Goal: Communication & Community: Answer question/provide support

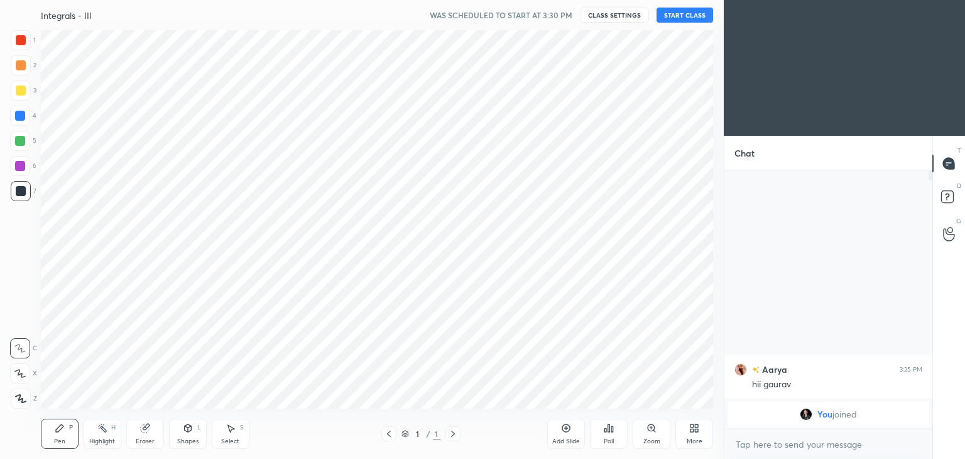
scroll to position [62452, 62157]
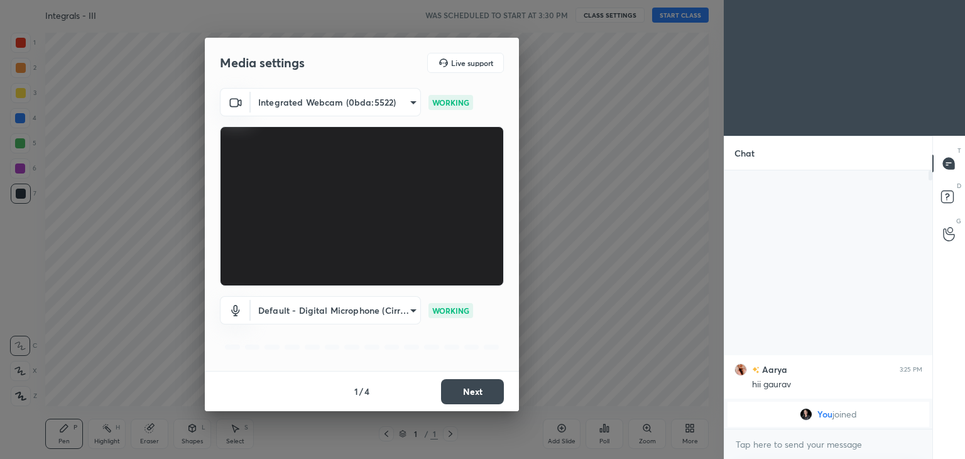
click at [466, 390] on button "Next" at bounding box center [472, 391] width 63 height 25
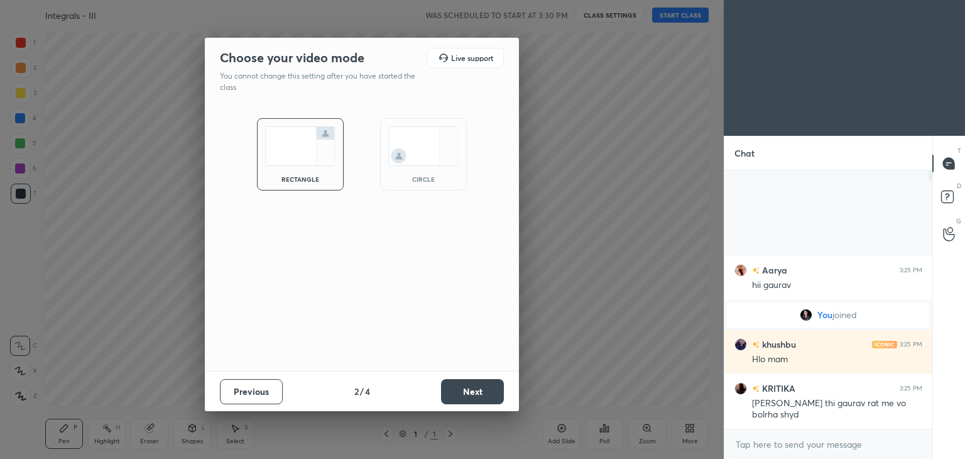
click at [466, 390] on button "Next" at bounding box center [472, 391] width 63 height 25
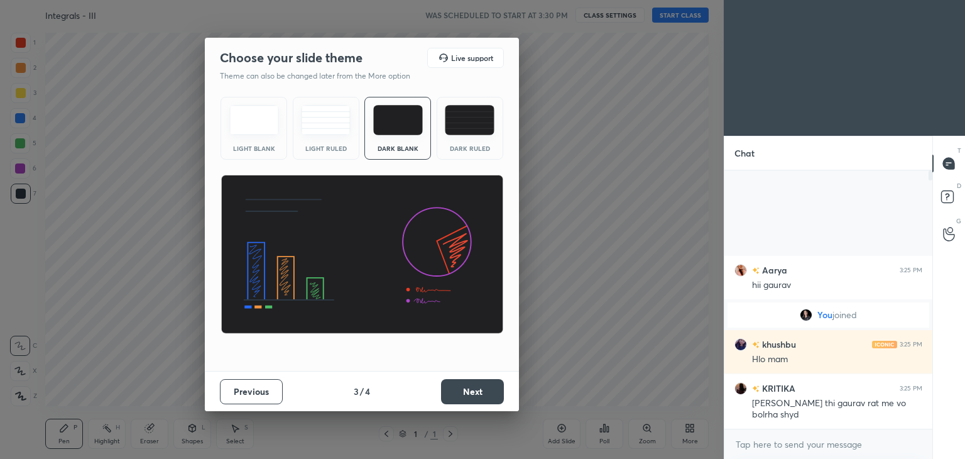
click at [466, 390] on button "Next" at bounding box center [472, 391] width 63 height 25
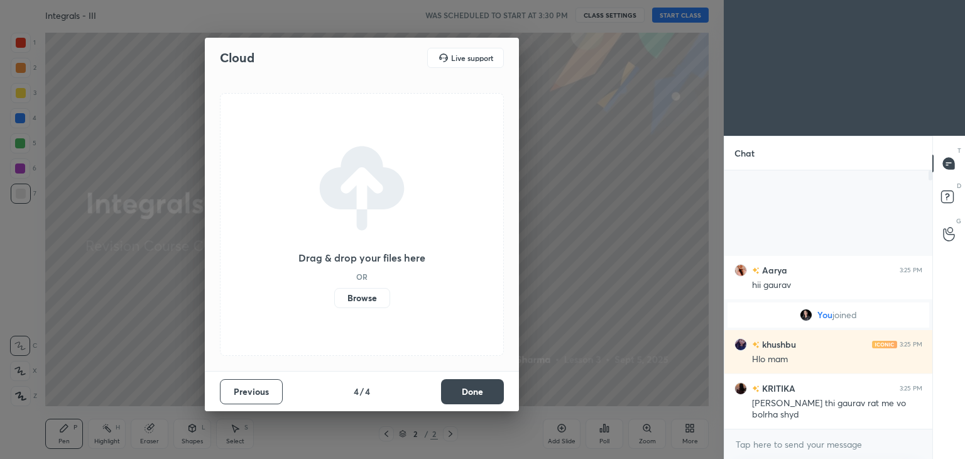
click at [466, 390] on button "Done" at bounding box center [472, 391] width 63 height 25
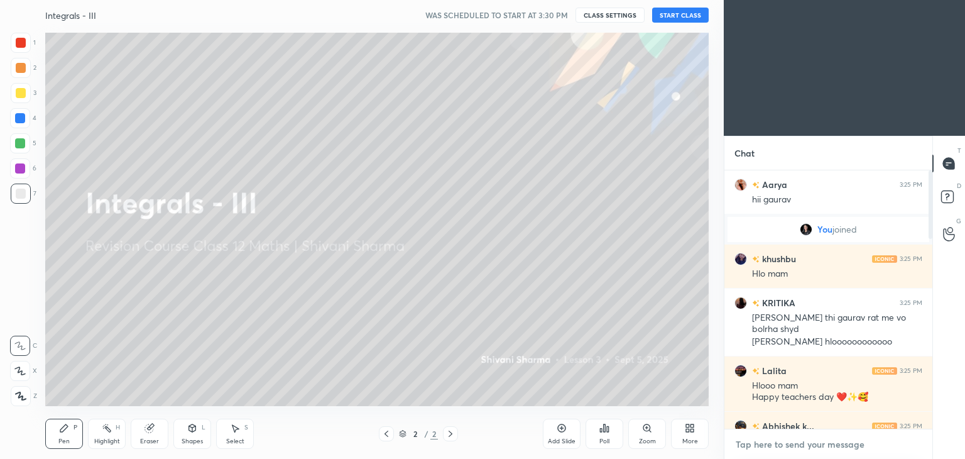
click at [919, 435] on textarea at bounding box center [828, 444] width 188 height 20
type textarea "x"
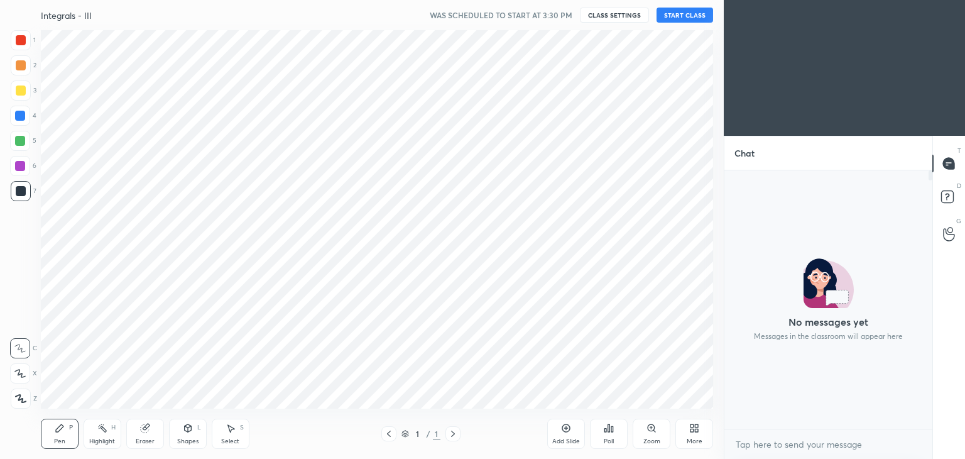
scroll to position [62452, 62157]
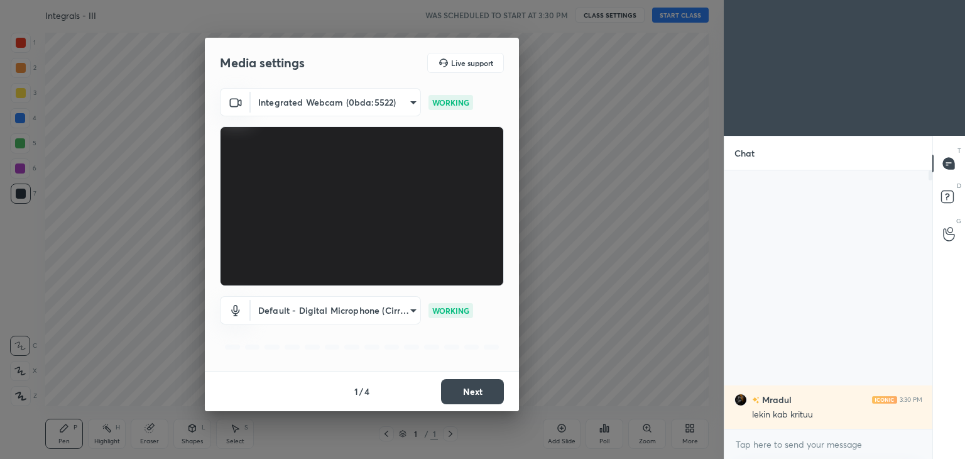
click at [472, 396] on button "Next" at bounding box center [472, 391] width 63 height 25
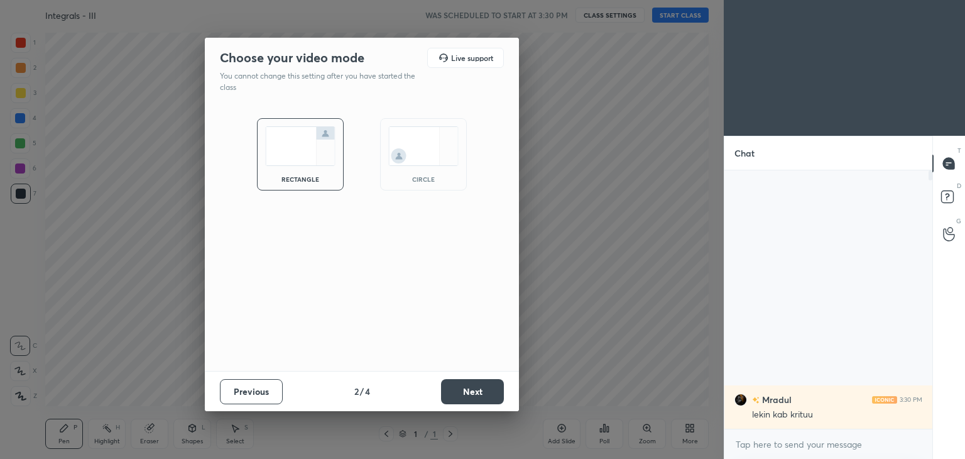
click at [472, 396] on button "Next" at bounding box center [472, 391] width 63 height 25
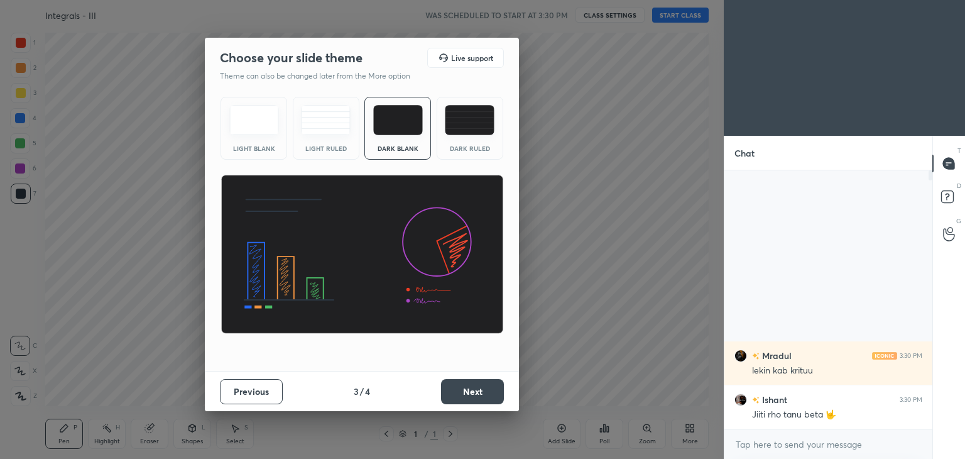
click at [472, 396] on button "Next" at bounding box center [472, 391] width 63 height 25
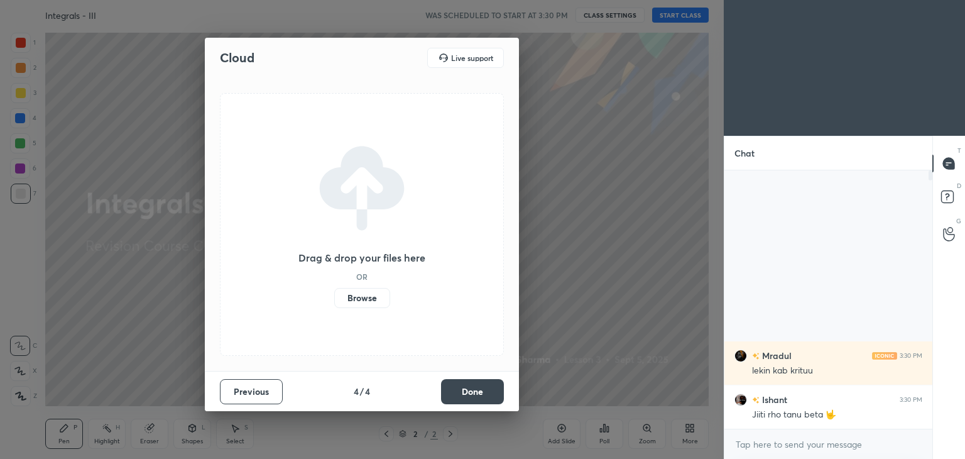
click at [472, 396] on button "Done" at bounding box center [472, 391] width 63 height 25
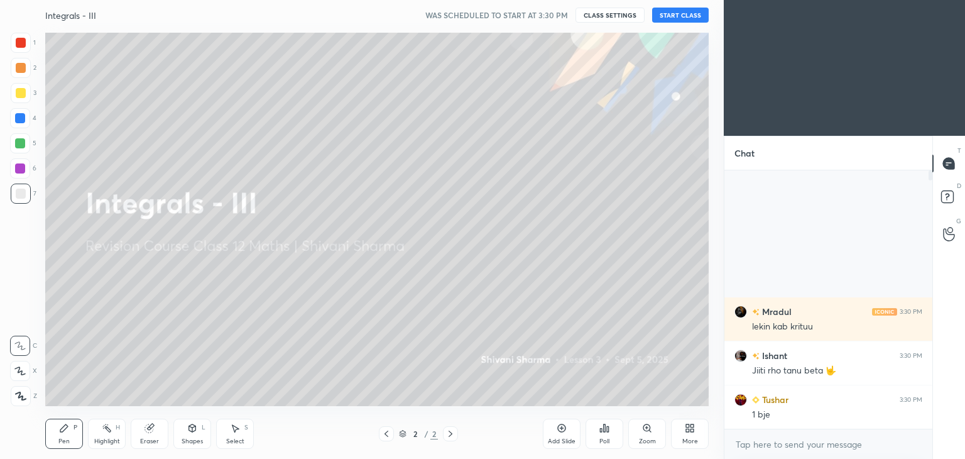
click at [698, 21] on button "START CLASS" at bounding box center [680, 15] width 57 height 15
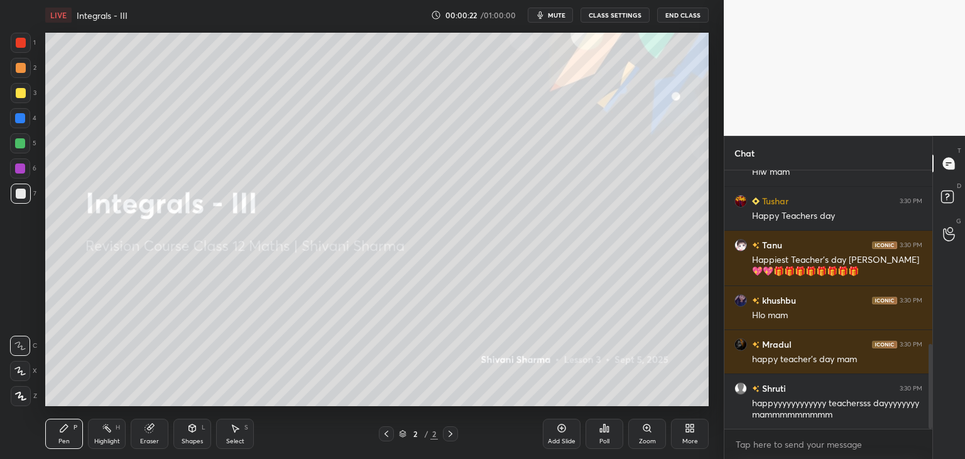
scroll to position [638, 0]
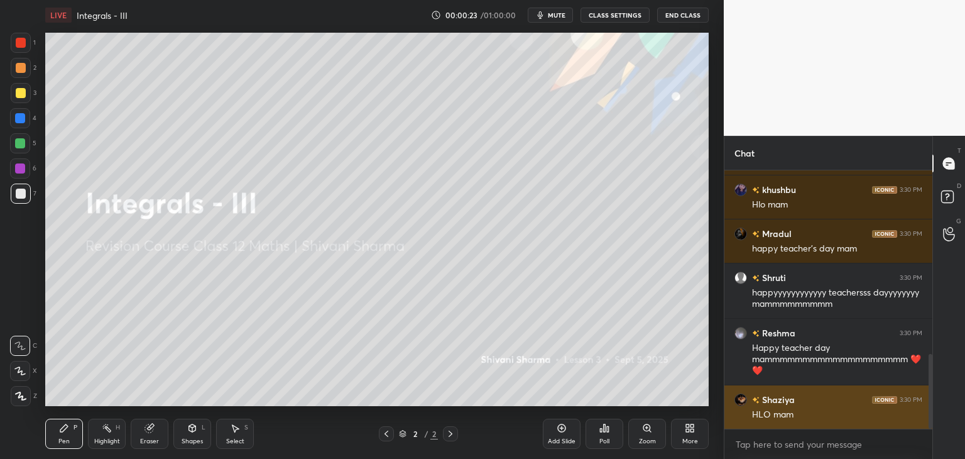
drag, startPoint x: 929, startPoint y: 244, endPoint x: 913, endPoint y: 388, distance: 144.1
click at [913, 388] on div "Tushar 3:30 PM Happy Teachers day Tanu 3:30 PM Happiest Teacher's day Mam 💖💖🎁🎁🎁…" at bounding box center [828, 299] width 208 height 258
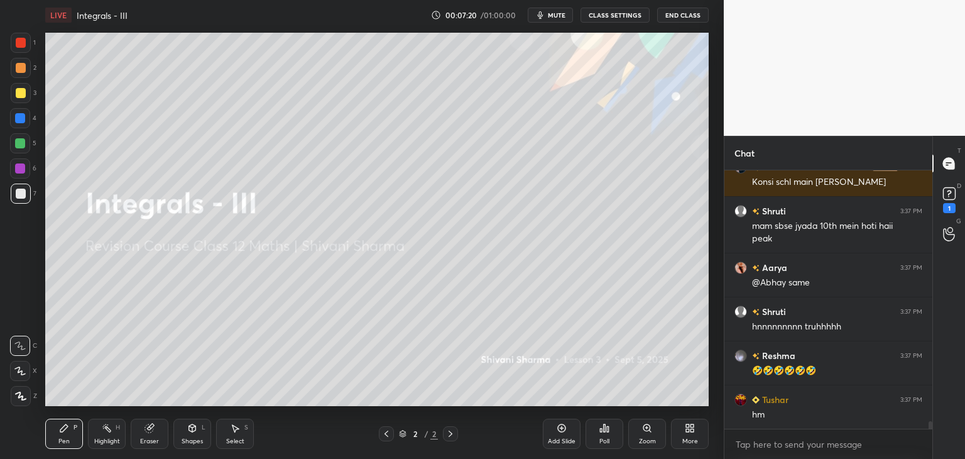
scroll to position [8565, 0]
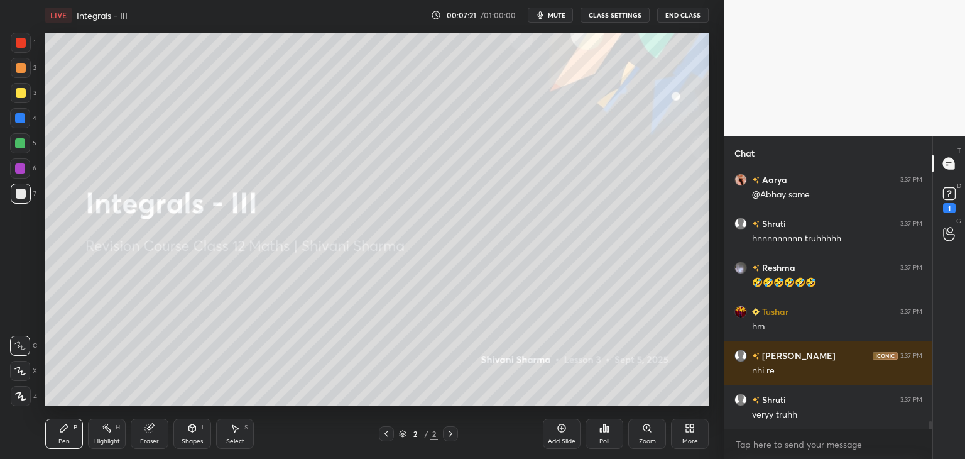
click at [696, 433] on div "More" at bounding box center [690, 433] width 38 height 30
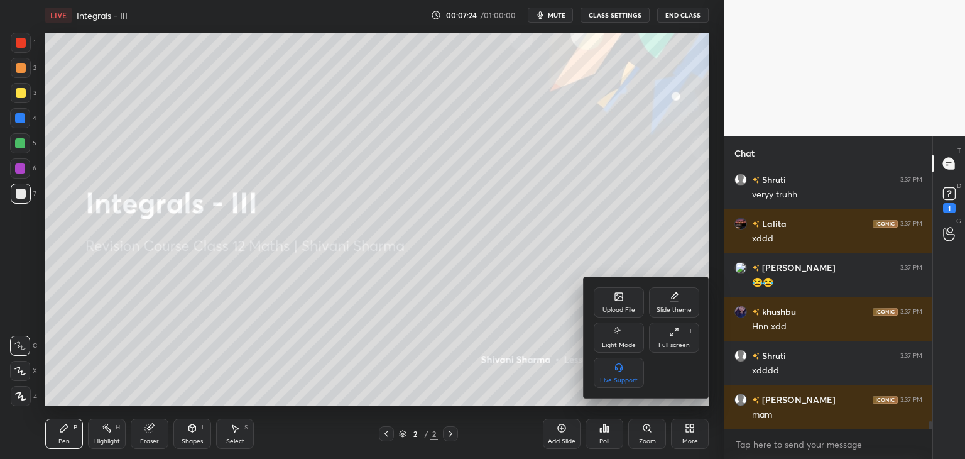
scroll to position [8829, 0]
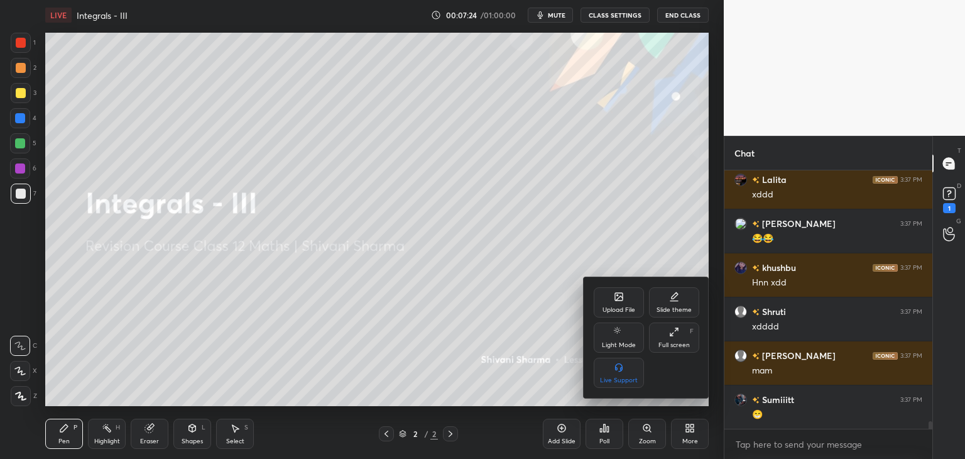
click at [603, 310] on div "Upload File" at bounding box center [619, 310] width 33 height 6
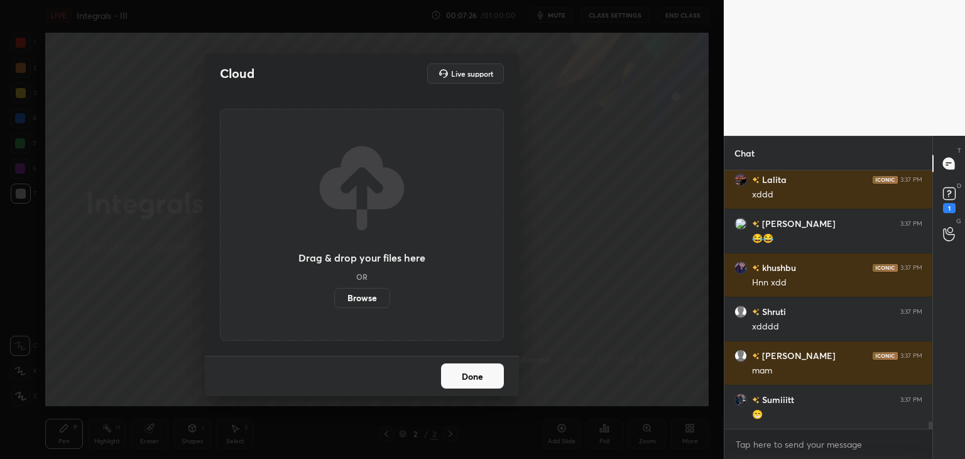
scroll to position [8873, 0]
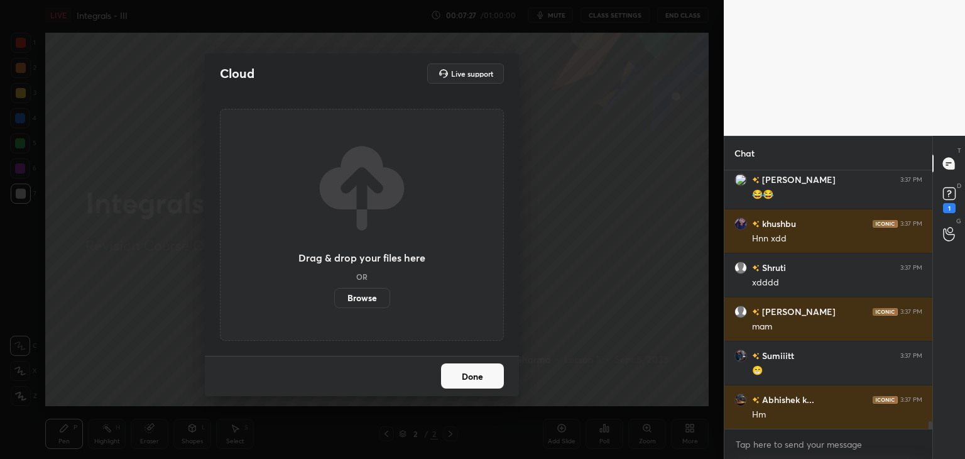
click at [378, 297] on label "Browse" at bounding box center [362, 298] width 56 height 20
click at [334, 297] on input "Browse" at bounding box center [334, 298] width 0 height 20
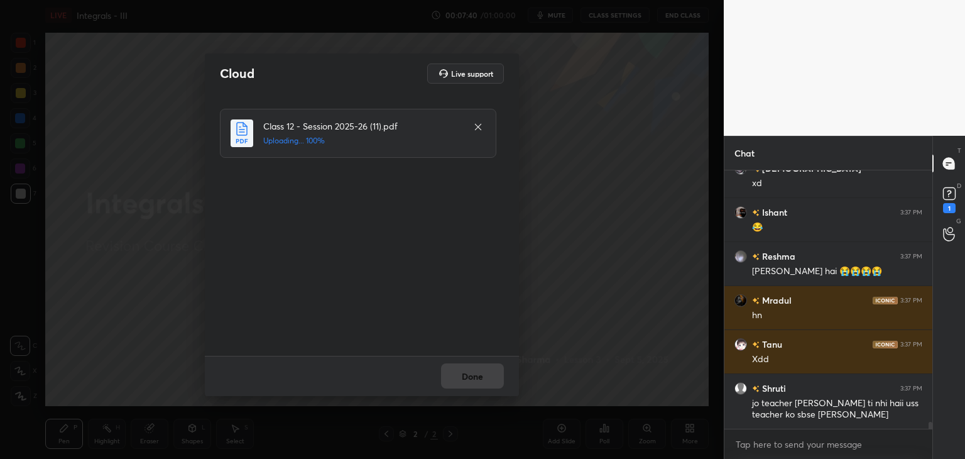
scroll to position [9335, 0]
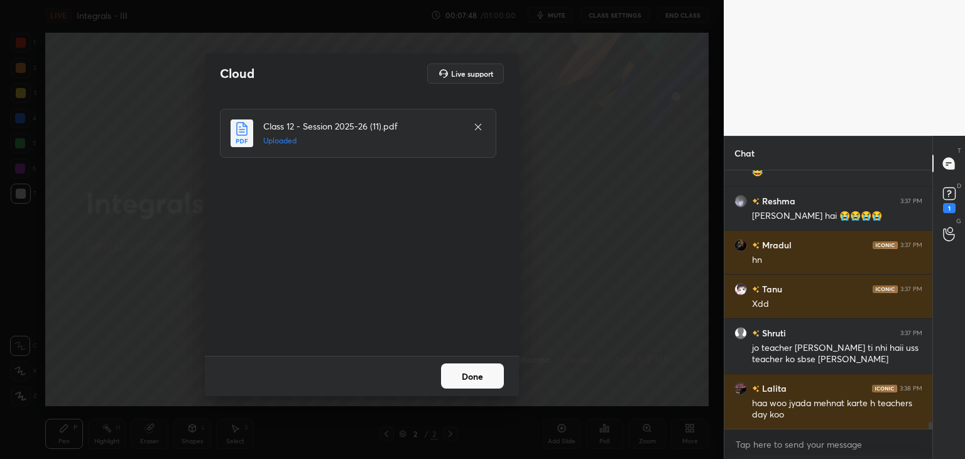
click at [479, 383] on button "Done" at bounding box center [472, 375] width 63 height 25
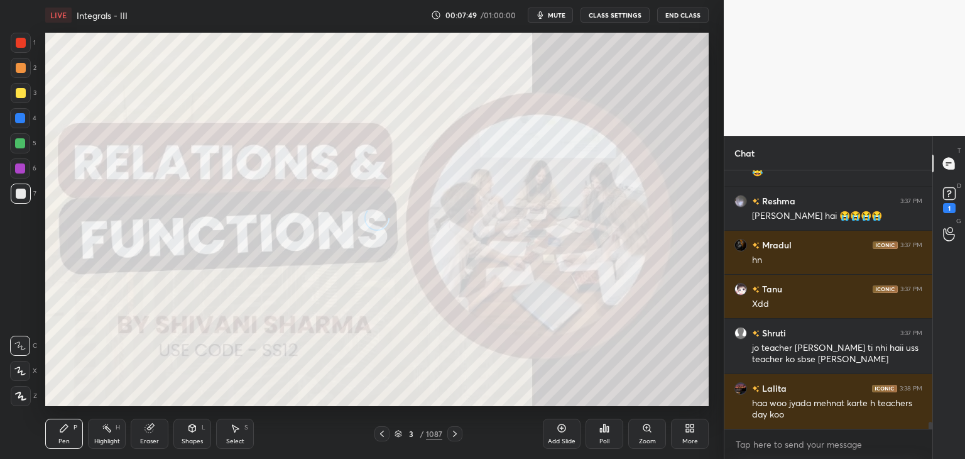
scroll to position [9379, 0]
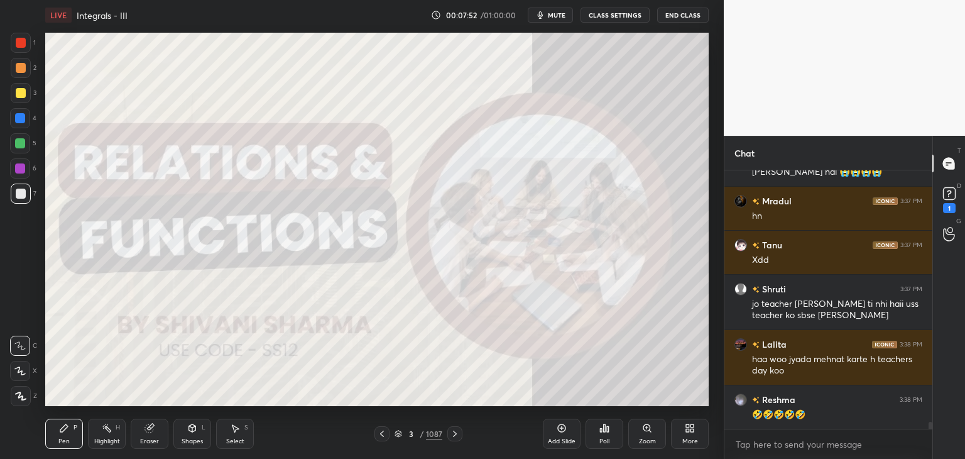
click at [422, 430] on div "/" at bounding box center [422, 434] width 4 height 8
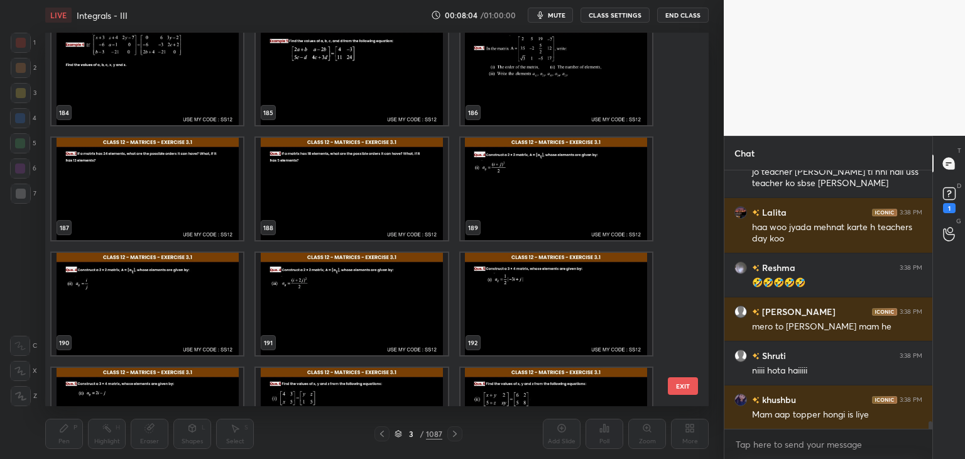
scroll to position [8691, 0]
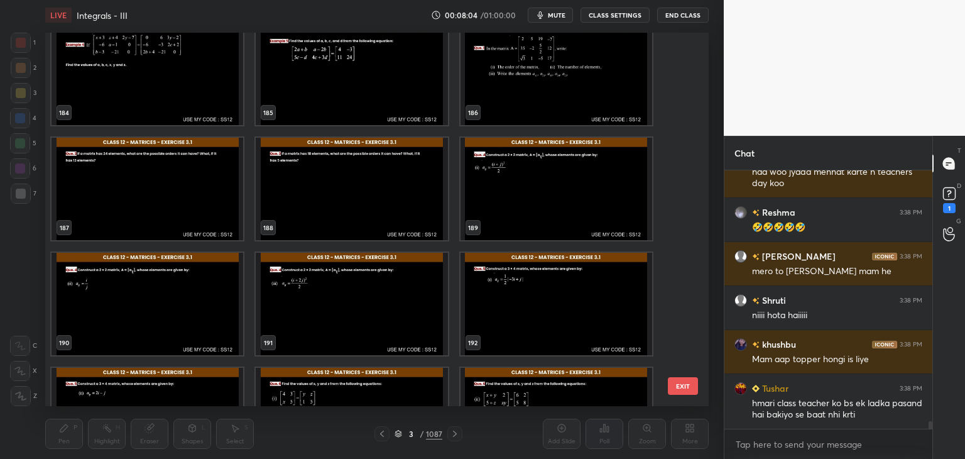
click at [689, 98] on div "181 182 183 184 185 186 187 188 189 190 191 192 193 194 195 EXIT" at bounding box center [376, 219] width 663 height 373
click at [686, 104] on div "181 182 183 184 185 186 187 188 189 190 191 192 193 194 195 EXIT" at bounding box center [376, 219] width 663 height 373
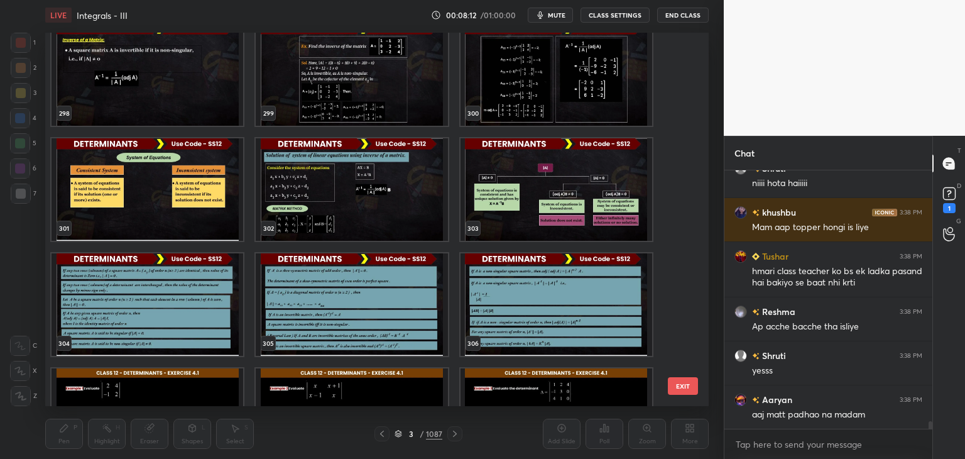
scroll to position [8867, 0]
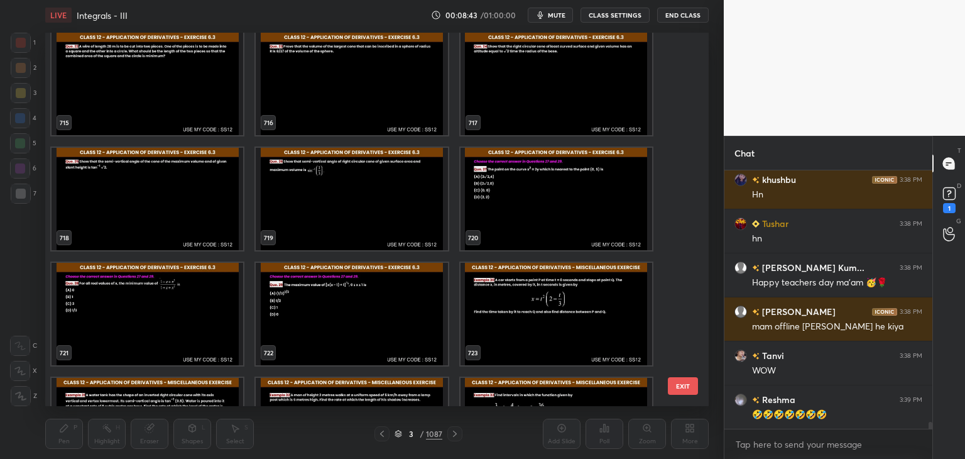
click at [686, 249] on div "712 713 714 715 716 717 718 719 720 721 722 723 724 725 726" at bounding box center [366, 219] width 642 height 373
click at [686, 255] on div "712 713 714 715 716 717 718 719 720 721 722 723 724 725 726" at bounding box center [366, 219] width 642 height 373
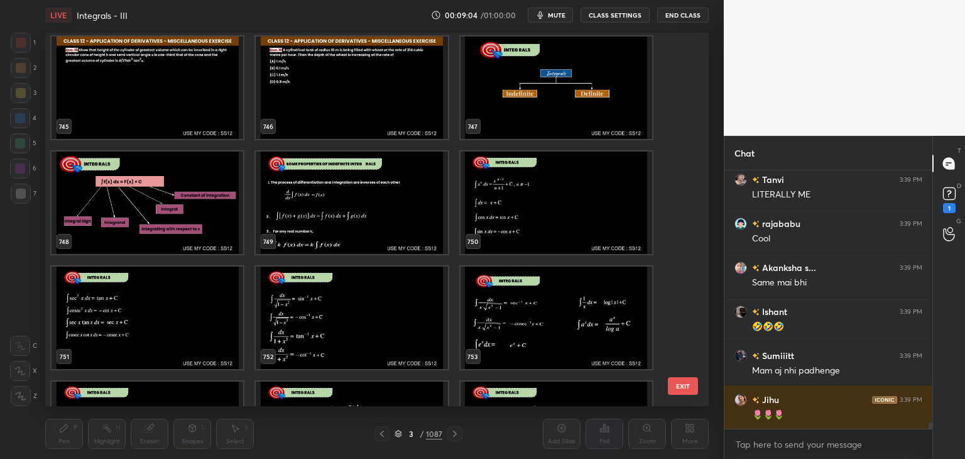
click at [398, 282] on img "grid" at bounding box center [352, 317] width 192 height 102
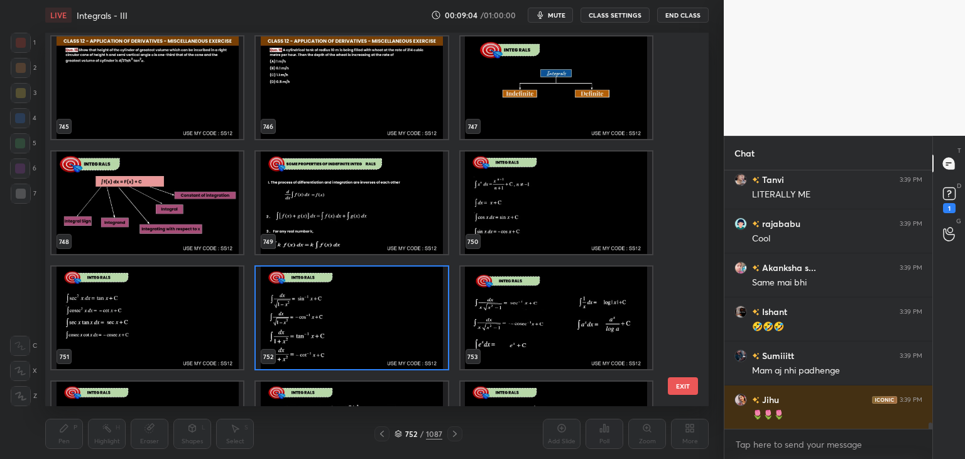
click at [398, 282] on img "grid" at bounding box center [352, 317] width 192 height 102
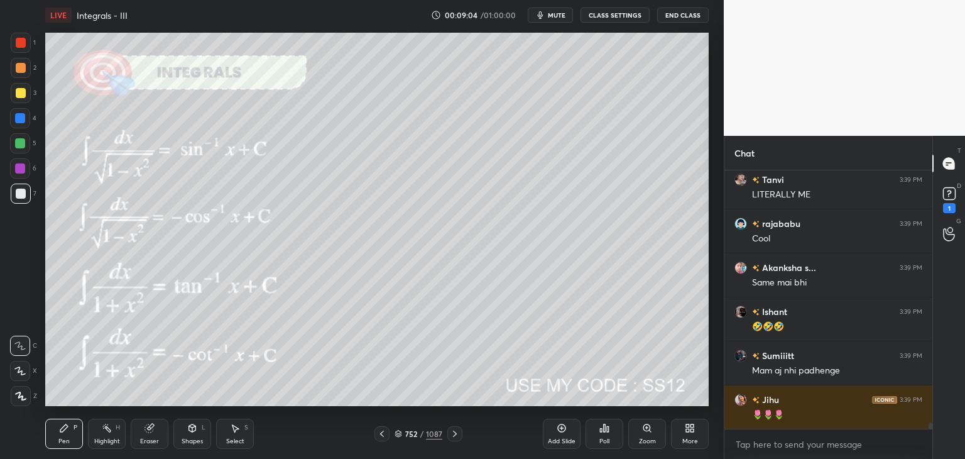
click at [398, 282] on img "grid" at bounding box center [352, 317] width 192 height 102
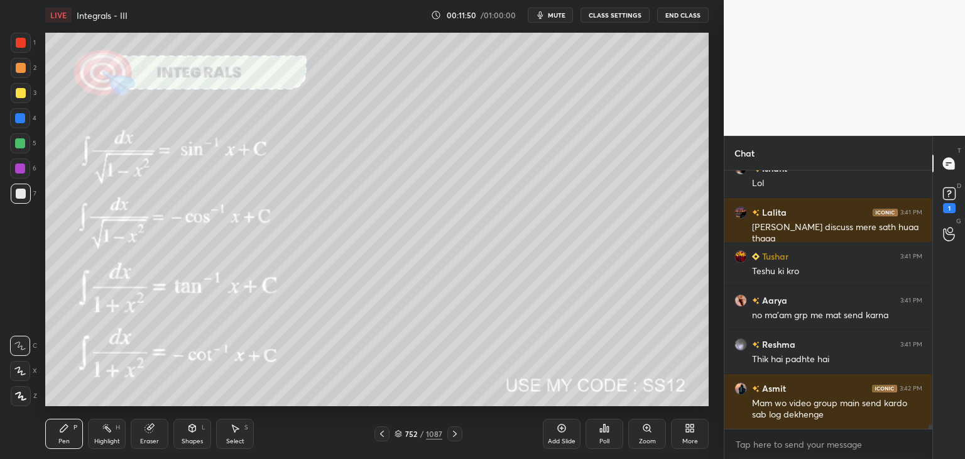
scroll to position [14136, 0]
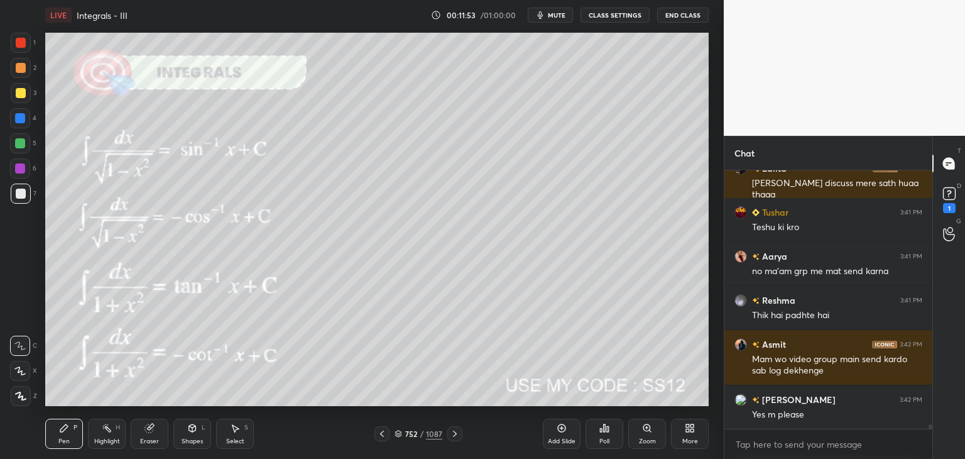
click at [25, 400] on div at bounding box center [21, 396] width 20 height 20
click at [21, 91] on div at bounding box center [21, 93] width 10 height 10
click at [424, 432] on div "752 / 1087" at bounding box center [419, 433] width 48 height 11
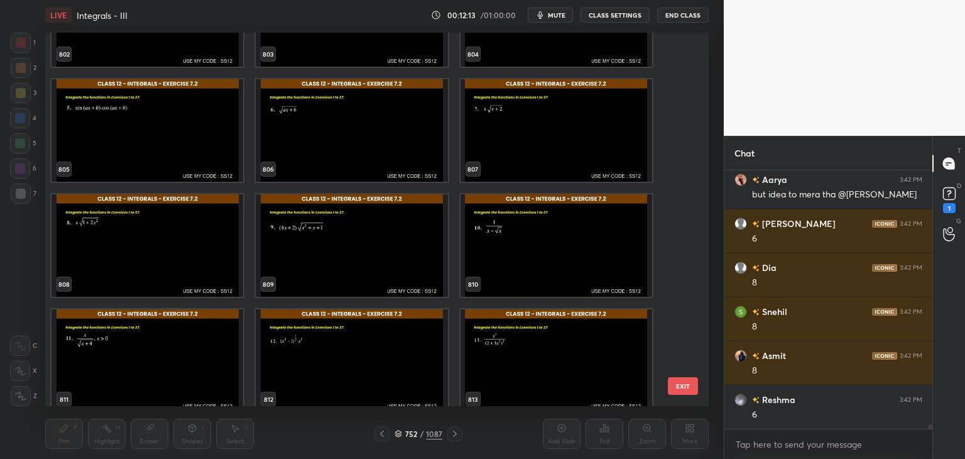
scroll to position [14444, 0]
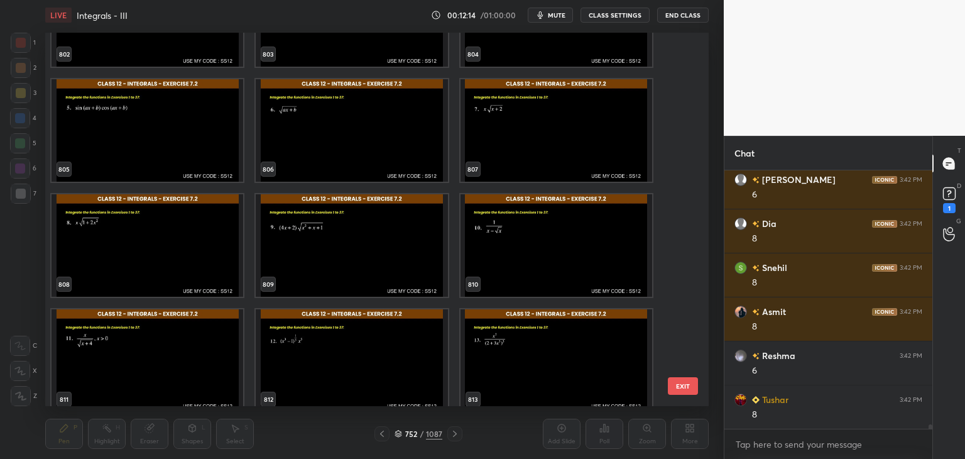
click at [330, 143] on img "grid" at bounding box center [352, 130] width 192 height 102
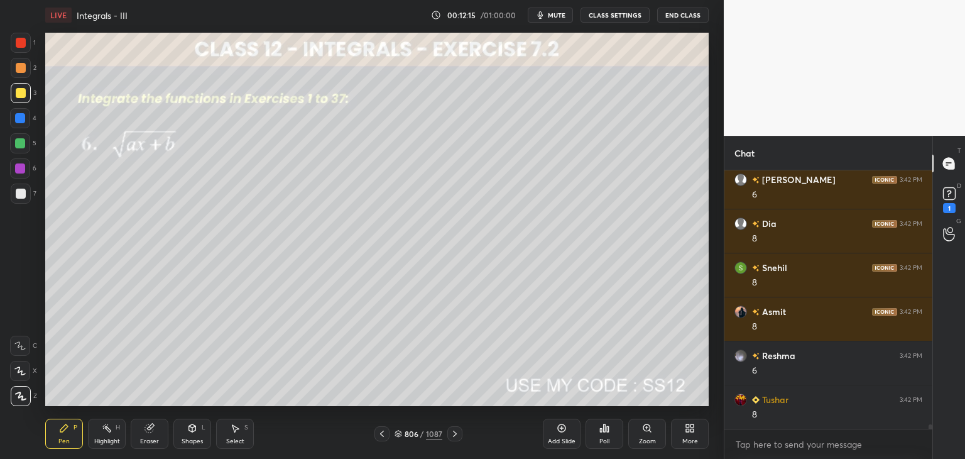
click at [332, 143] on img "grid" at bounding box center [352, 130] width 192 height 102
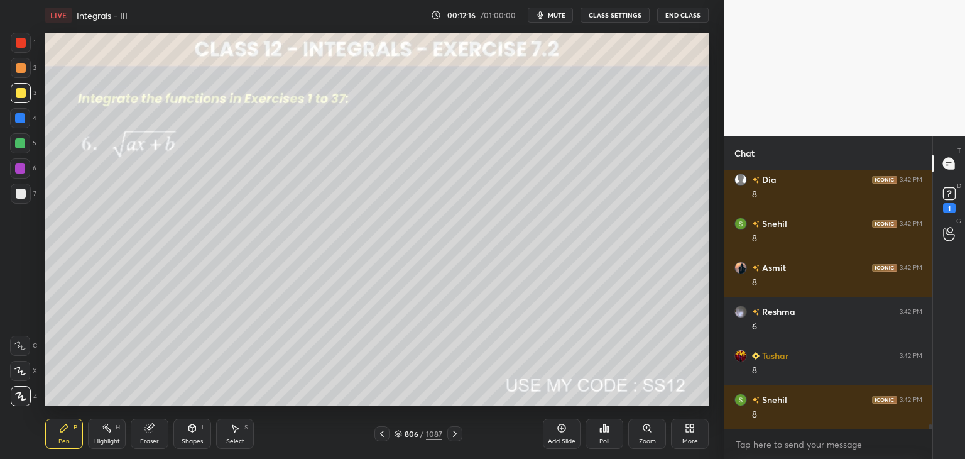
click at [453, 432] on icon at bounding box center [455, 434] width 10 height 10
click at [447, 434] on div at bounding box center [454, 433] width 15 height 15
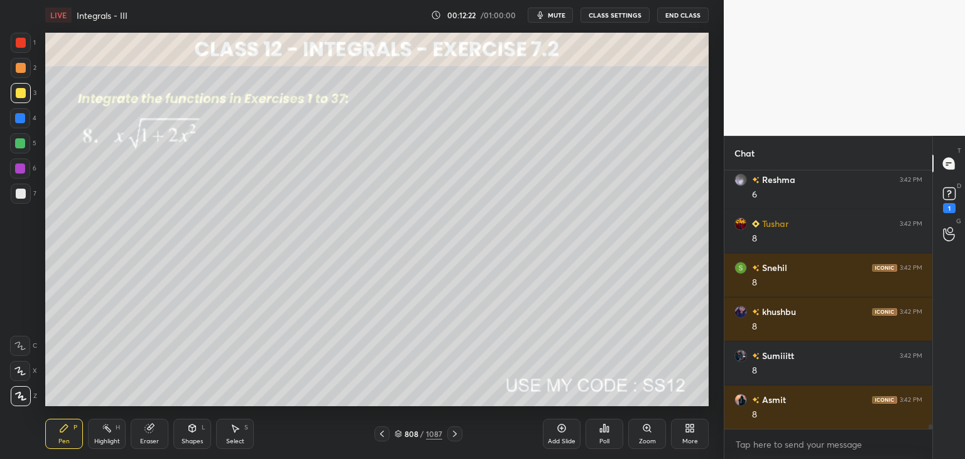
scroll to position [14663, 0]
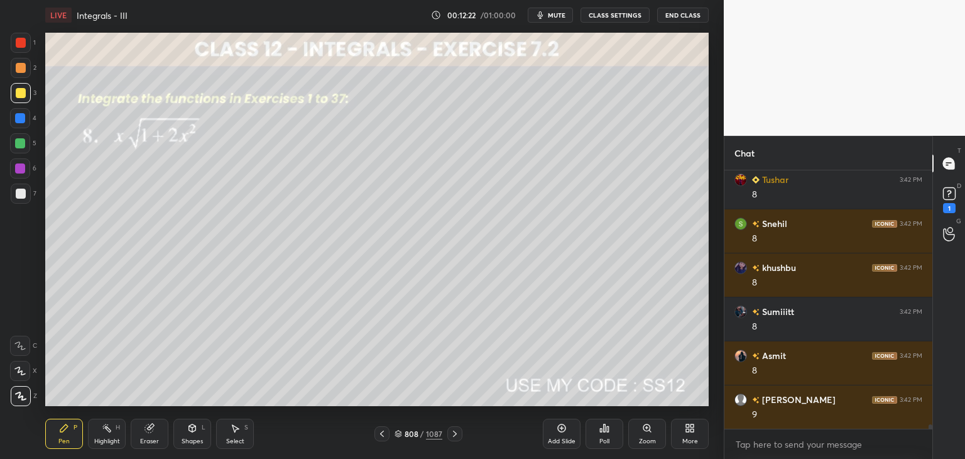
click at [454, 432] on icon at bounding box center [455, 434] width 10 height 10
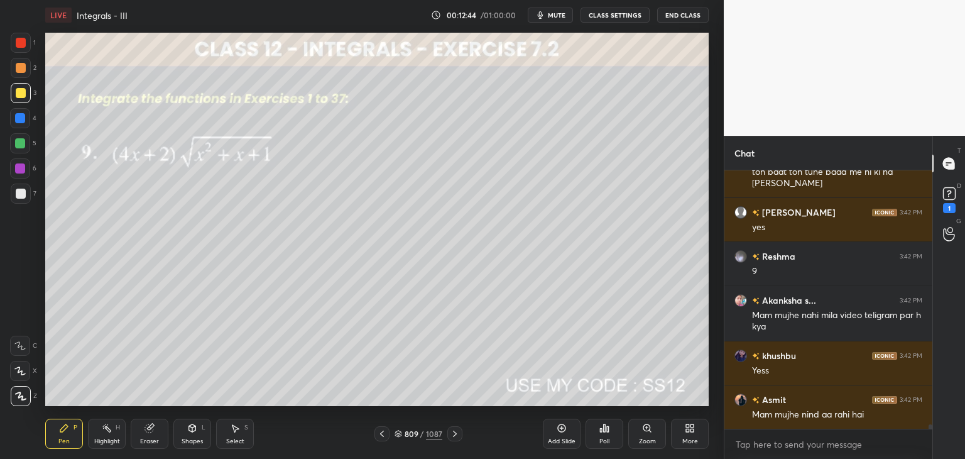
scroll to position [15038, 0]
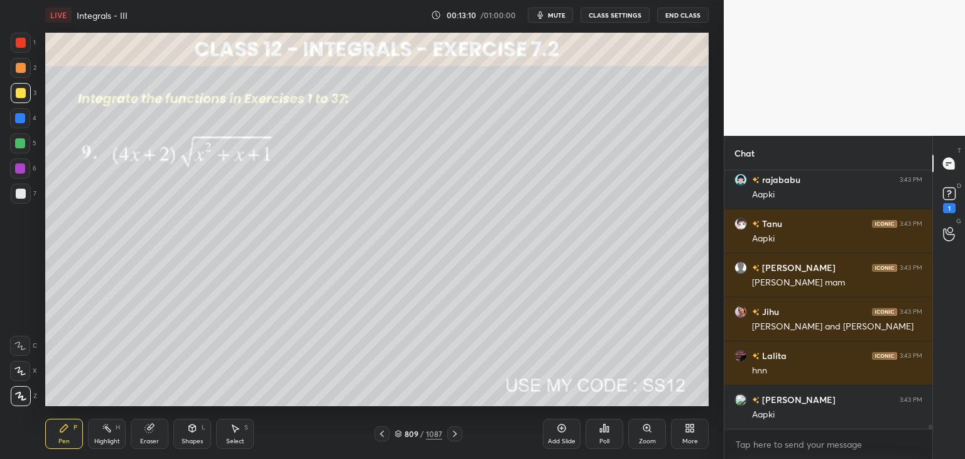
click at [65, 435] on div "Pen P" at bounding box center [64, 433] width 38 height 30
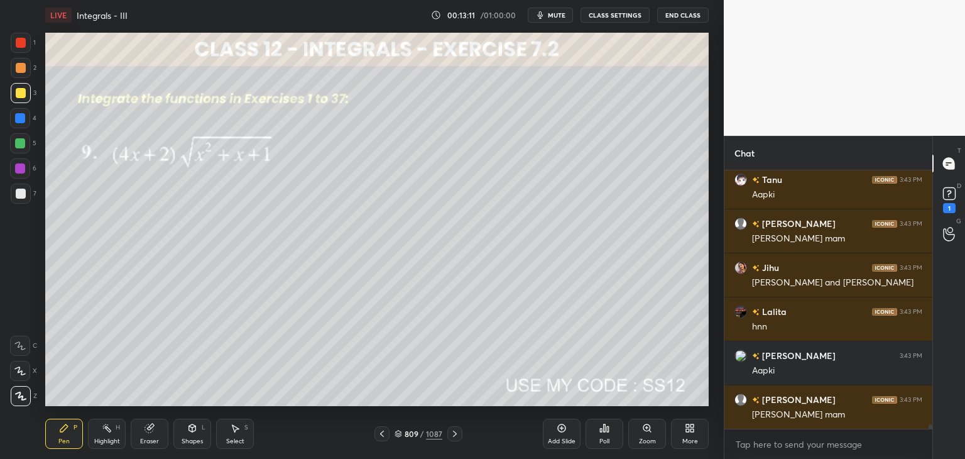
click at [13, 92] on div at bounding box center [21, 93] width 20 height 20
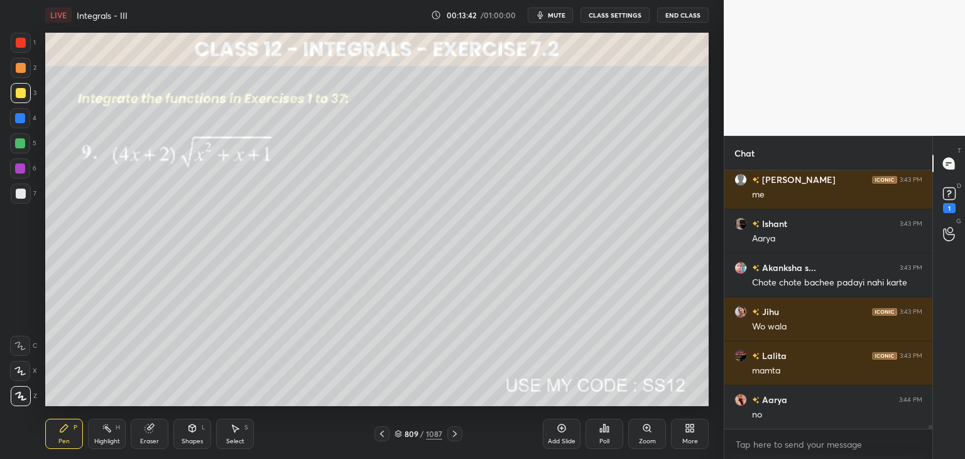
scroll to position [16909, 0]
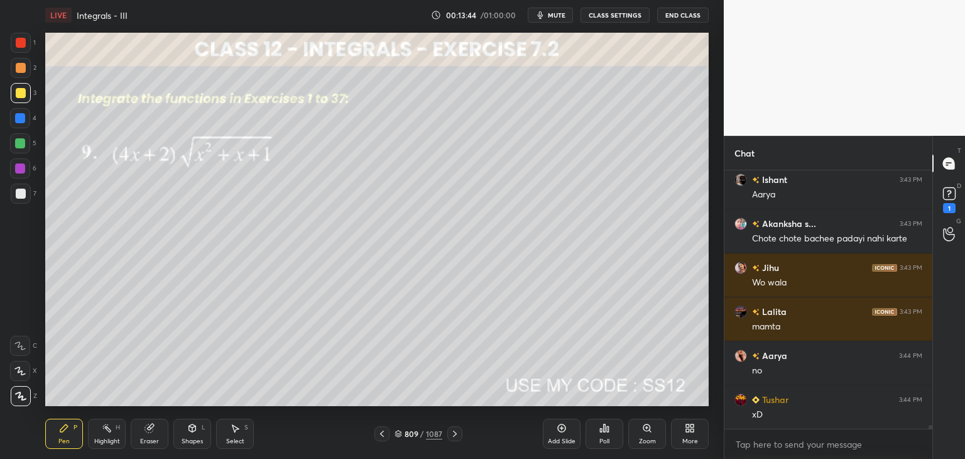
drag, startPoint x: 25, startPoint y: 392, endPoint x: 24, endPoint y: 383, distance: 9.5
click at [25, 391] on icon at bounding box center [20, 395] width 11 height 9
click at [20, 92] on div at bounding box center [21, 93] width 10 height 10
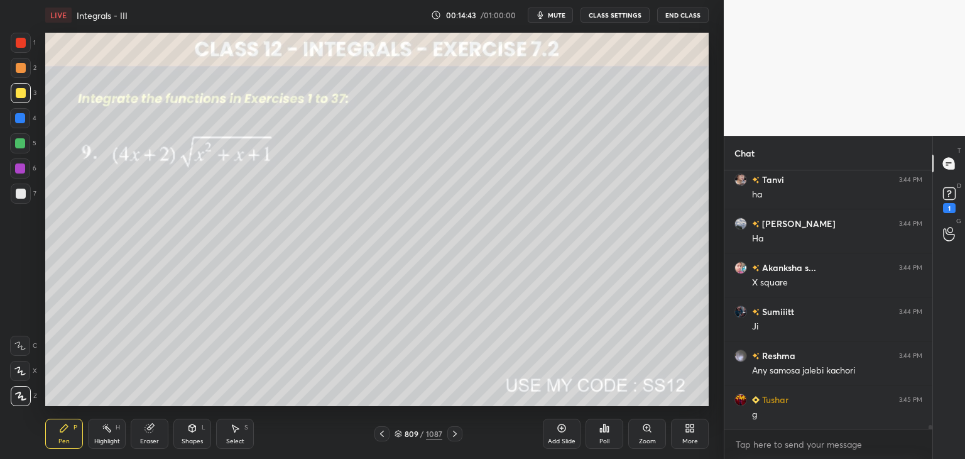
scroll to position [17877, 0]
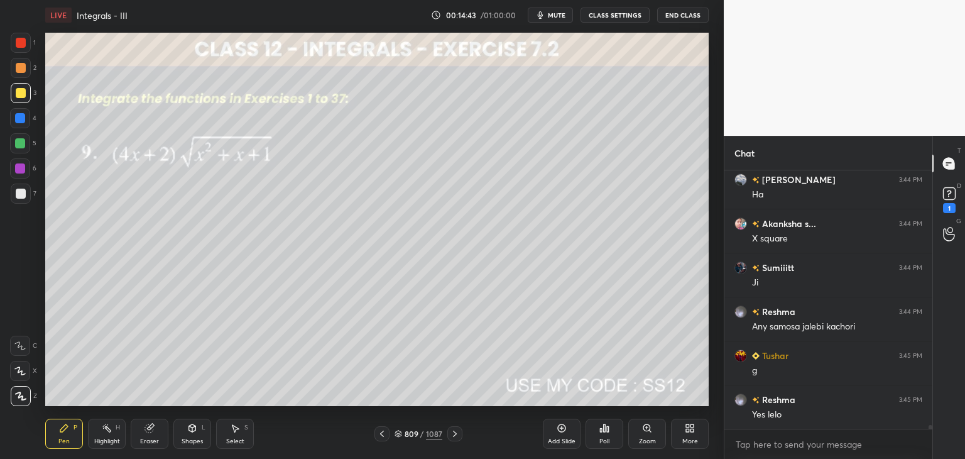
click at [156, 436] on div "Eraser" at bounding box center [150, 433] width 38 height 30
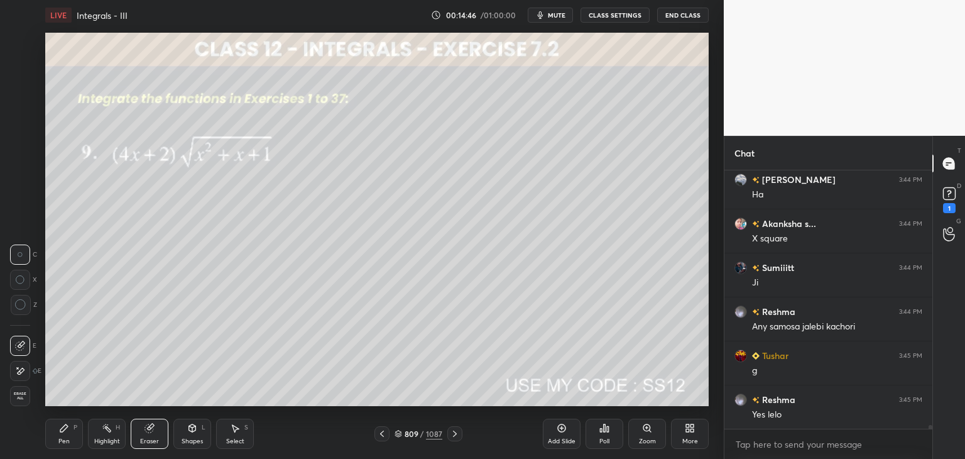
click at [55, 440] on div "Pen P" at bounding box center [64, 433] width 38 height 30
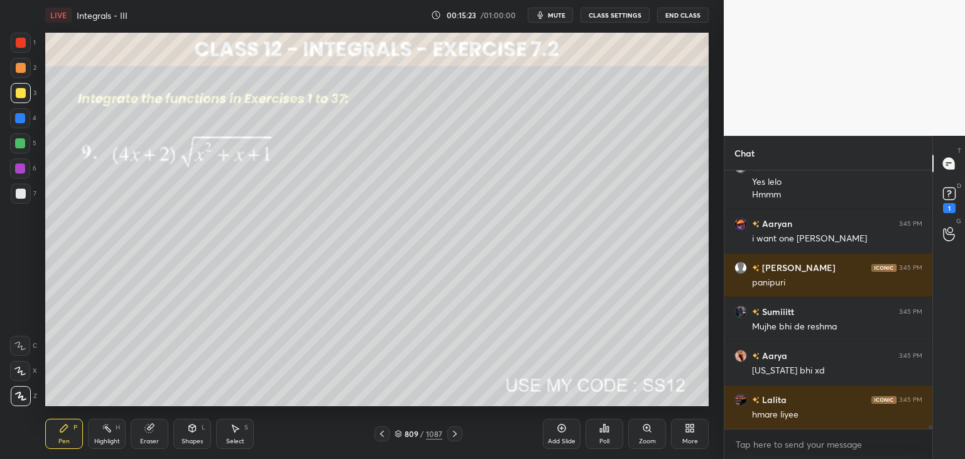
scroll to position [18153, 0]
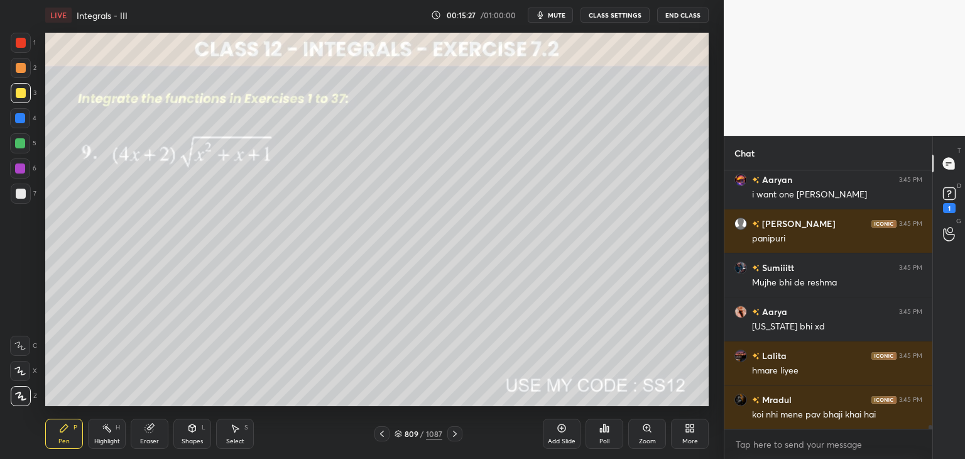
drag, startPoint x: 150, startPoint y: 436, endPoint x: 182, endPoint y: 412, distance: 40.0
click at [151, 434] on div "Eraser" at bounding box center [150, 433] width 38 height 30
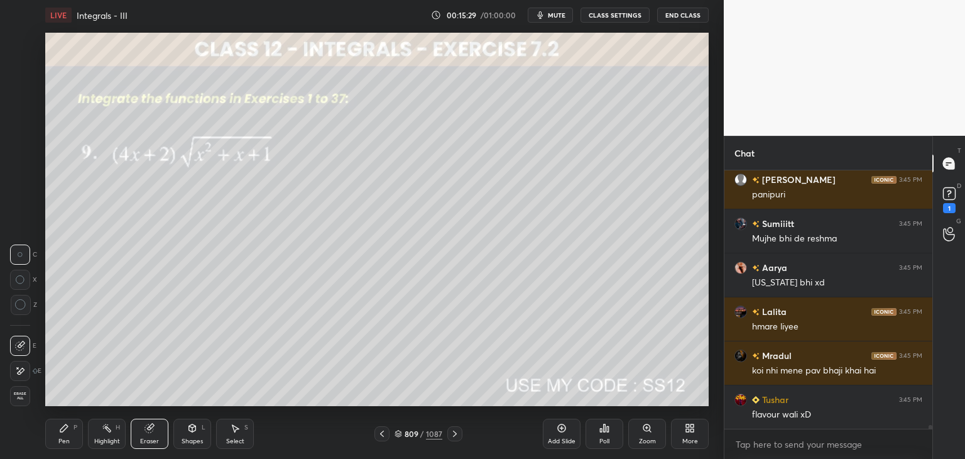
scroll to position [18241, 0]
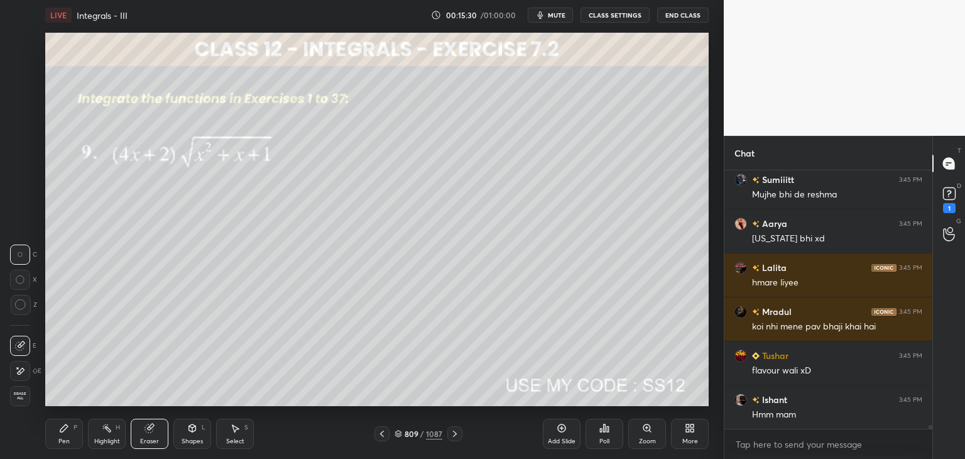
drag, startPoint x: 64, startPoint y: 437, endPoint x: 118, endPoint y: 408, distance: 61.3
click at [64, 438] on div "Pen" at bounding box center [63, 441] width 11 height 6
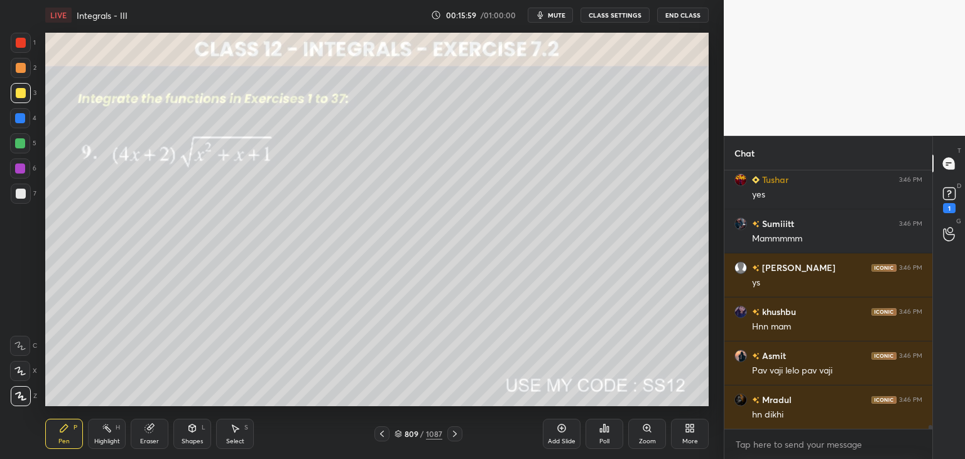
scroll to position [18945, 0]
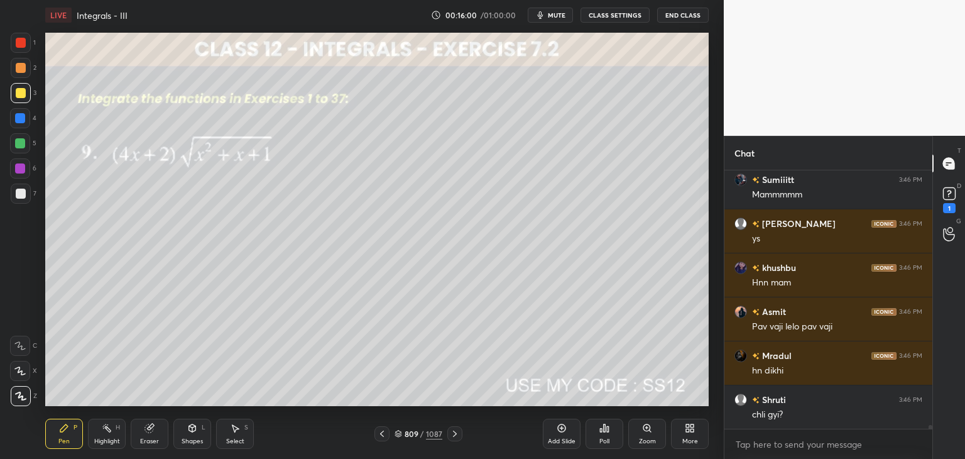
click at [456, 434] on icon at bounding box center [455, 434] width 10 height 10
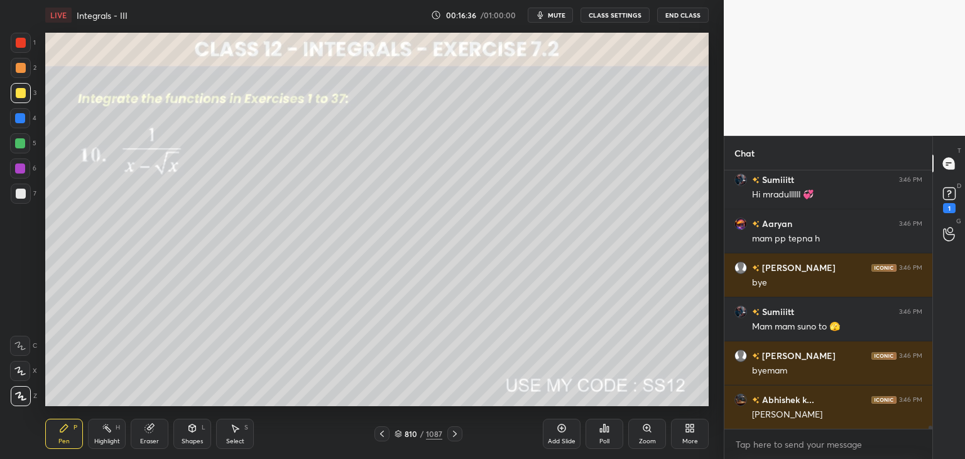
scroll to position [19353, 0]
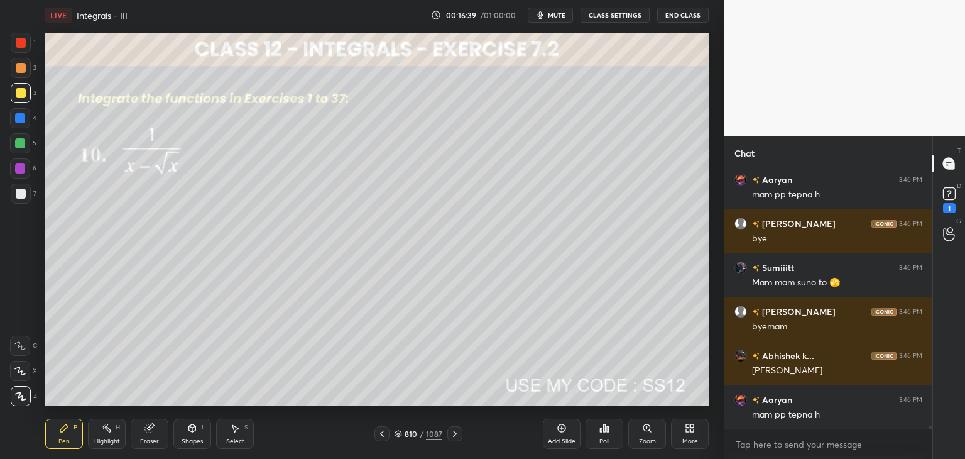
click at [379, 433] on icon at bounding box center [382, 434] width 10 height 10
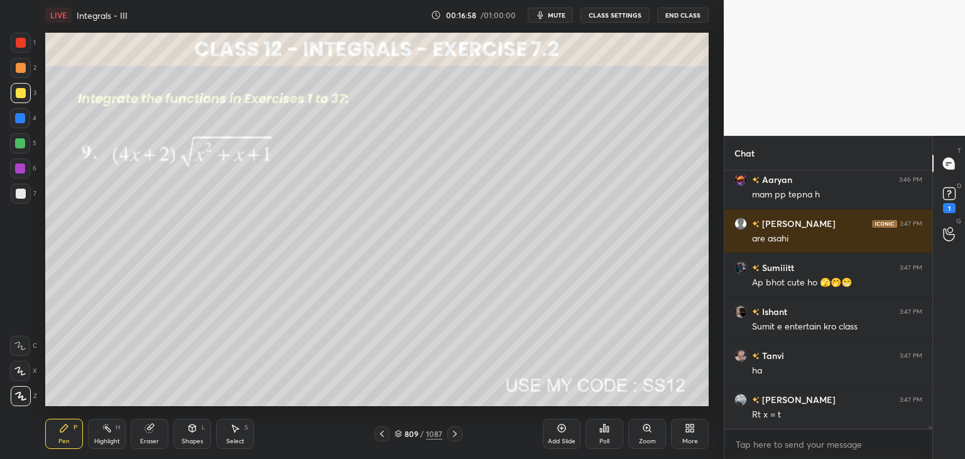
scroll to position [19617, 0]
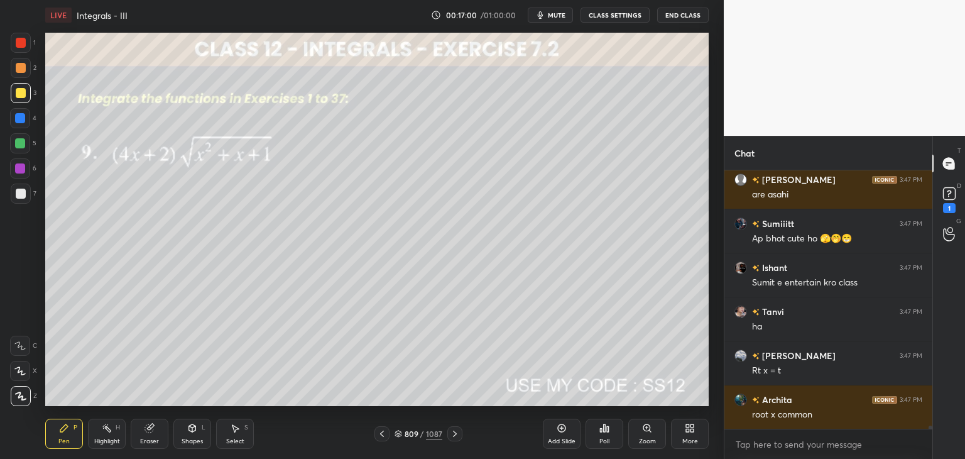
drag, startPoint x: 459, startPoint y: 437, endPoint x: 460, endPoint y: 430, distance: 6.9
click at [460, 436] on div at bounding box center [454, 433] width 15 height 15
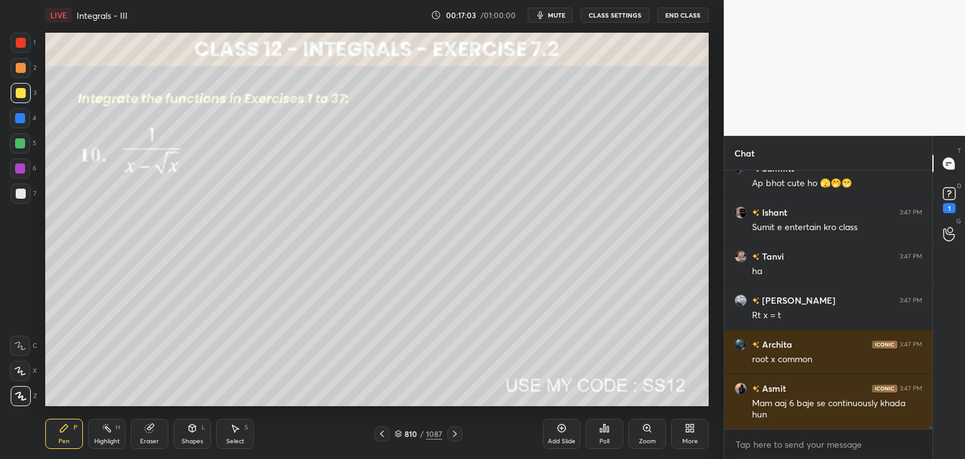
scroll to position [19728, 0]
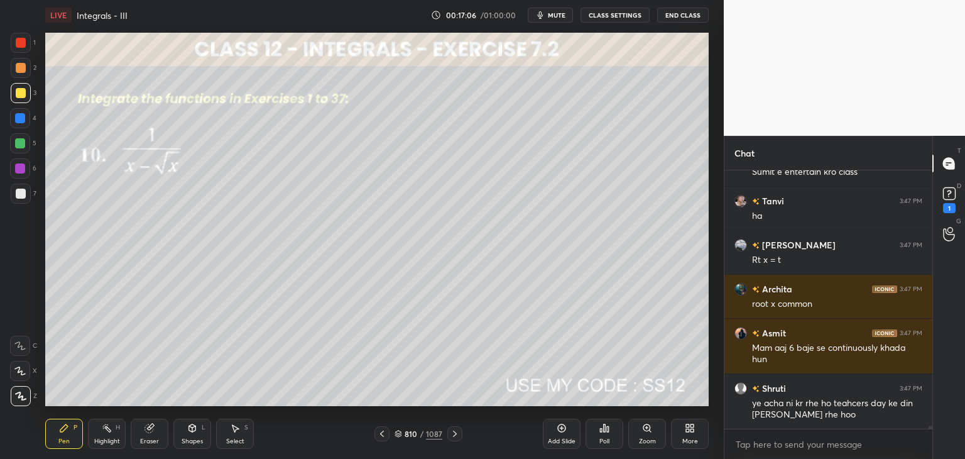
click at [18, 85] on div at bounding box center [21, 93] width 20 height 20
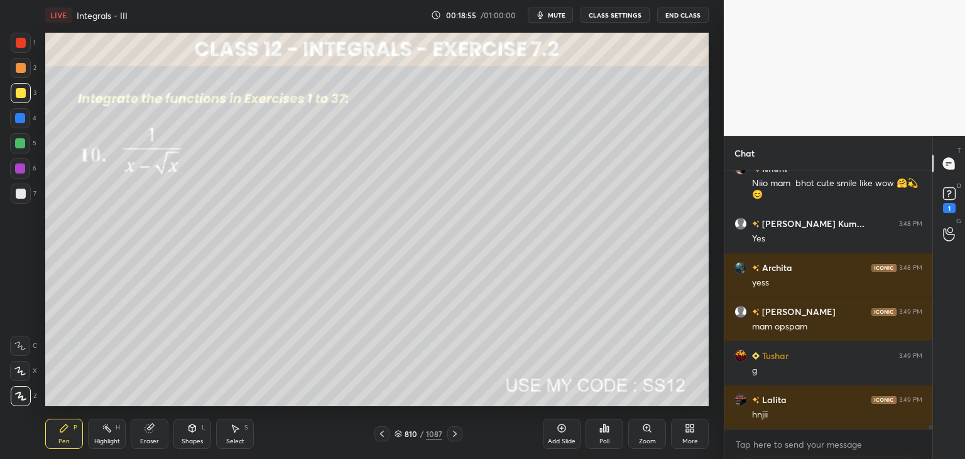
scroll to position [17227, 0]
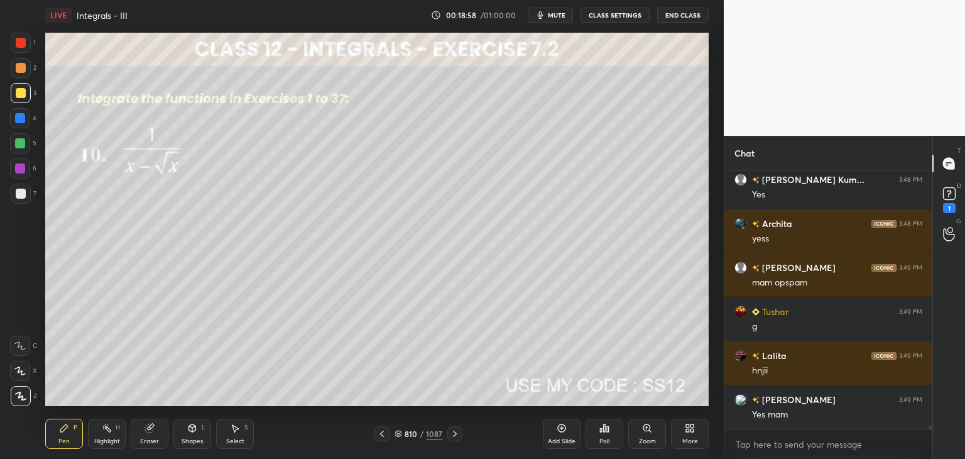
click at [453, 430] on icon at bounding box center [455, 433] width 4 height 6
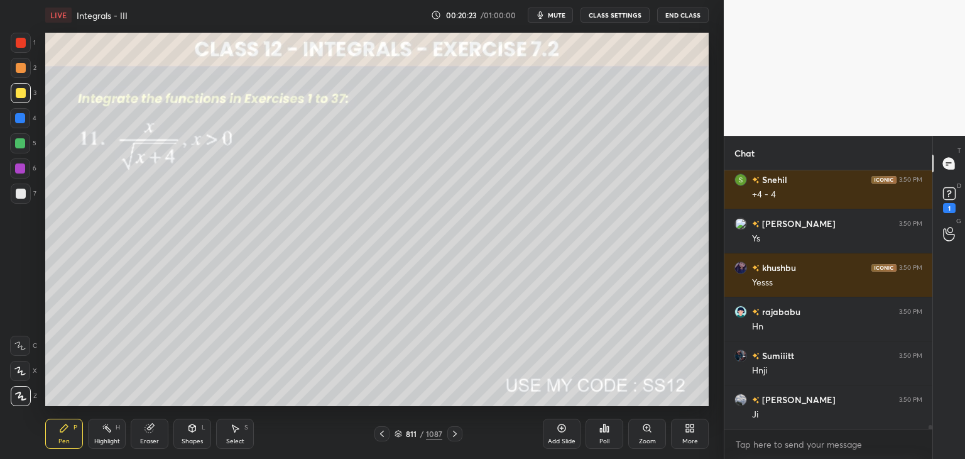
scroll to position [18382, 0]
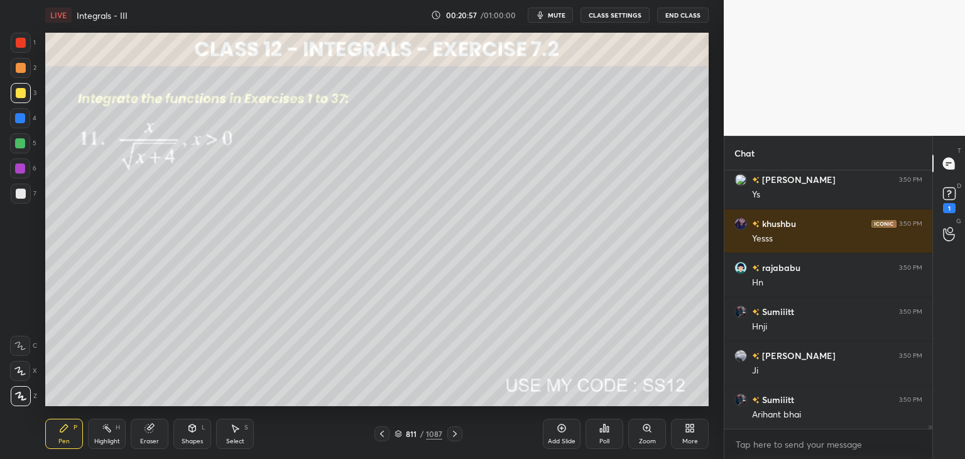
click at [146, 439] on div "Eraser" at bounding box center [149, 441] width 19 height 6
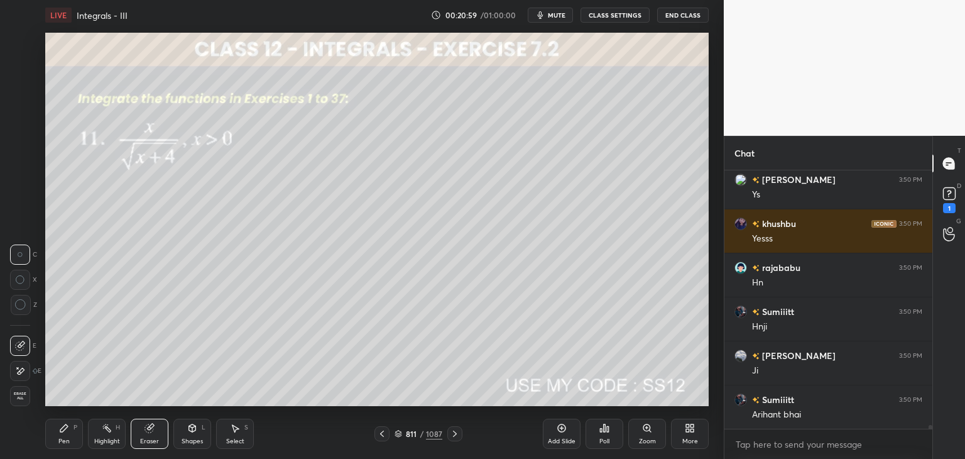
scroll to position [18437, 0]
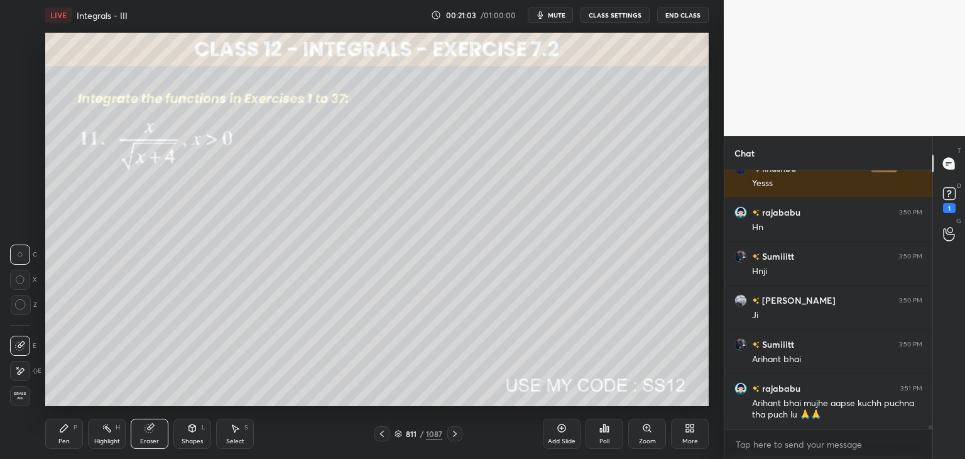
drag, startPoint x: 53, startPoint y: 425, endPoint x: 63, endPoint y: 409, distance: 19.5
click at [53, 425] on div "Pen P" at bounding box center [64, 433] width 38 height 30
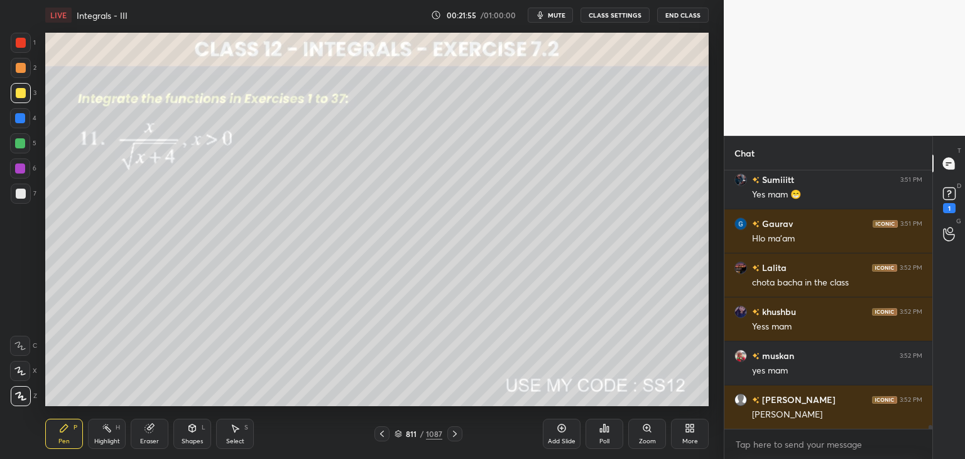
scroll to position [19053, 0]
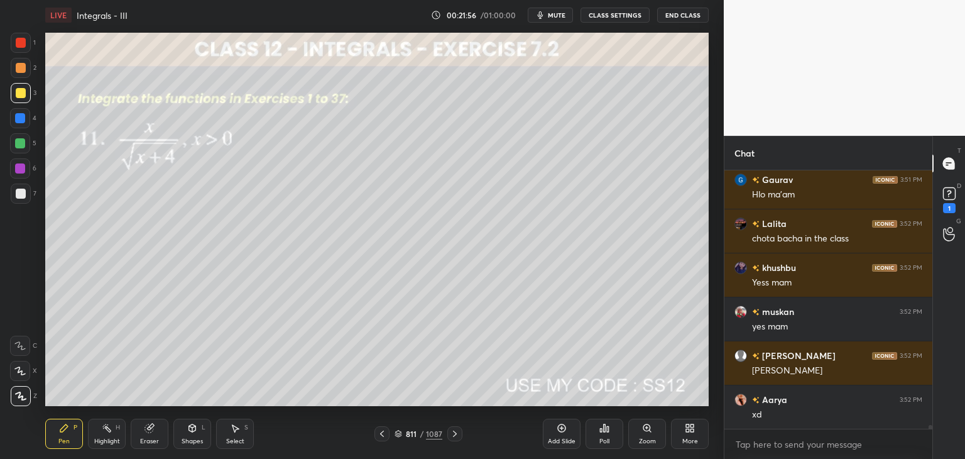
click at [454, 434] on icon at bounding box center [455, 434] width 10 height 10
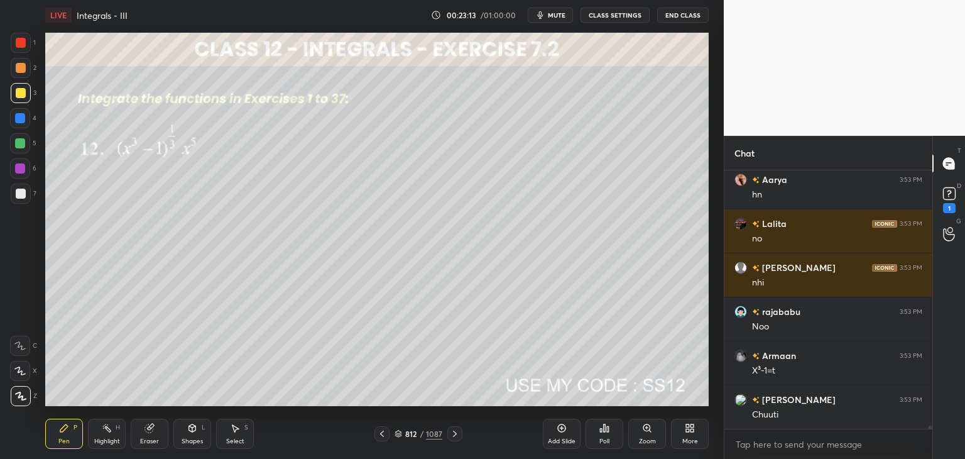
scroll to position [20759, 0]
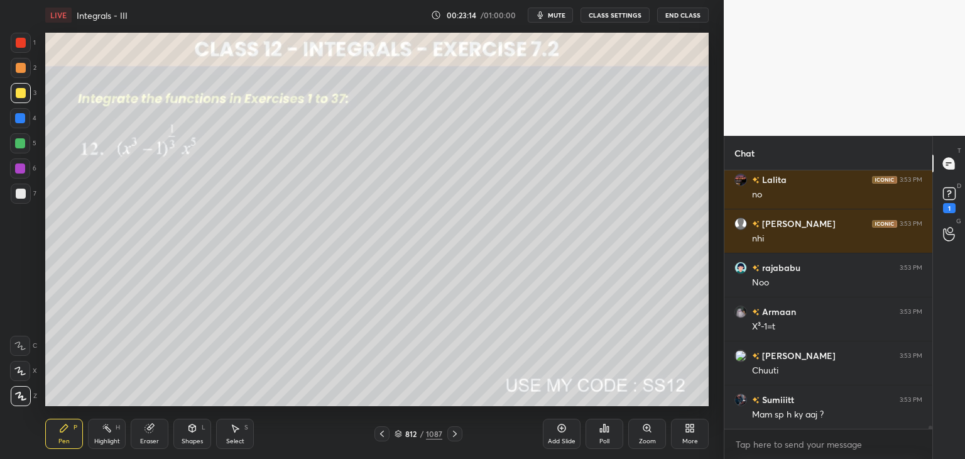
click at [23, 97] on div at bounding box center [21, 93] width 10 height 10
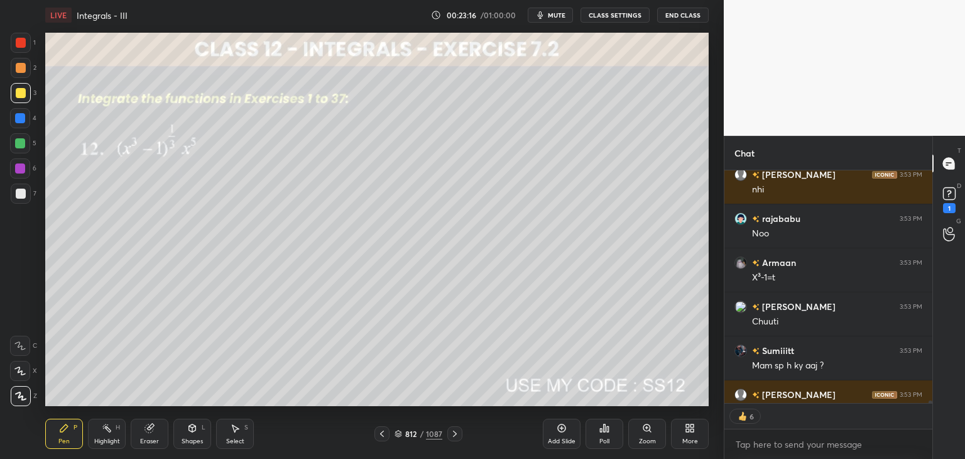
drag, startPoint x: 23, startPoint y: 194, endPoint x: 36, endPoint y: 213, distance: 23.0
click at [23, 194] on div at bounding box center [21, 193] width 10 height 10
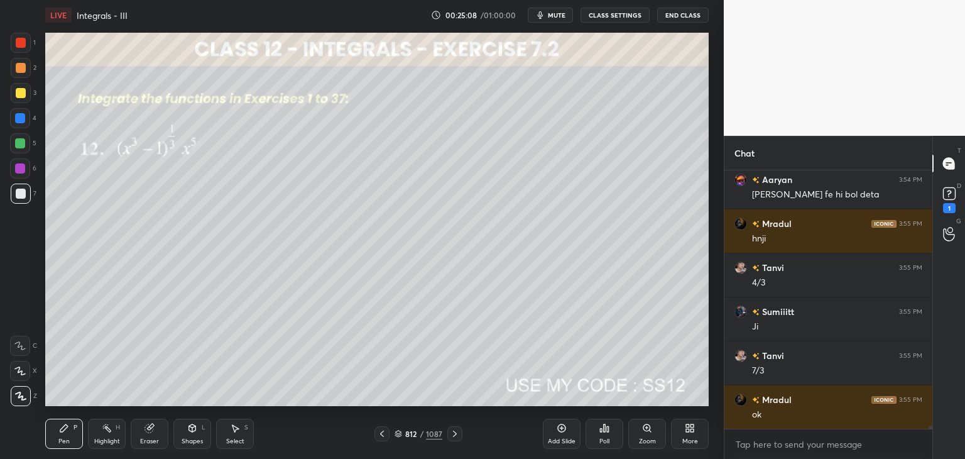
scroll to position [21474, 0]
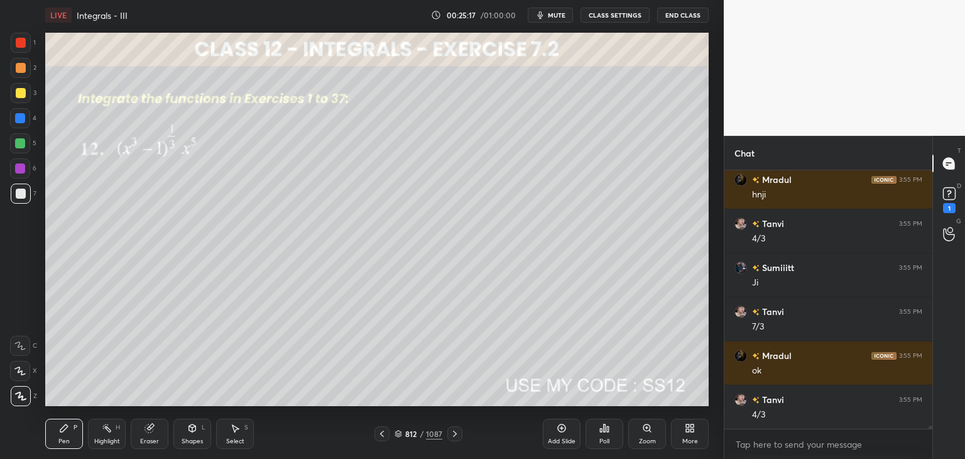
click at [236, 438] on div "Select" at bounding box center [235, 441] width 18 height 6
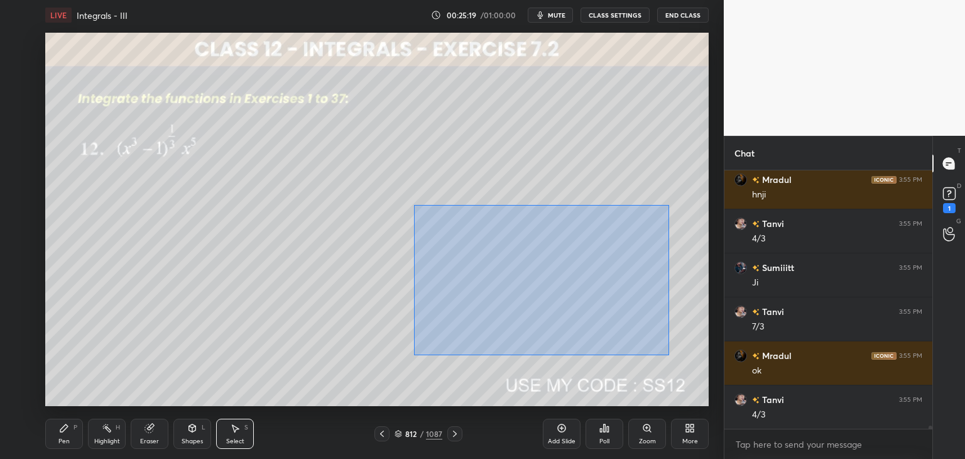
drag, startPoint x: 421, startPoint y: 216, endPoint x: 638, endPoint y: 334, distance: 246.9
click at [671, 352] on div "0 ° Undo Copy Duplicate Duplicate to new slide Delete" at bounding box center [376, 219] width 663 height 373
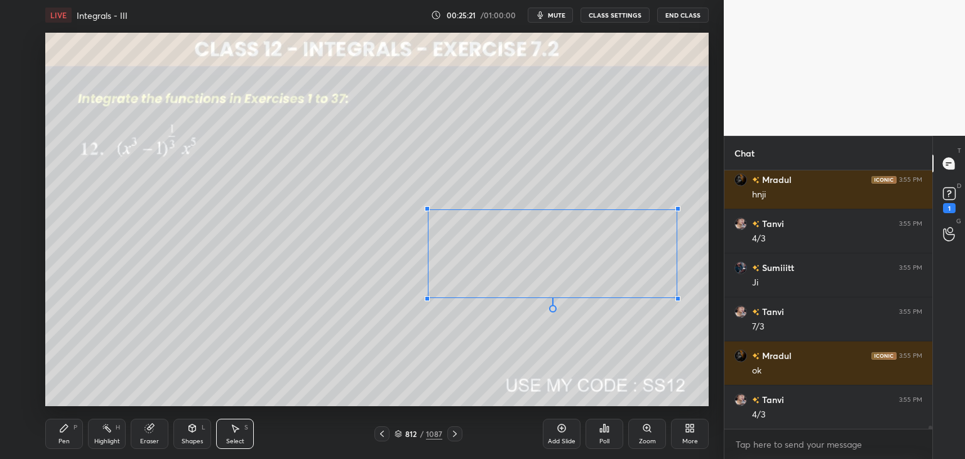
drag, startPoint x: 665, startPoint y: 327, endPoint x: 667, endPoint y: 308, distance: 18.9
click at [678, 301] on div at bounding box center [677, 298] width 5 height 5
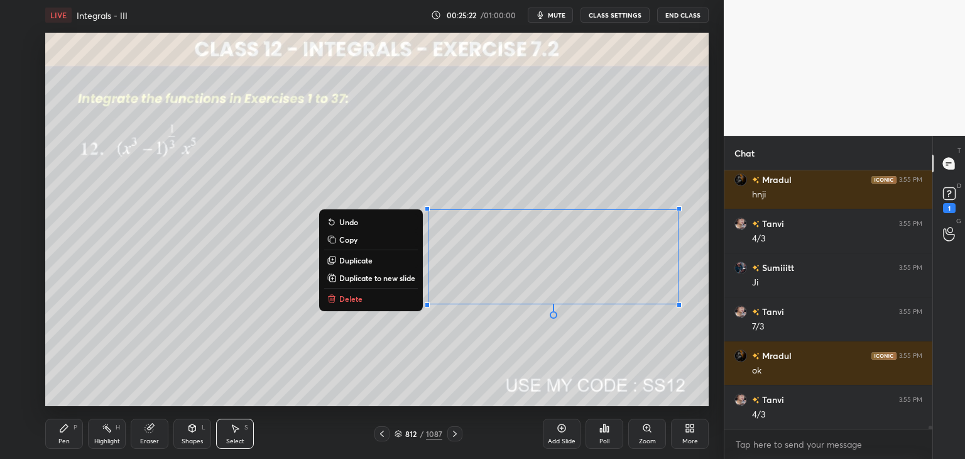
click at [257, 346] on div "0 ° Undo Copy Duplicate Duplicate to new slide Delete" at bounding box center [376, 219] width 663 height 373
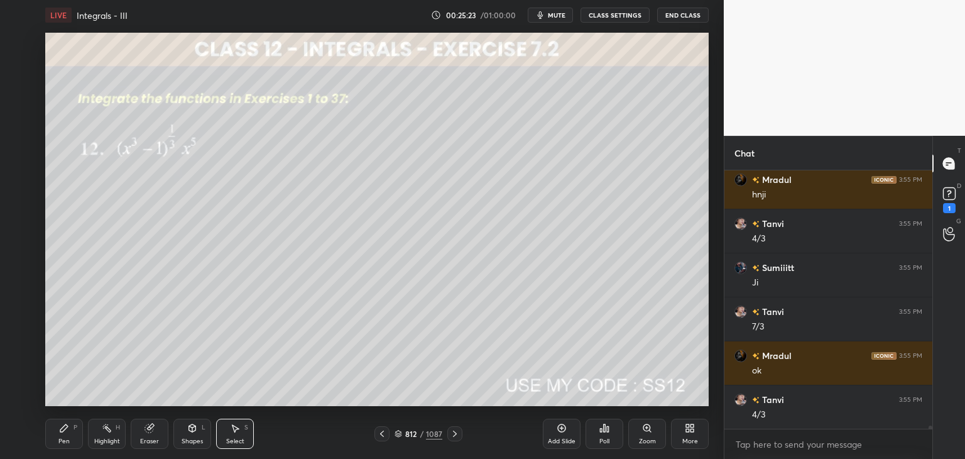
click at [65, 432] on div "Pen P" at bounding box center [64, 433] width 38 height 30
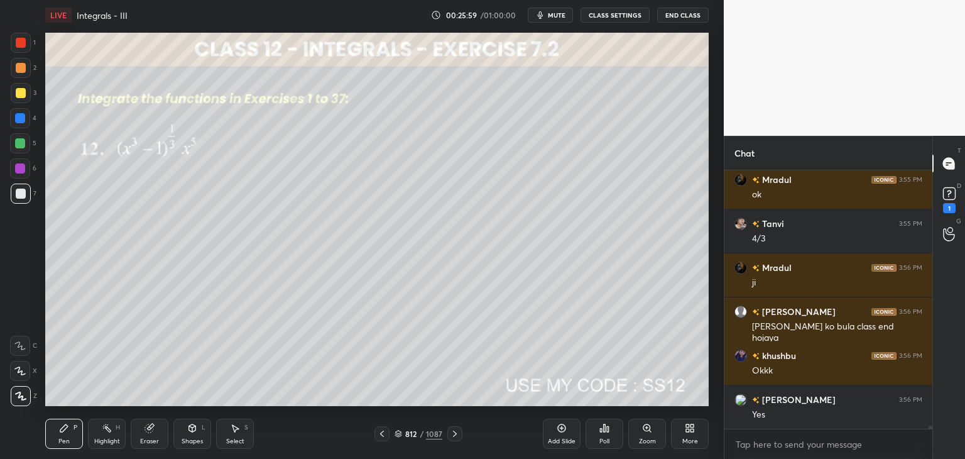
scroll to position [21694, 0]
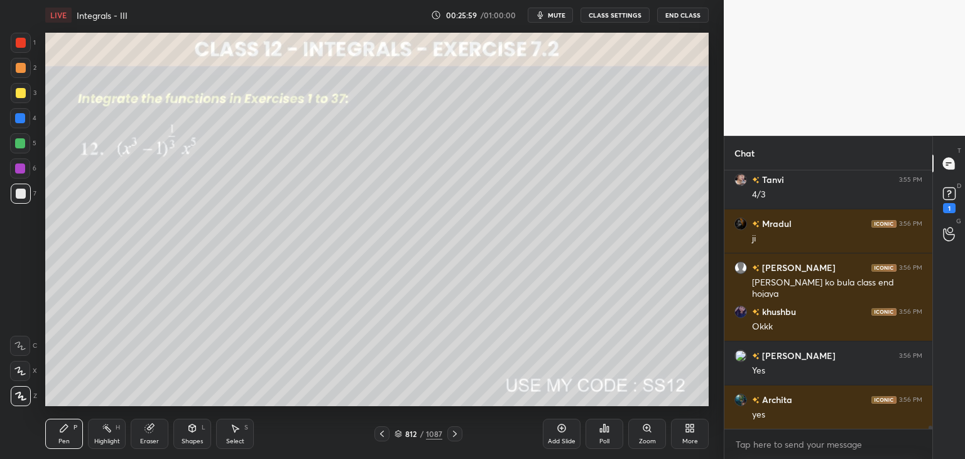
click at [450, 435] on icon at bounding box center [455, 434] width 10 height 10
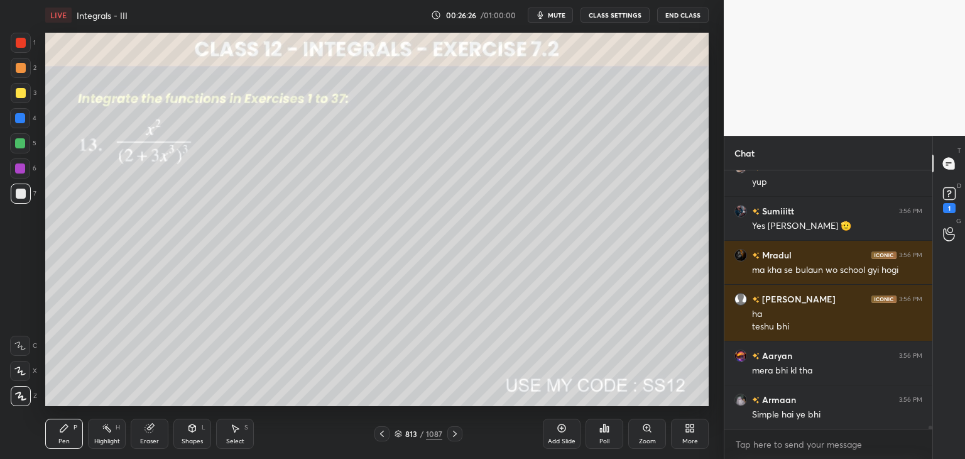
scroll to position [22059, 0]
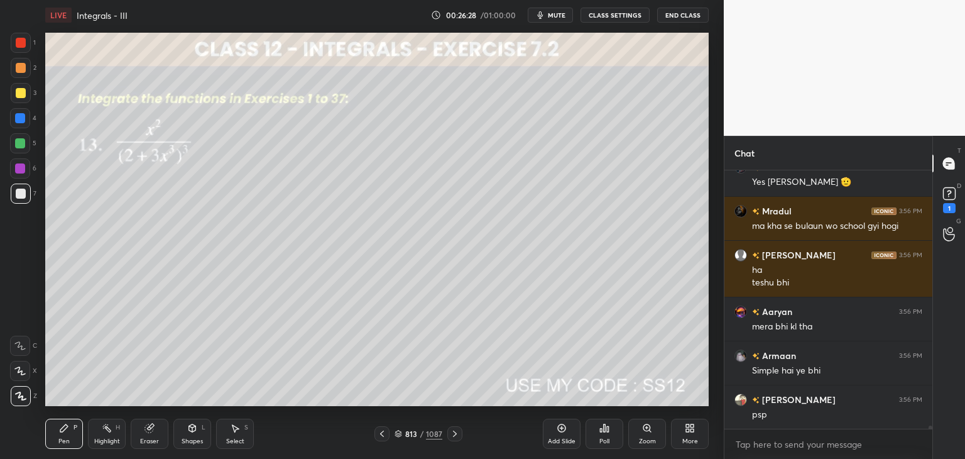
click at [384, 435] on icon at bounding box center [382, 434] width 10 height 10
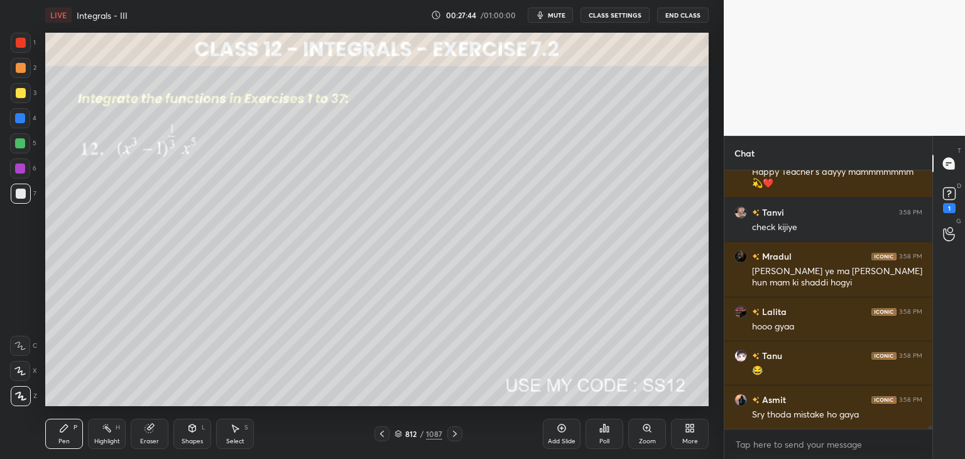
scroll to position [21719, 0]
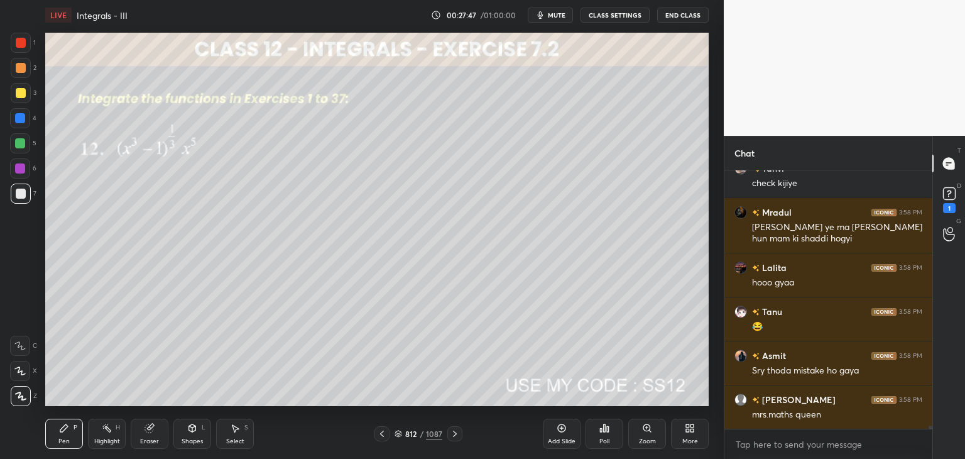
click at [454, 434] on icon at bounding box center [455, 434] width 10 height 10
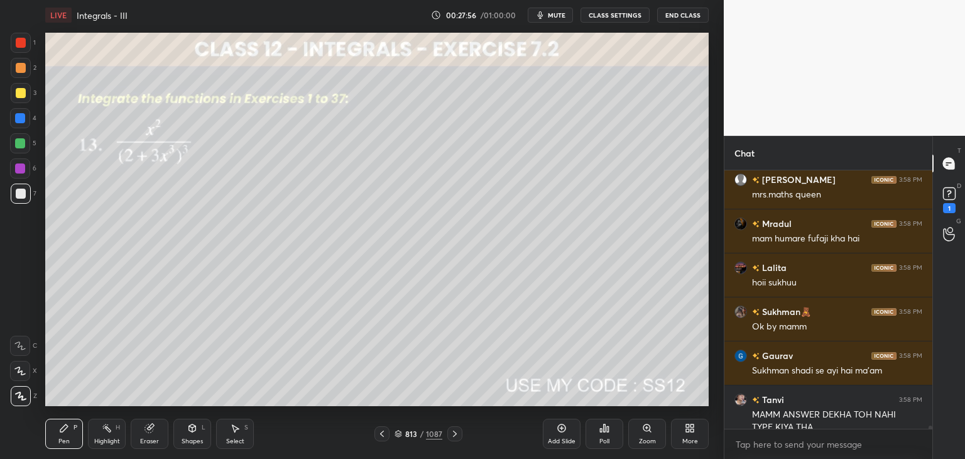
scroll to position [21952, 0]
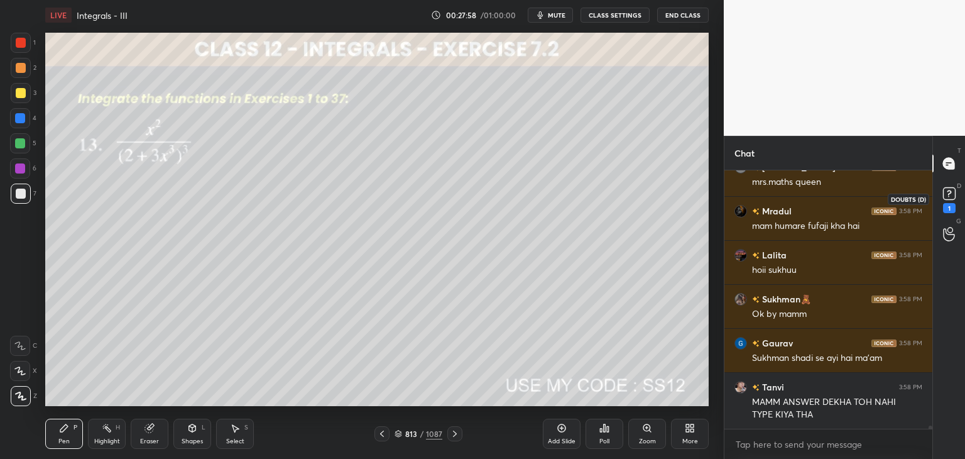
drag, startPoint x: 947, startPoint y: 197, endPoint x: 945, endPoint y: 220, distance: 22.8
click at [947, 197] on rect at bounding box center [949, 194] width 12 height 12
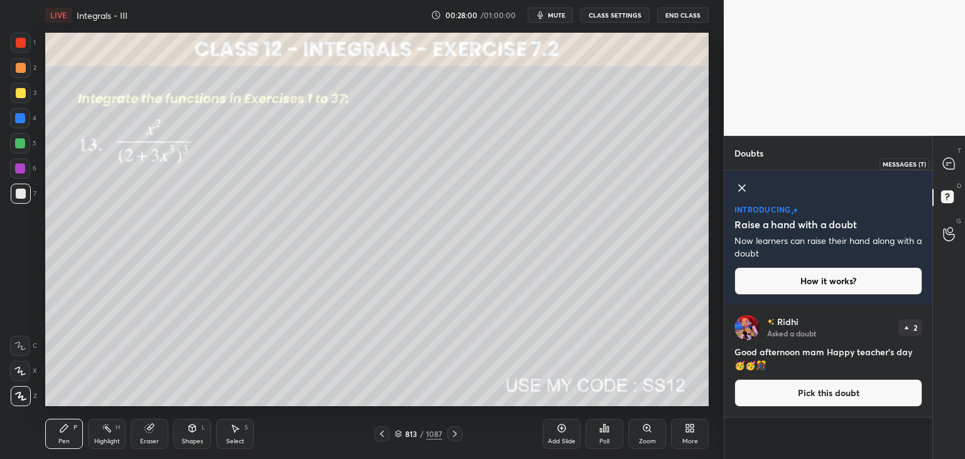
click at [949, 163] on icon at bounding box center [948, 163] width 5 height 0
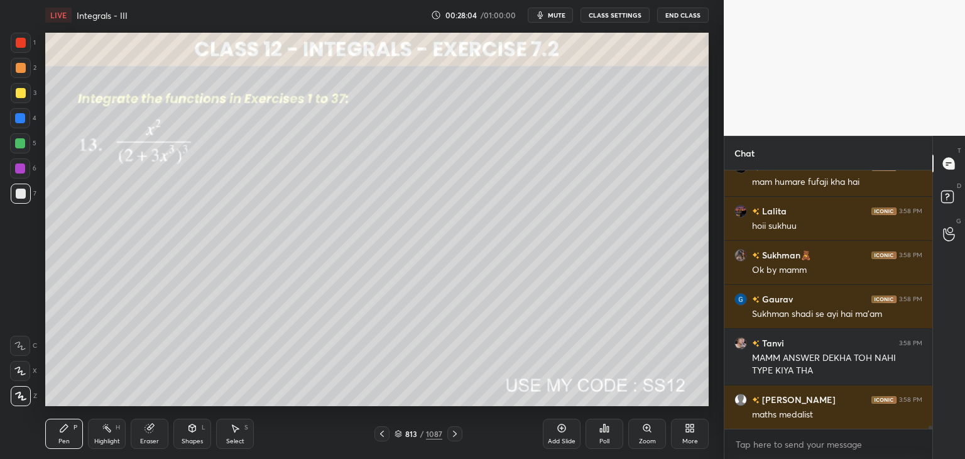
scroll to position [22296, 0]
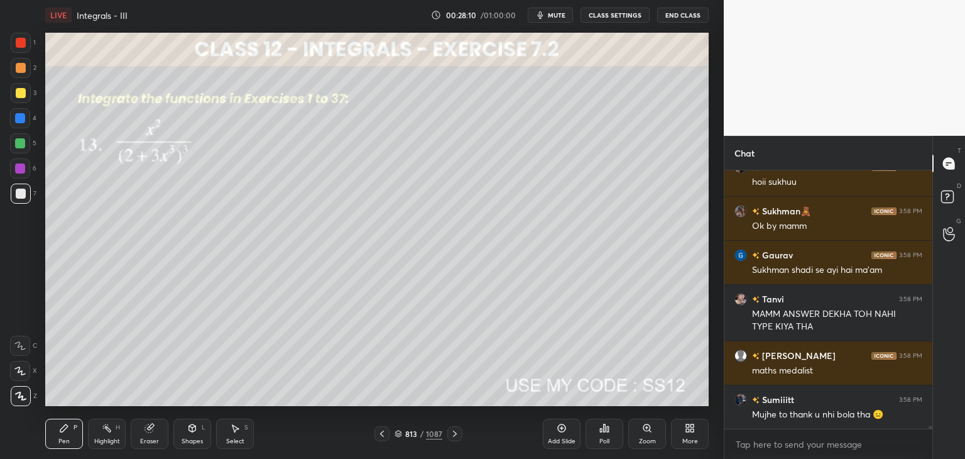
drag, startPoint x: 18, startPoint y: 86, endPoint x: 43, endPoint y: 113, distance: 36.9
click at [18, 87] on div at bounding box center [21, 93] width 20 height 20
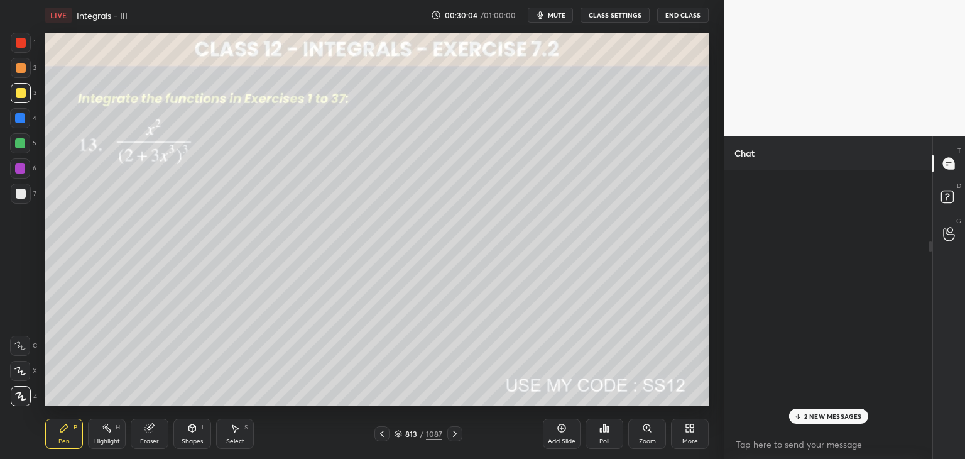
scroll to position [6826, 0]
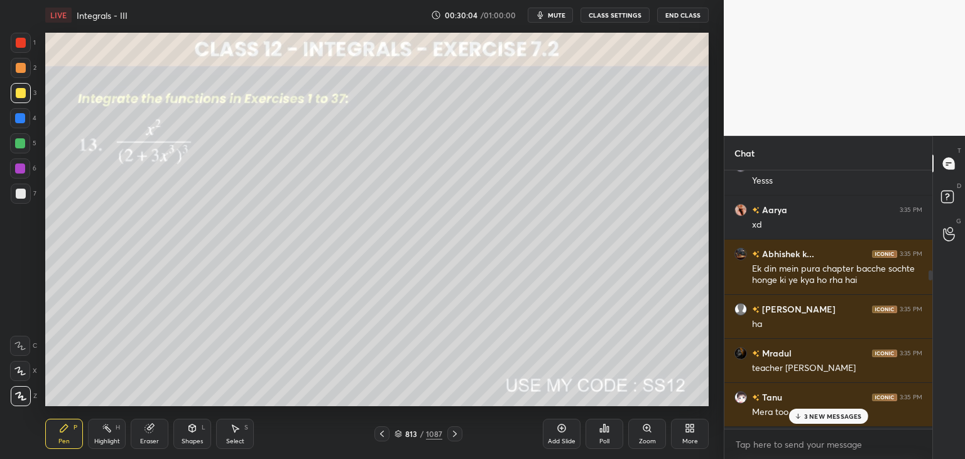
drag, startPoint x: 929, startPoint y: 427, endPoint x: 931, endPoint y: 148, distance: 279.6
click at [931, 148] on div "Chat [PERSON_NAME] 3:35 PM Happy Teacher's Day Ma'am Reshma 3:35 PM Nahi topic …" at bounding box center [828, 297] width 209 height 323
drag, startPoint x: 932, startPoint y: 271, endPoint x: 934, endPoint y: 257, distance: 13.9
click at [934, 256] on div "T Messages (T) D Doubts (D) G Raise Hand (G)" at bounding box center [948, 297] width 33 height 323
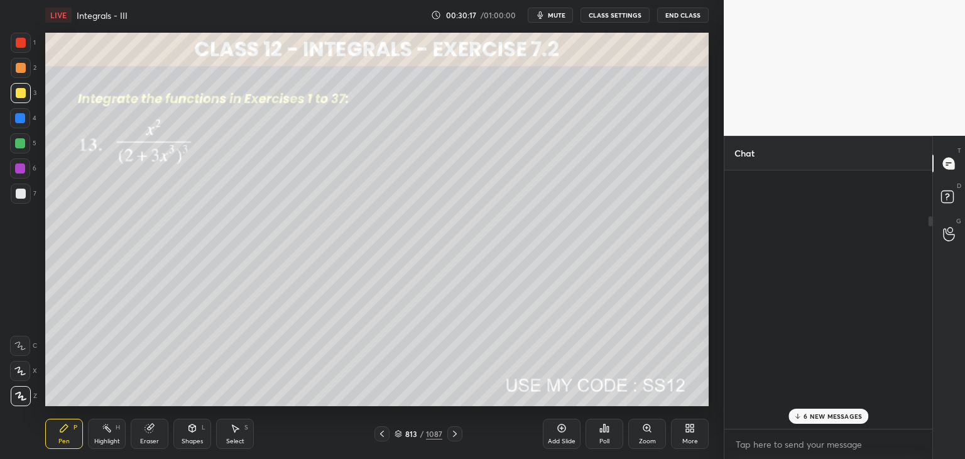
scroll to position [2805, 0]
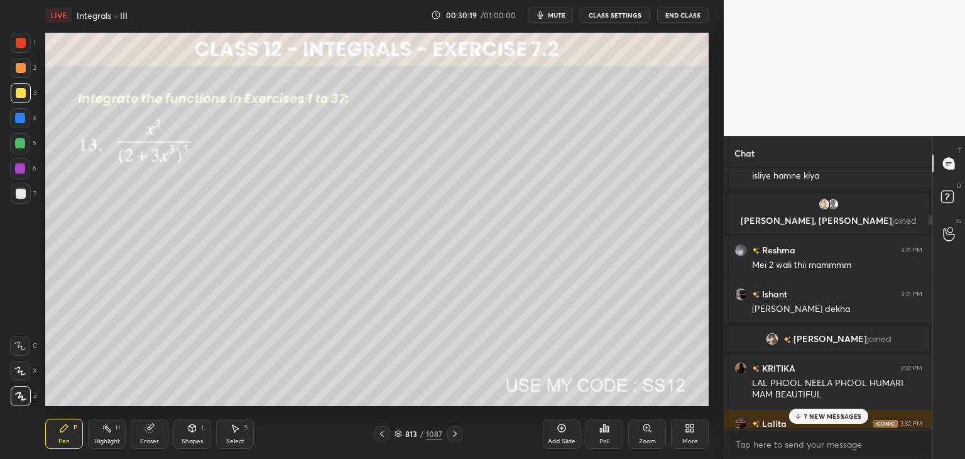
drag, startPoint x: 930, startPoint y: 272, endPoint x: 934, endPoint y: 206, distance: 66.1
click at [934, 206] on div "Chat Aarya 3:31 PM isliye [PERSON_NAME], [PERSON_NAME] joined Reshma 3:31 PM Me…" at bounding box center [844, 297] width 241 height 323
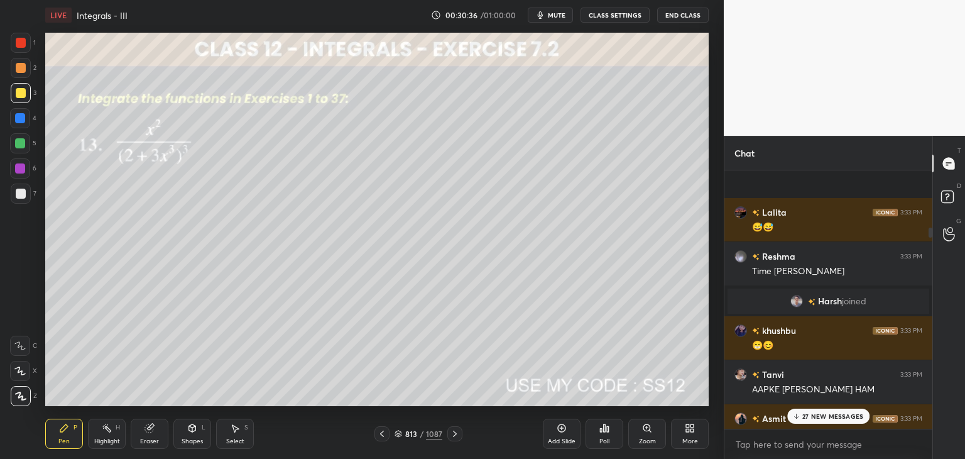
scroll to position [3836, 0]
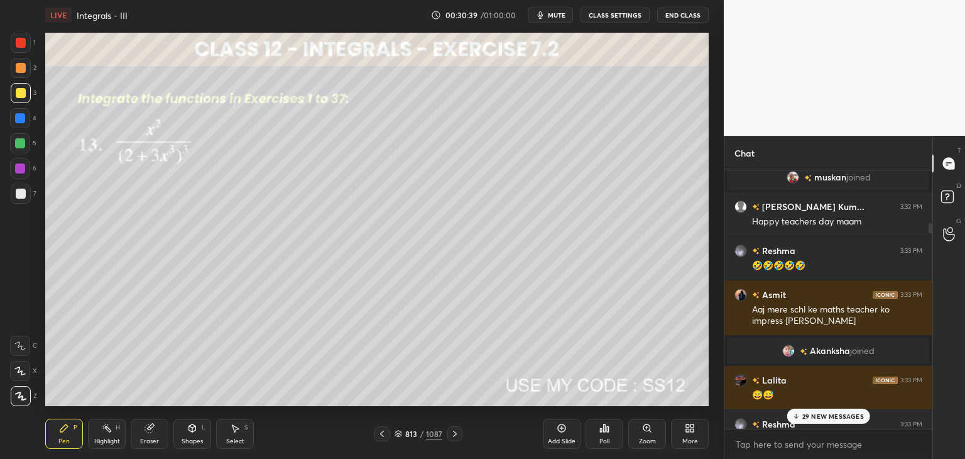
drag, startPoint x: 931, startPoint y: 219, endPoint x: 932, endPoint y: 231, distance: 12.0
click at [932, 232] on div at bounding box center [931, 228] width 4 height 10
click at [932, 227] on div "T Messages (T) D Doubts (D) G Raise Hand (G)" at bounding box center [948, 297] width 33 height 323
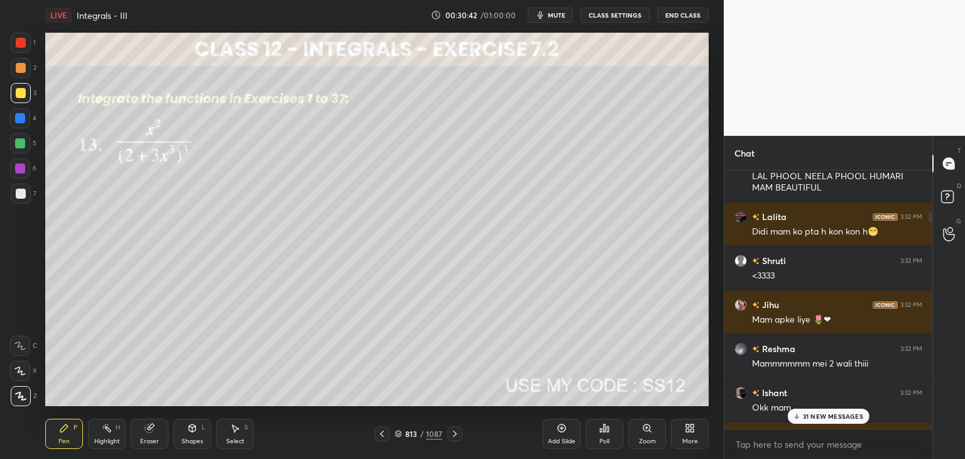
scroll to position [2864, 0]
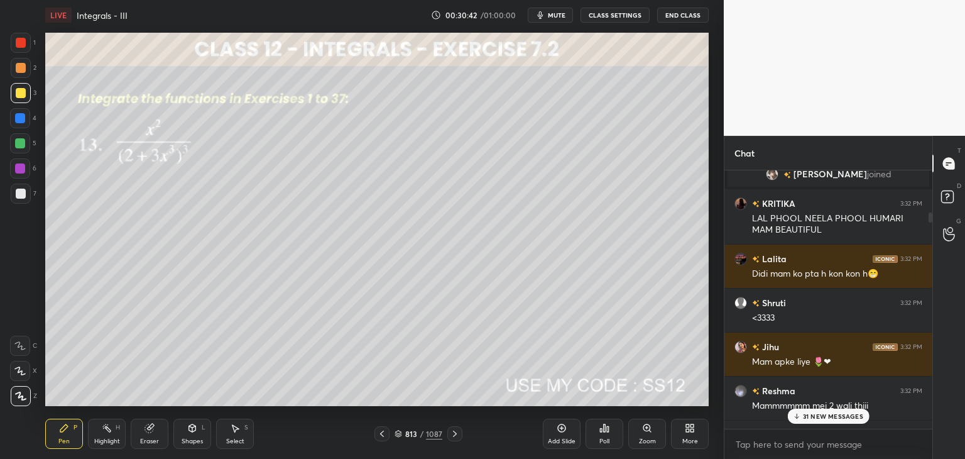
drag, startPoint x: 931, startPoint y: 226, endPoint x: 933, endPoint y: 216, distance: 10.2
click at [933, 216] on div "Chat [PERSON_NAME] has a doubt 3:31 PM View doubt [PERSON_NAME] 3:31 PM unacced…" at bounding box center [844, 297] width 241 height 323
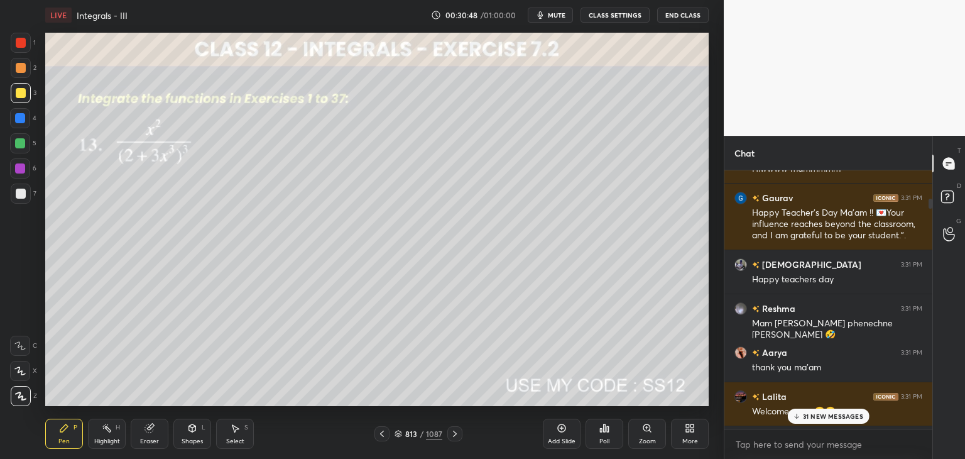
scroll to position [1930, 0]
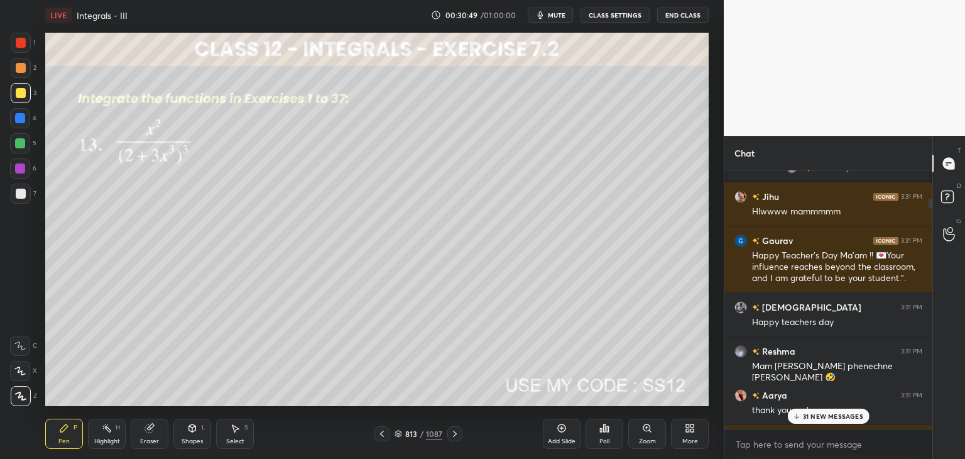
drag, startPoint x: 932, startPoint y: 214, endPoint x: 934, endPoint y: 200, distance: 14.0
click at [934, 200] on div "Chat Dia, [PERSON_NAME] joined [GEOGRAPHIC_DATA] 3:31 PM happy teachers day mam…" at bounding box center [844, 297] width 241 height 323
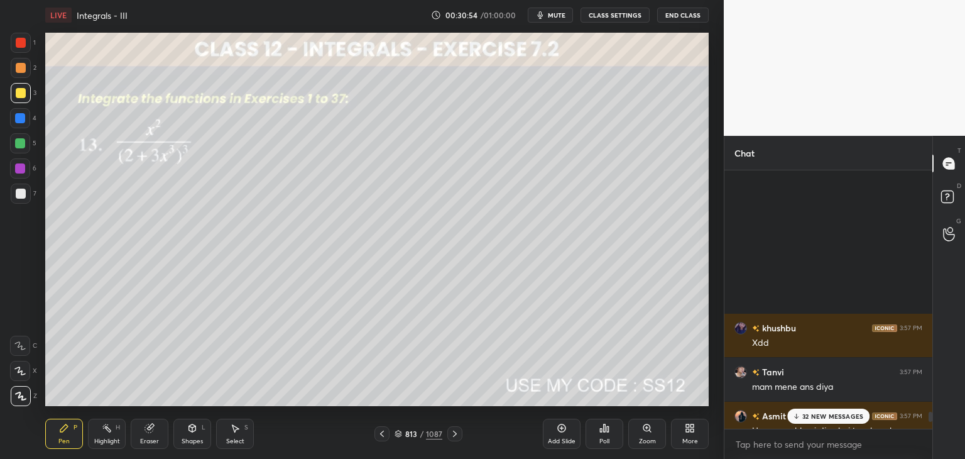
drag, startPoint x: 932, startPoint y: 209, endPoint x: 919, endPoint y: 471, distance: 263.0
click at [919, 0] on html "1 2 3 4 5 6 7 C X Z C X Z E E Erase all H H LIVE Integrals - III 00:30:54 / 01:…" at bounding box center [482, 0] width 965 height 0
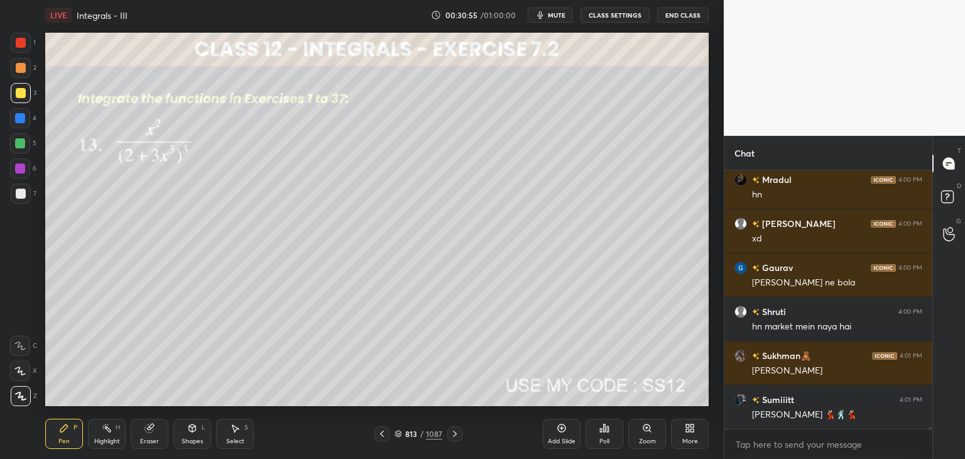
drag, startPoint x: 928, startPoint y: 415, endPoint x: 937, endPoint y: 455, distance: 40.7
click at [937, 457] on div "Chat [PERSON_NAME] 4:00 PM dxd d [PERSON_NAME] 4:00 PM [PERSON_NAME] [PERSON_NA…" at bounding box center [844, 297] width 241 height 323
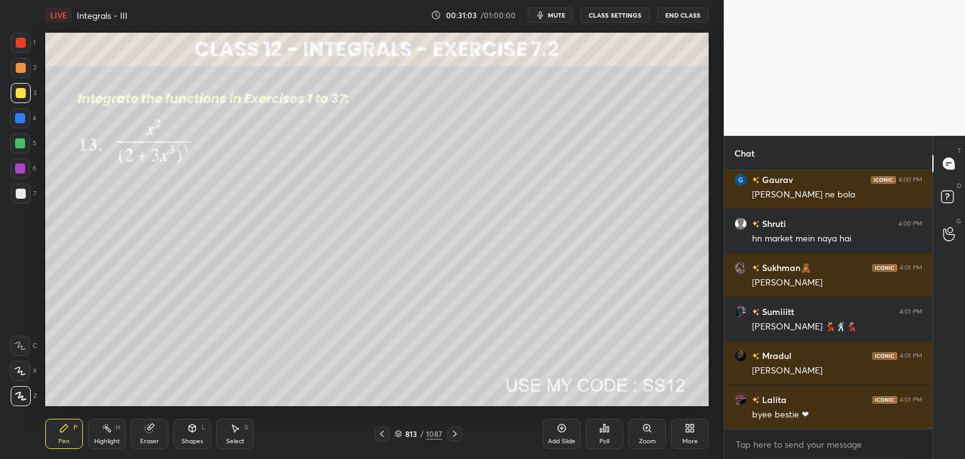
scroll to position [33819, 0]
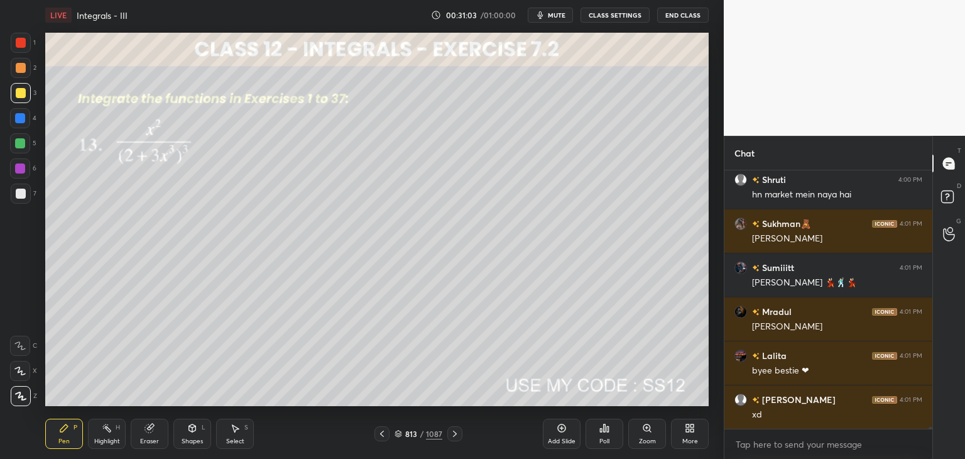
click at [456, 437] on icon at bounding box center [455, 434] width 10 height 10
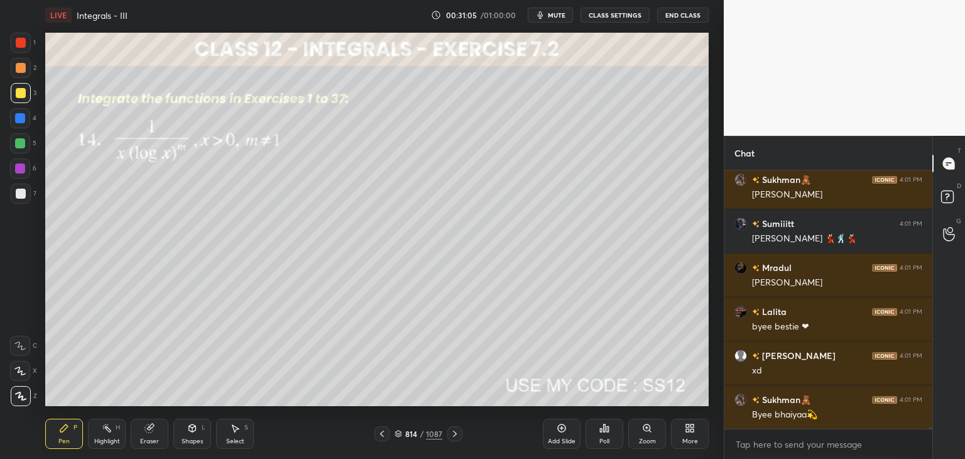
scroll to position [33907, 0]
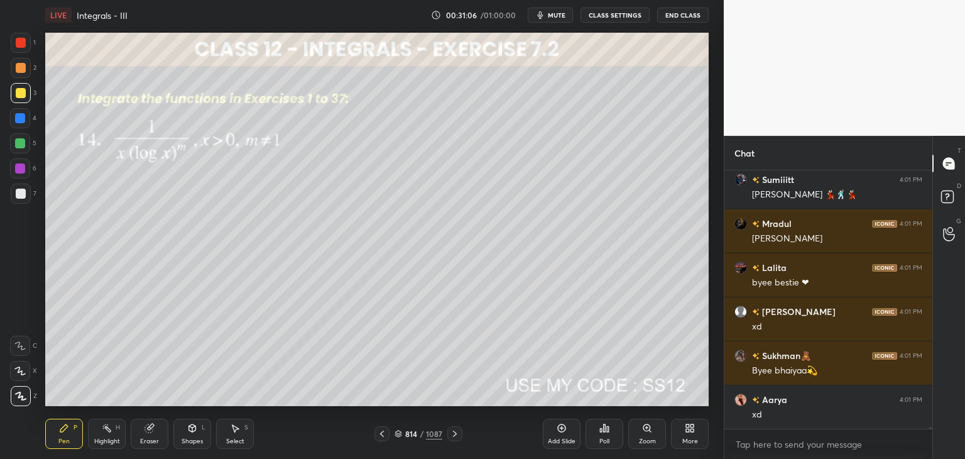
drag, startPoint x: 70, startPoint y: 444, endPoint x: 77, endPoint y: 415, distance: 29.6
click at [71, 444] on div "Pen P" at bounding box center [64, 433] width 38 height 30
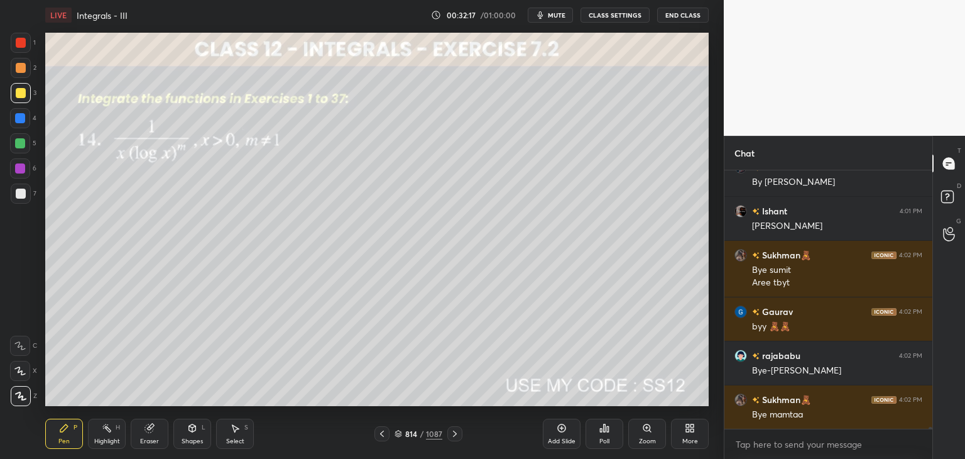
scroll to position [34844, 0]
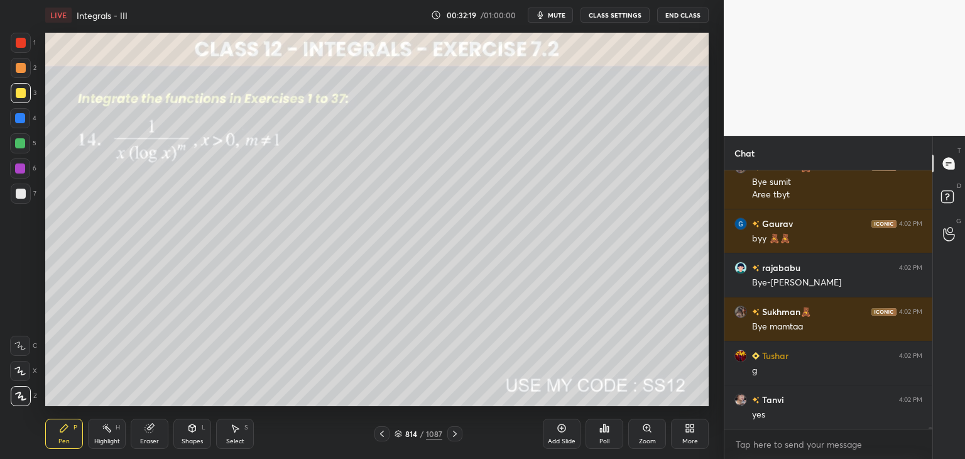
click at [452, 437] on div at bounding box center [454, 433] width 15 height 15
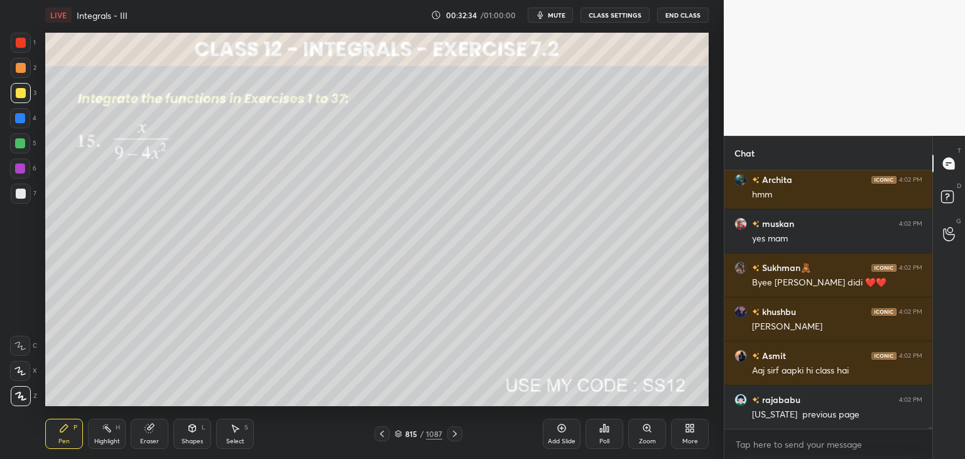
scroll to position [35195, 0]
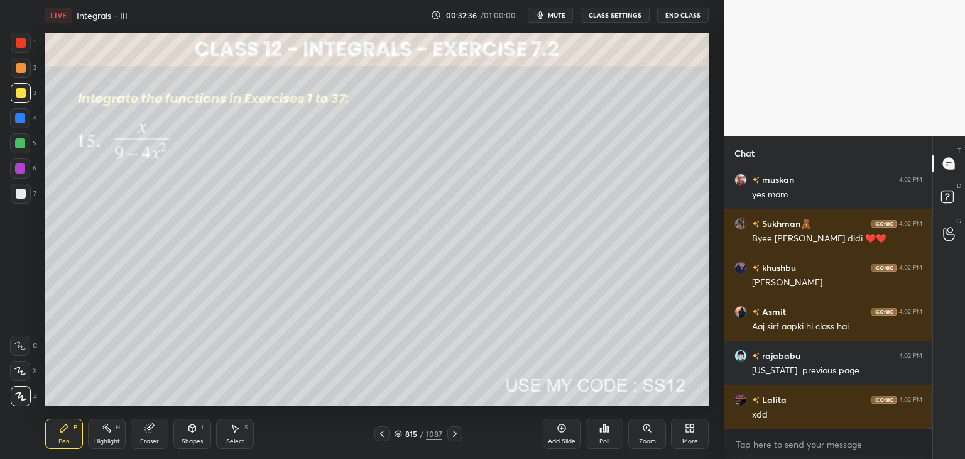
click at [377, 435] on icon at bounding box center [382, 434] width 10 height 10
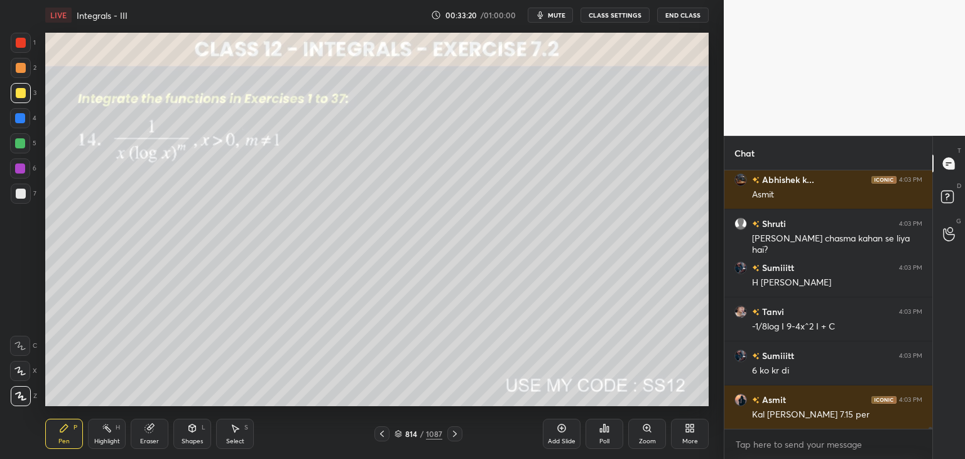
scroll to position [36438, 0]
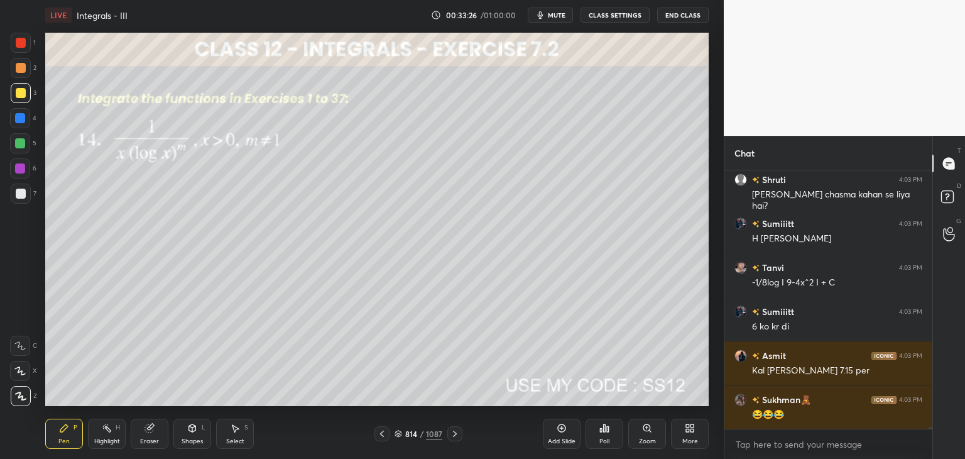
click at [452, 432] on icon at bounding box center [455, 434] width 10 height 10
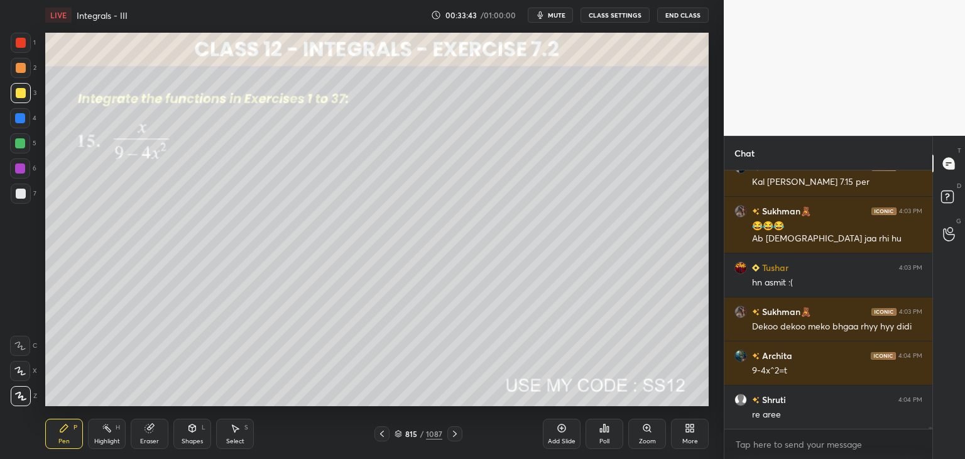
scroll to position [36671, 0]
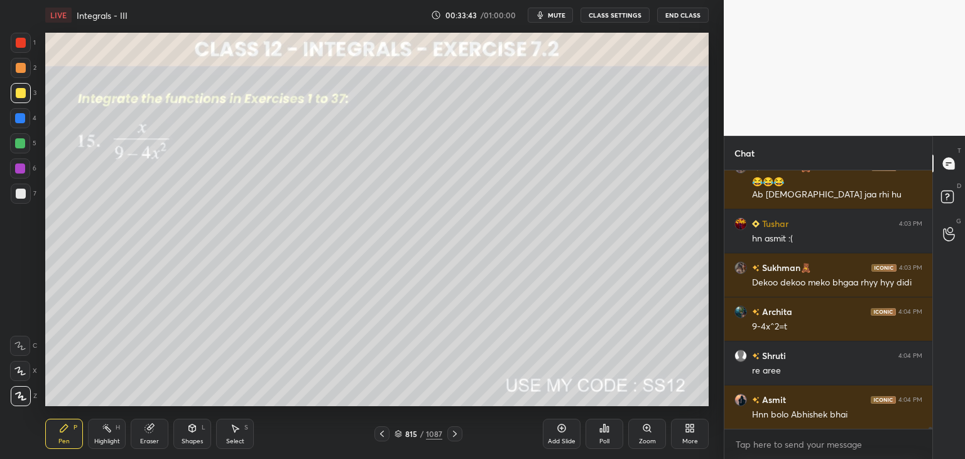
drag, startPoint x: 22, startPoint y: 91, endPoint x: 34, endPoint y: 115, distance: 26.7
click at [21, 91] on div at bounding box center [21, 93] width 10 height 10
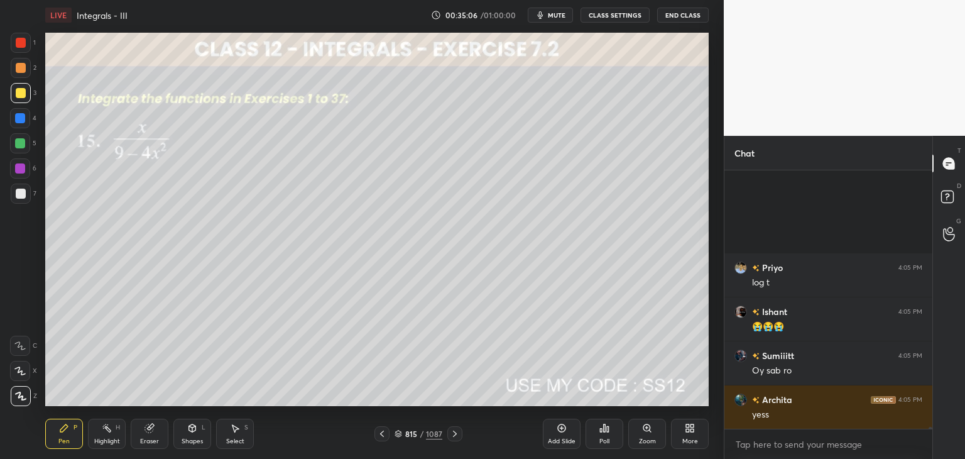
scroll to position [38431, 0]
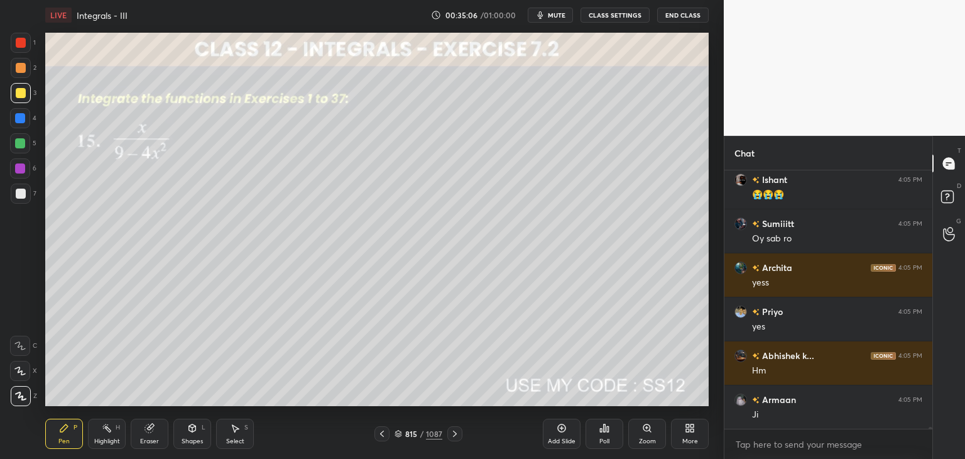
click at [451, 433] on icon at bounding box center [455, 434] width 10 height 10
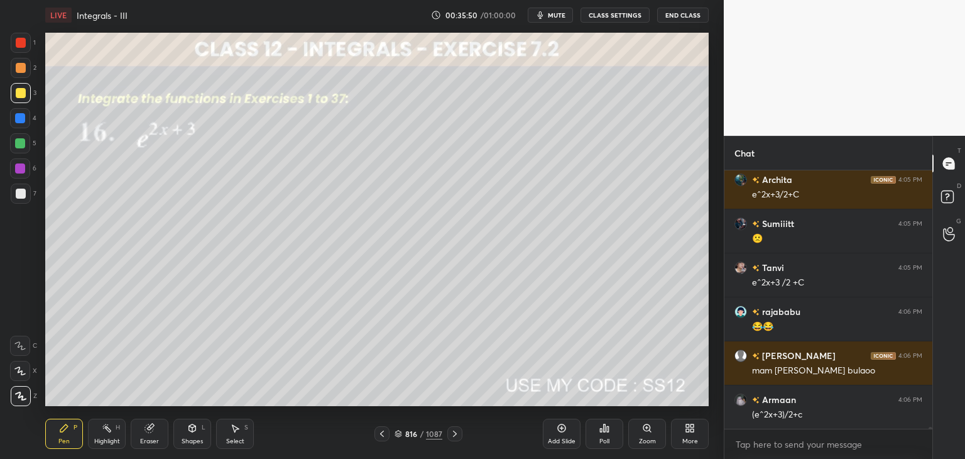
scroll to position [39003, 0]
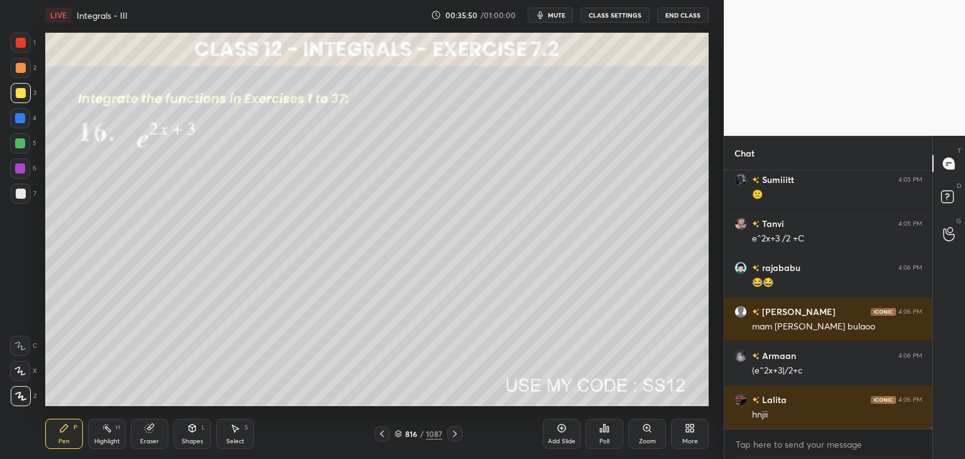
click at [453, 435] on icon at bounding box center [455, 434] width 10 height 10
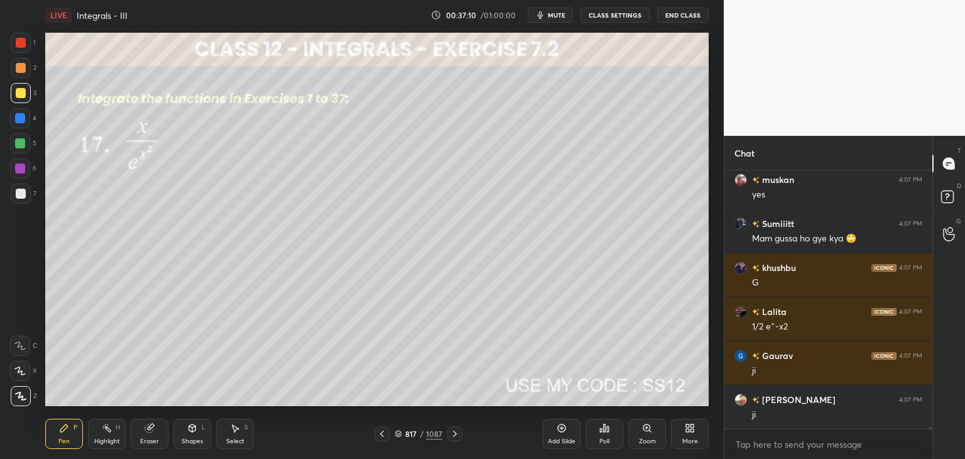
scroll to position [39707, 0]
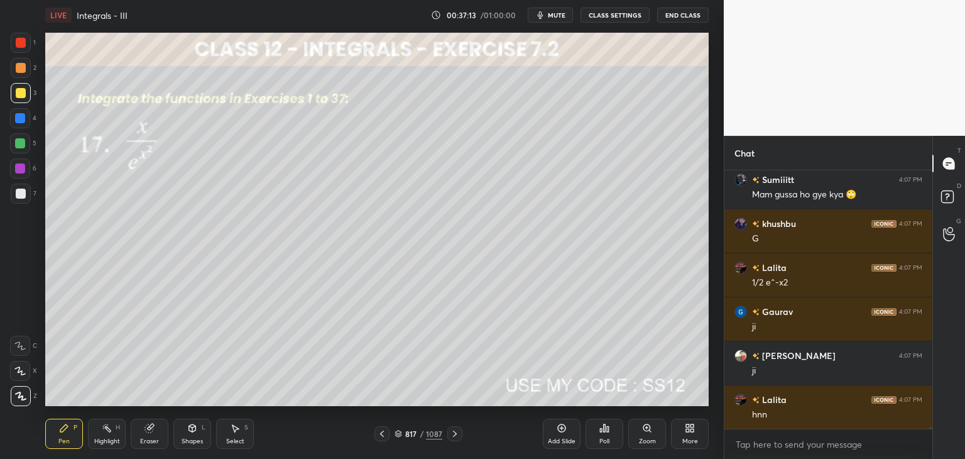
click at [457, 434] on icon at bounding box center [455, 434] width 10 height 10
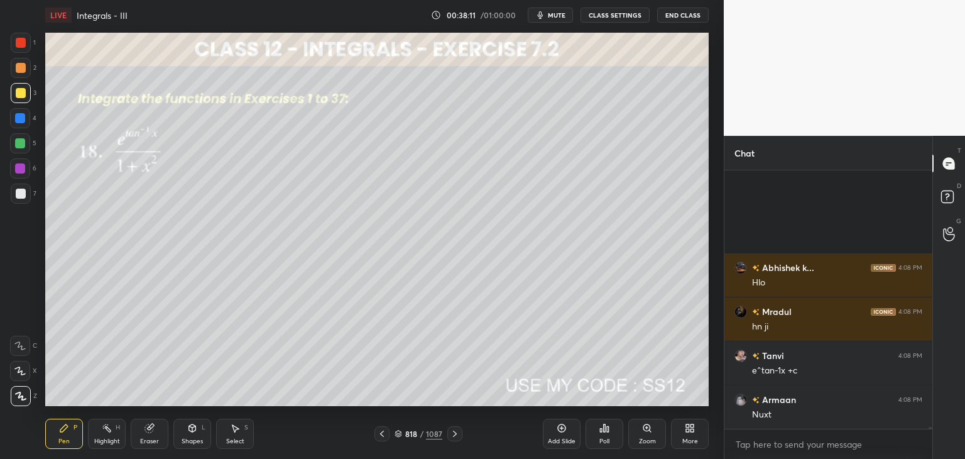
scroll to position [40278, 0]
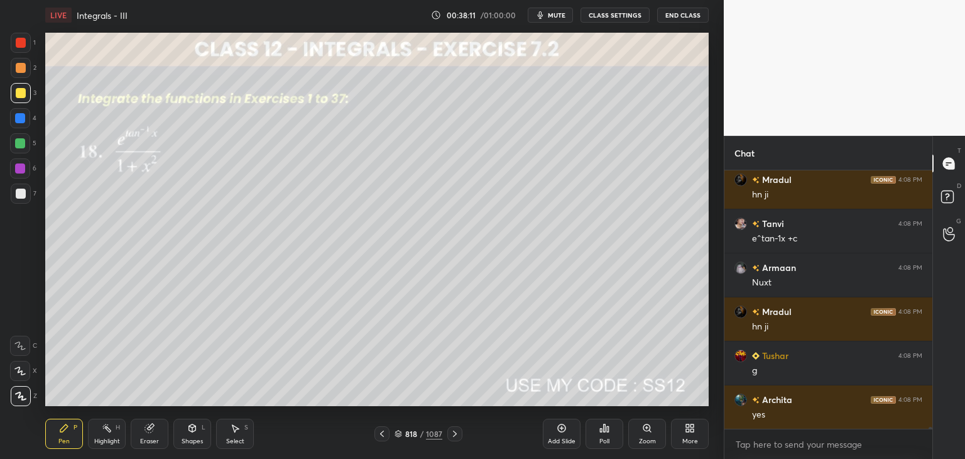
click at [452, 435] on icon at bounding box center [455, 434] width 10 height 10
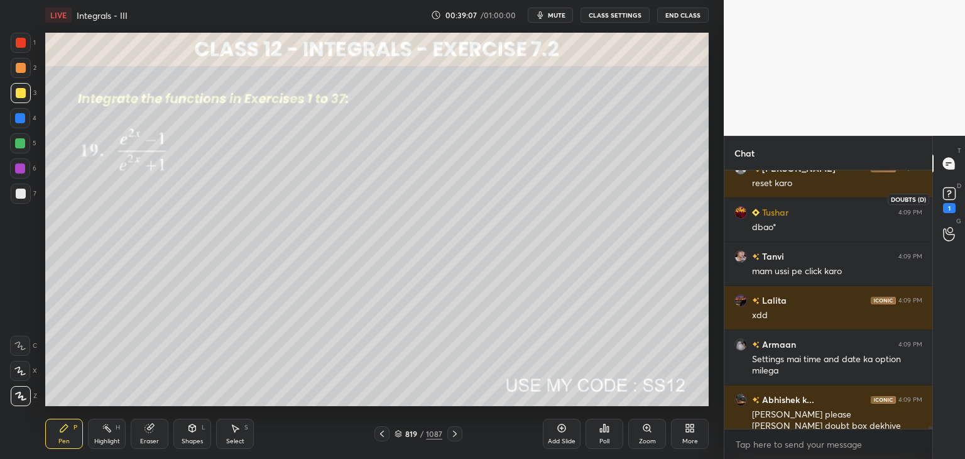
scroll to position [29274, 0]
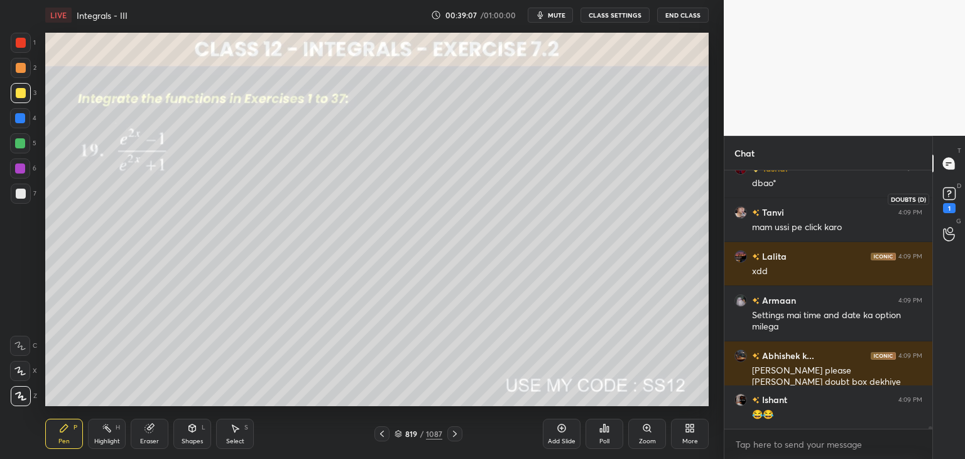
click at [953, 201] on icon at bounding box center [949, 193] width 19 height 19
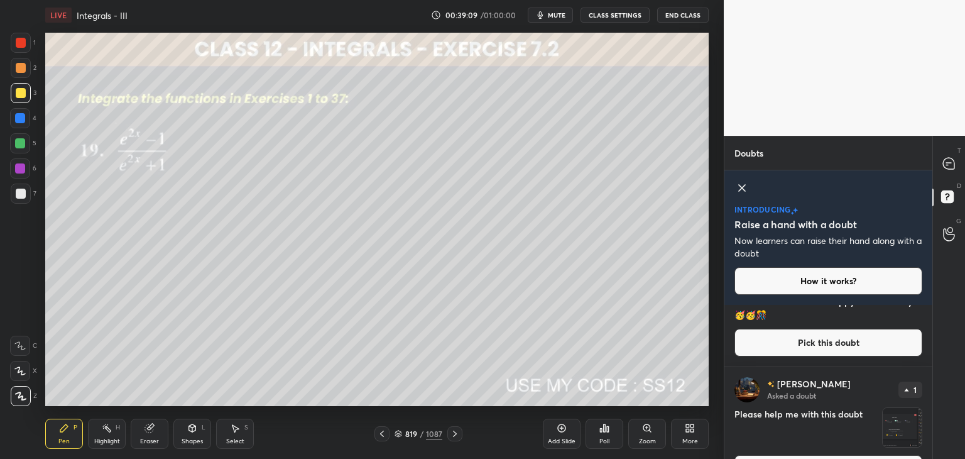
scroll to position [85, 0]
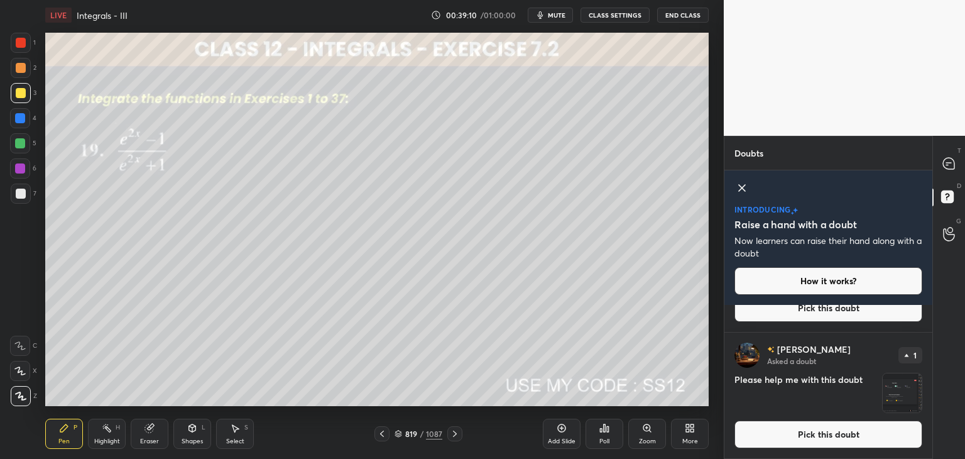
click at [904, 396] on img "grid" at bounding box center [902, 392] width 39 height 39
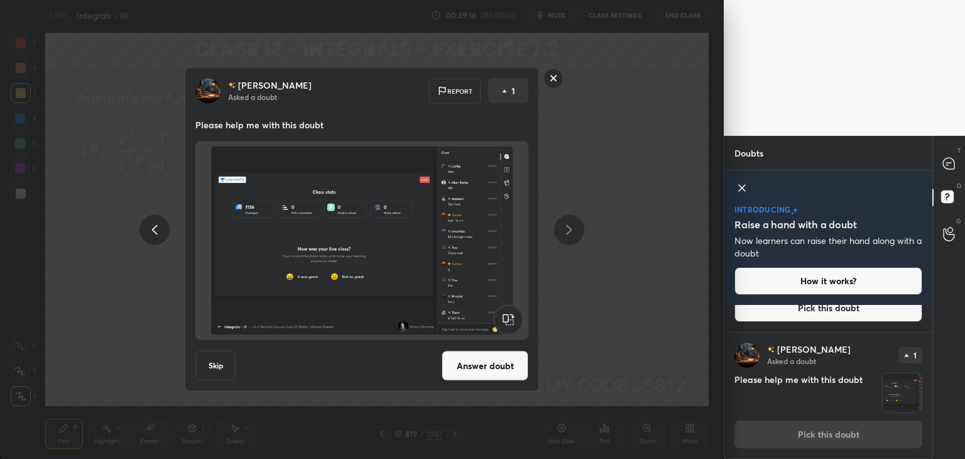
click at [465, 360] on button "Answer doubt" at bounding box center [485, 366] width 87 height 30
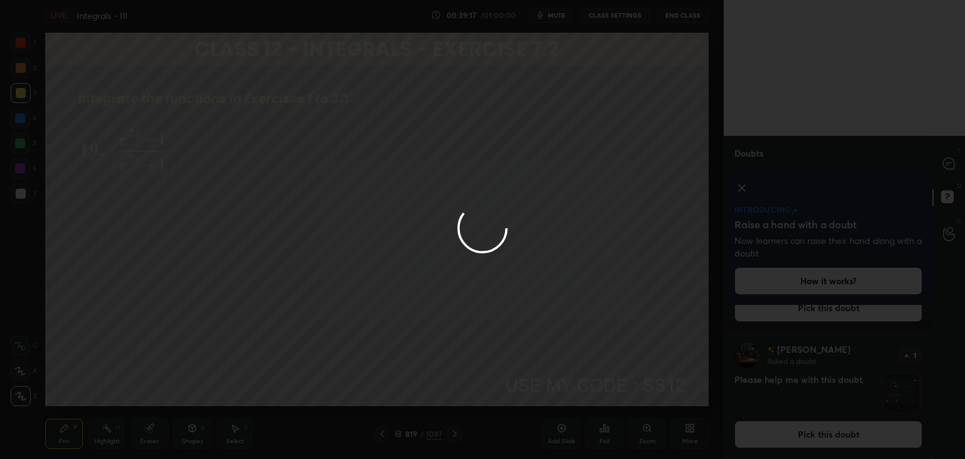
scroll to position [0, 0]
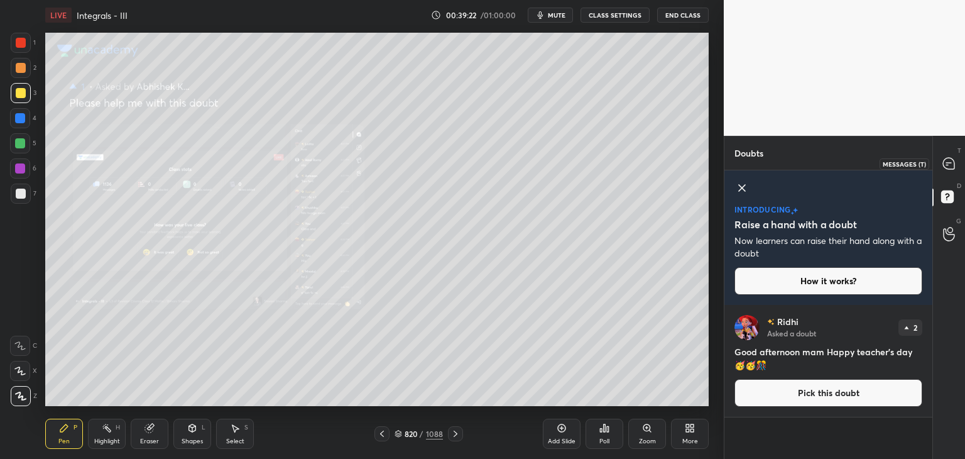
click at [953, 168] on icon at bounding box center [948, 163] width 11 height 11
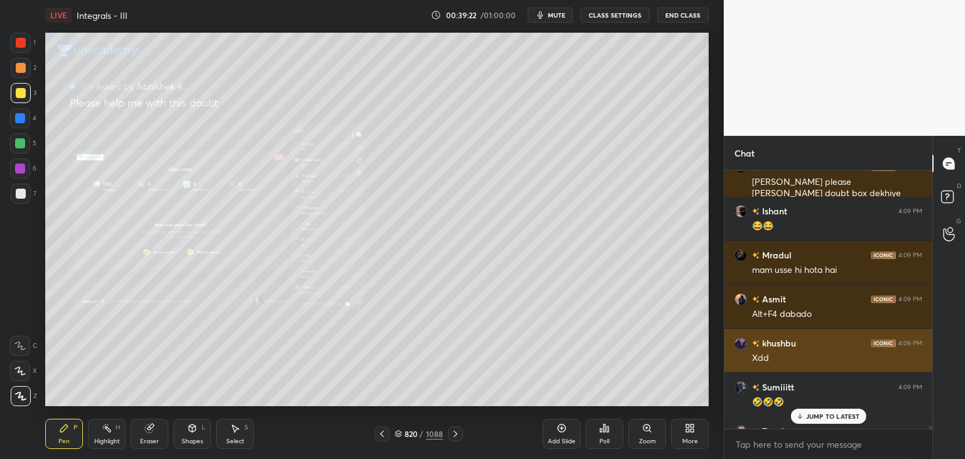
scroll to position [254, 204]
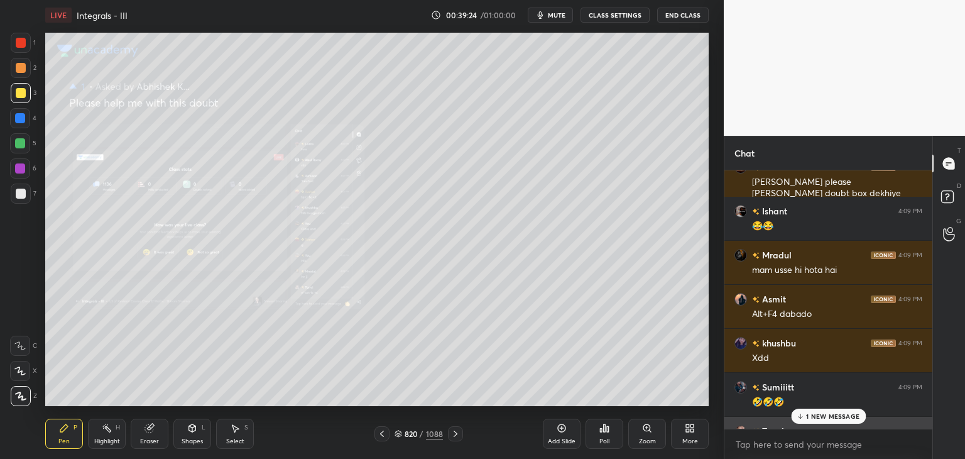
click at [819, 425] on div "[PERSON_NAME] 4:09 PM" at bounding box center [828, 430] width 188 height 13
drag, startPoint x: 834, startPoint y: 417, endPoint x: 826, endPoint y: 416, distance: 8.3
click at [834, 416] on p "2 NEW MESSAGES" at bounding box center [833, 416] width 58 height 8
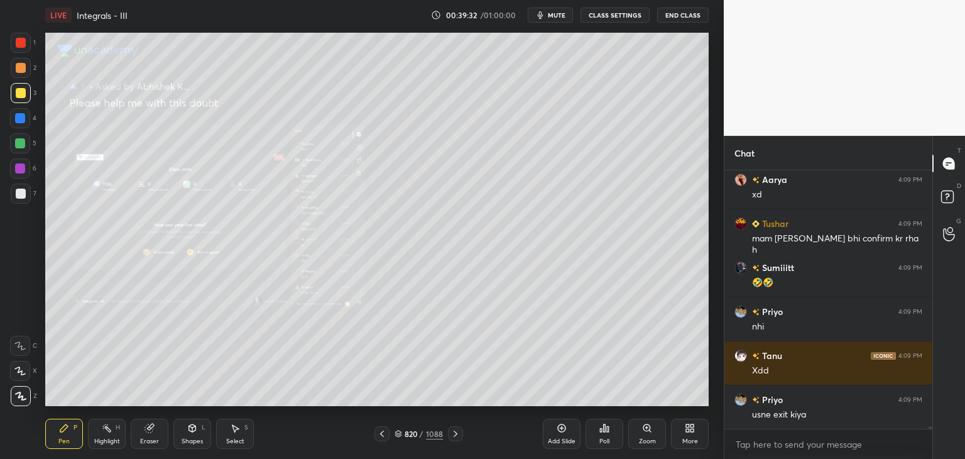
scroll to position [30048, 0]
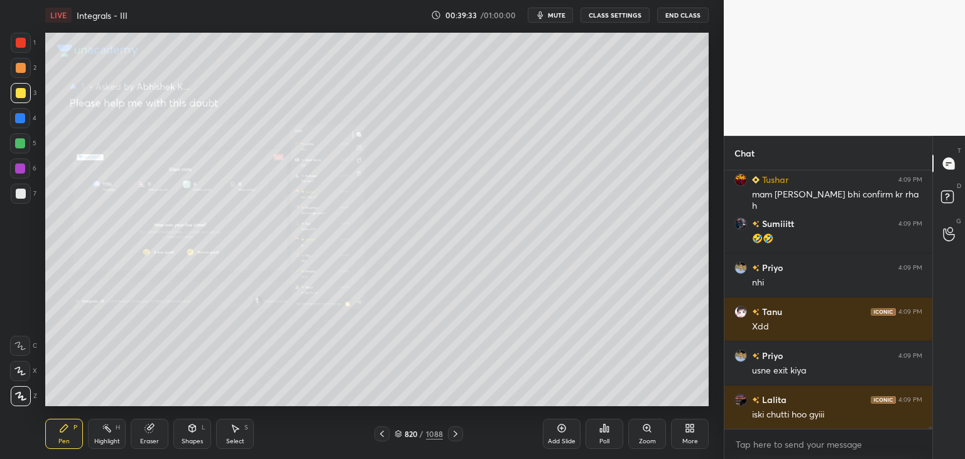
click at [687, 438] on div "More" at bounding box center [690, 441] width 16 height 6
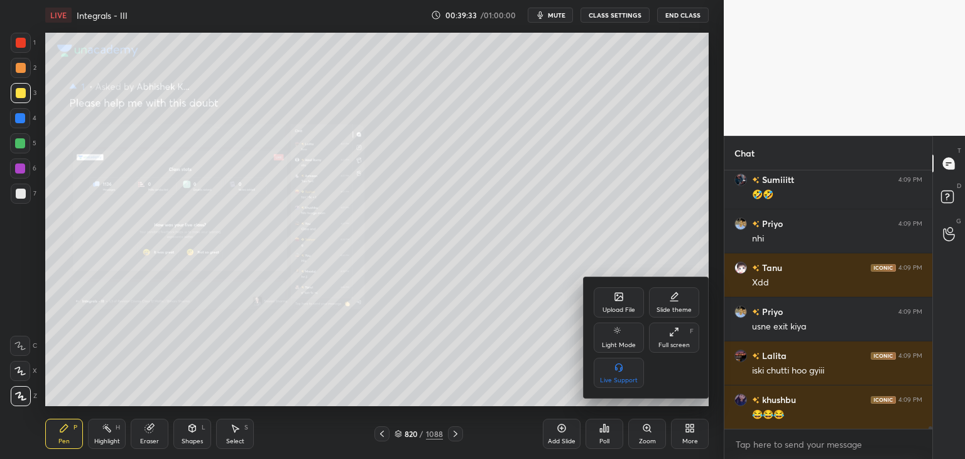
scroll to position [30136, 0]
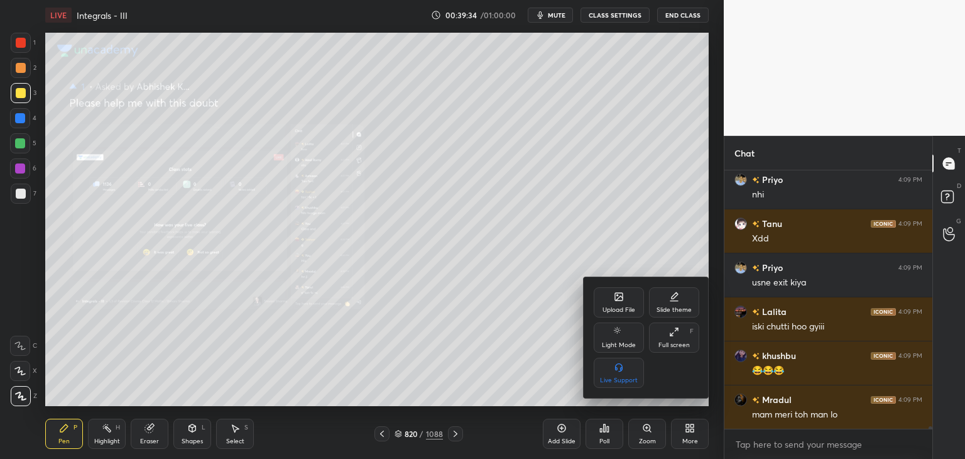
click at [487, 334] on div at bounding box center [482, 229] width 965 height 459
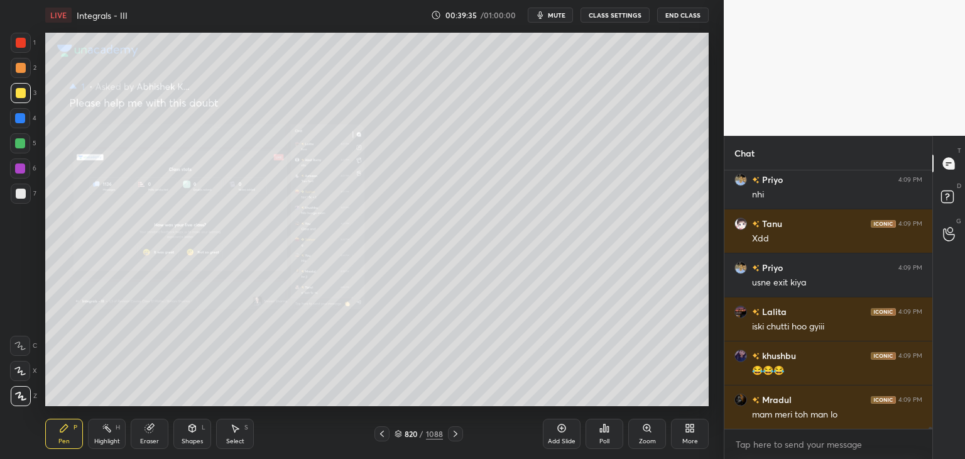
scroll to position [30180, 0]
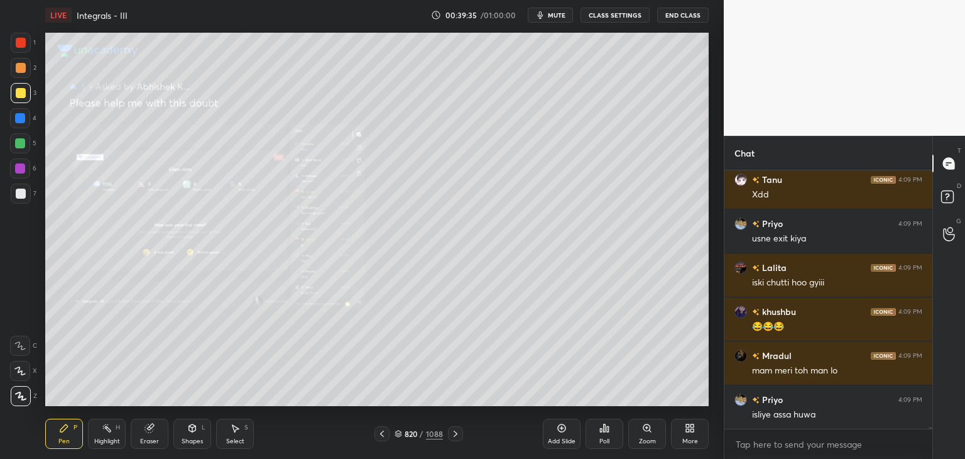
click at [647, 435] on div "Zoom" at bounding box center [647, 433] width 38 height 30
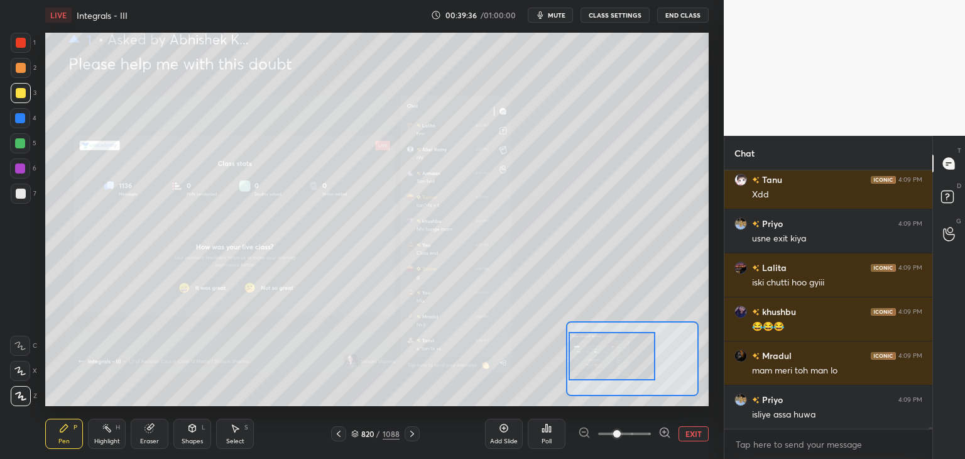
drag, startPoint x: 602, startPoint y: 369, endPoint x: 592, endPoint y: 366, distance: 10.5
click at [591, 366] on div at bounding box center [612, 356] width 87 height 48
click at [598, 364] on div at bounding box center [612, 355] width 87 height 48
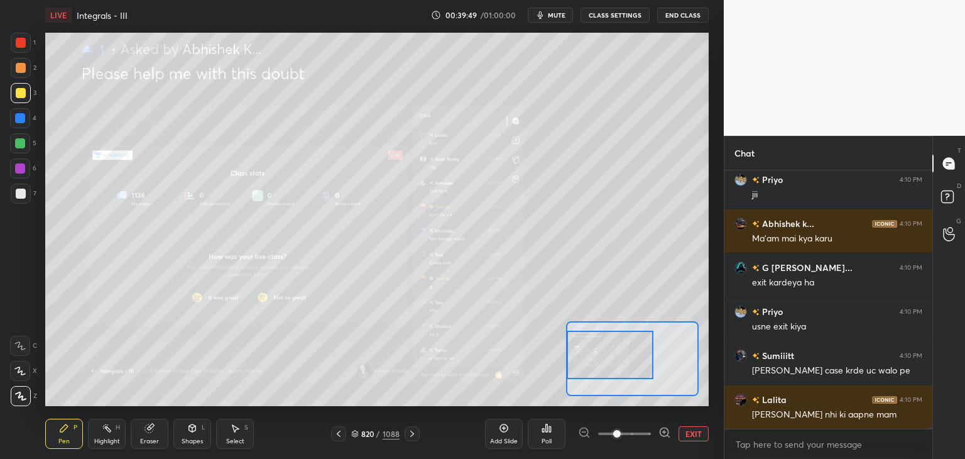
scroll to position [30543, 0]
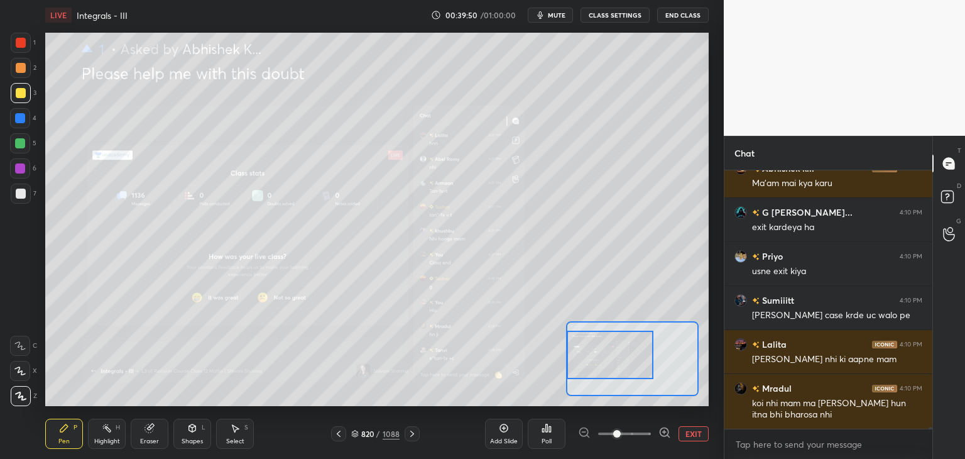
click at [692, 429] on button "EXIT" at bounding box center [694, 433] width 30 height 15
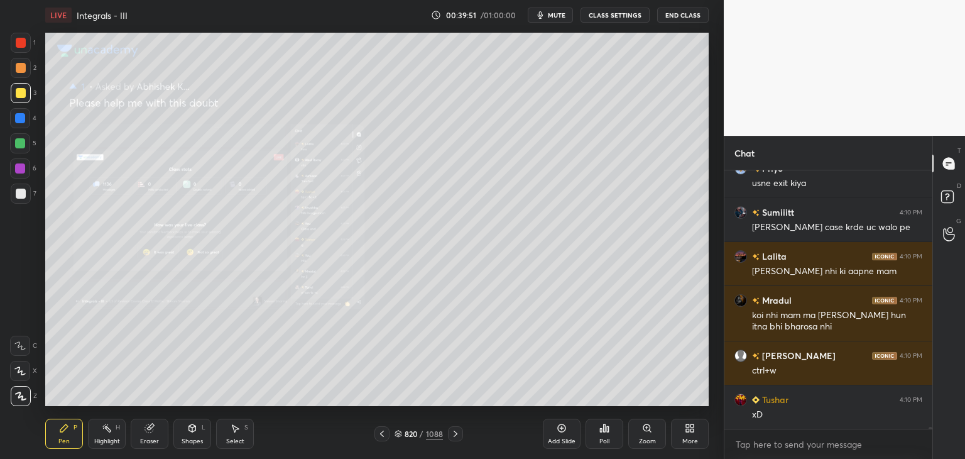
scroll to position [30675, 0]
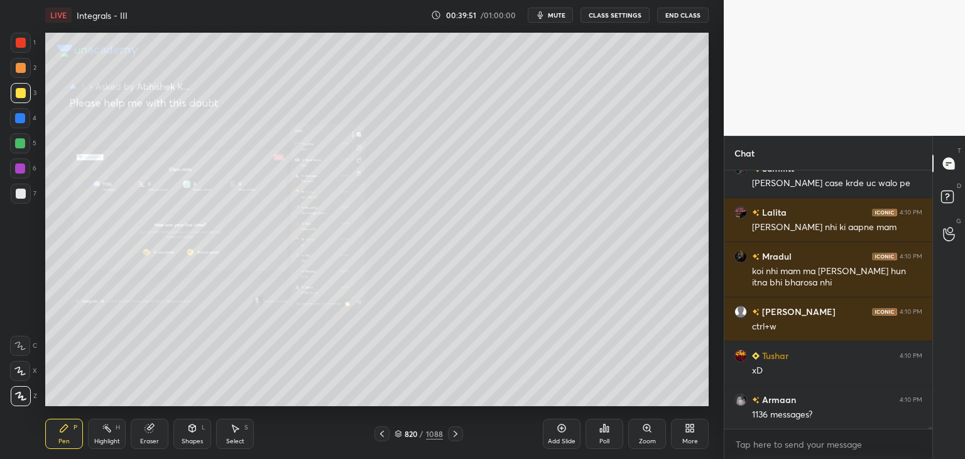
click at [388, 437] on div at bounding box center [381, 433] width 15 height 15
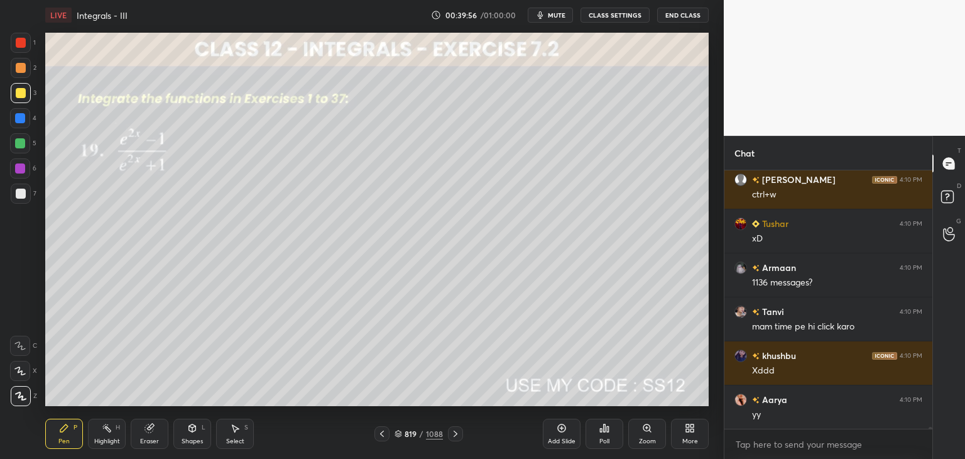
scroll to position [30939, 0]
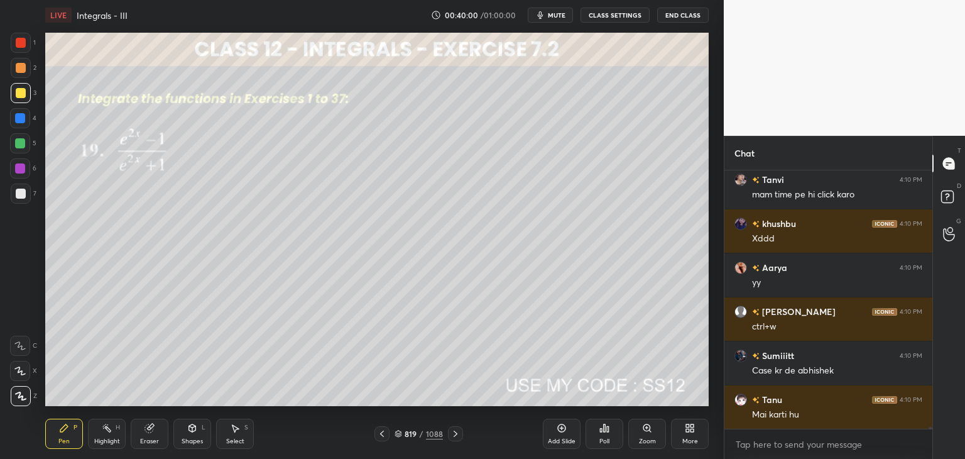
drag, startPoint x: 72, startPoint y: 427, endPoint x: 84, endPoint y: 408, distance: 22.8
click at [72, 426] on div "Pen P" at bounding box center [64, 433] width 38 height 30
click at [21, 90] on div at bounding box center [21, 93] width 10 height 10
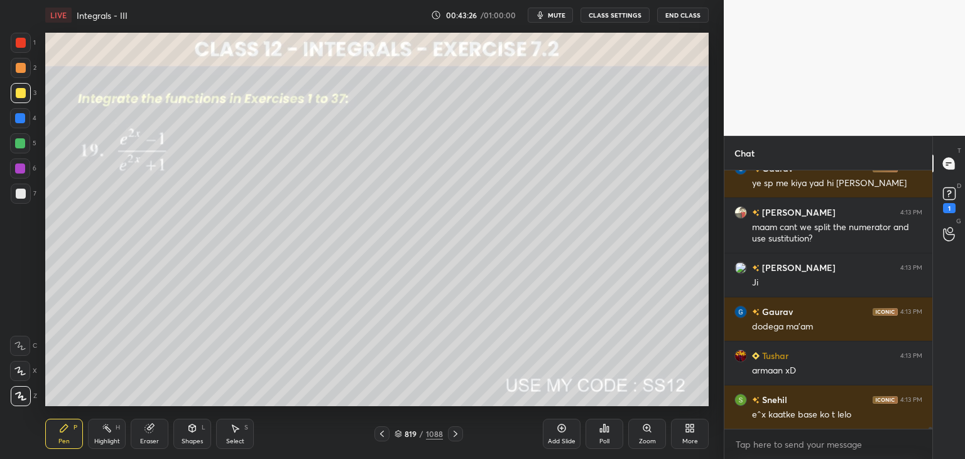
scroll to position [32514, 0]
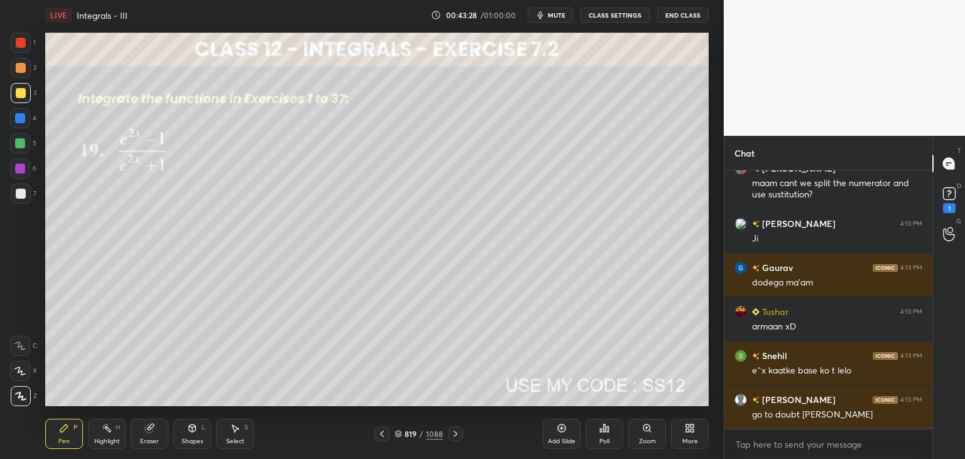
click at [560, 440] on div "Add Slide" at bounding box center [562, 441] width 28 height 6
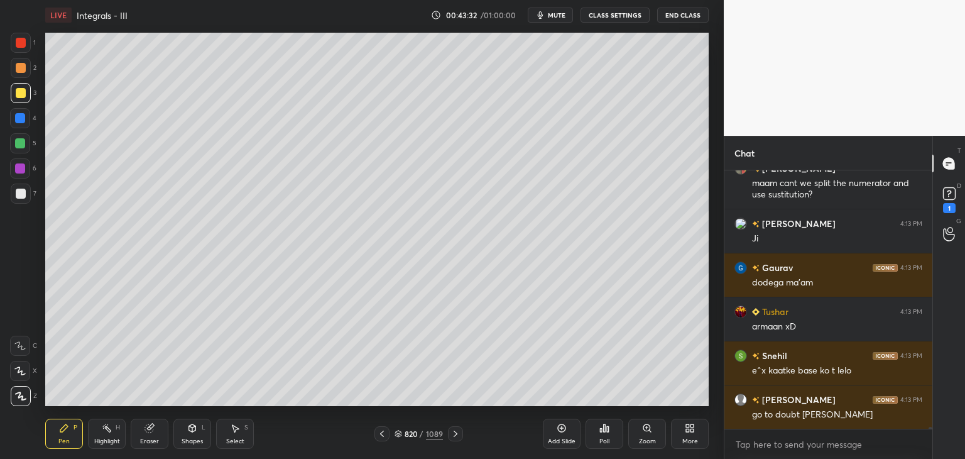
click at [375, 438] on div at bounding box center [381, 433] width 15 height 15
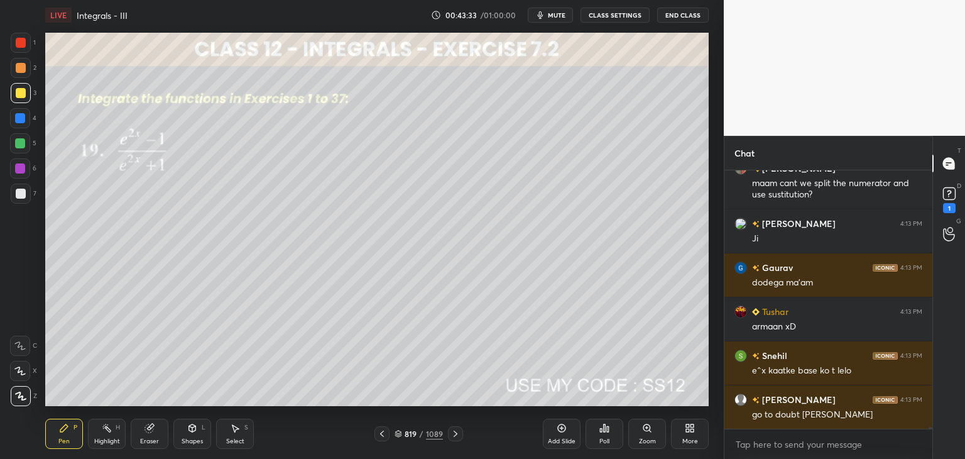
click at [449, 438] on div at bounding box center [455, 433] width 15 height 15
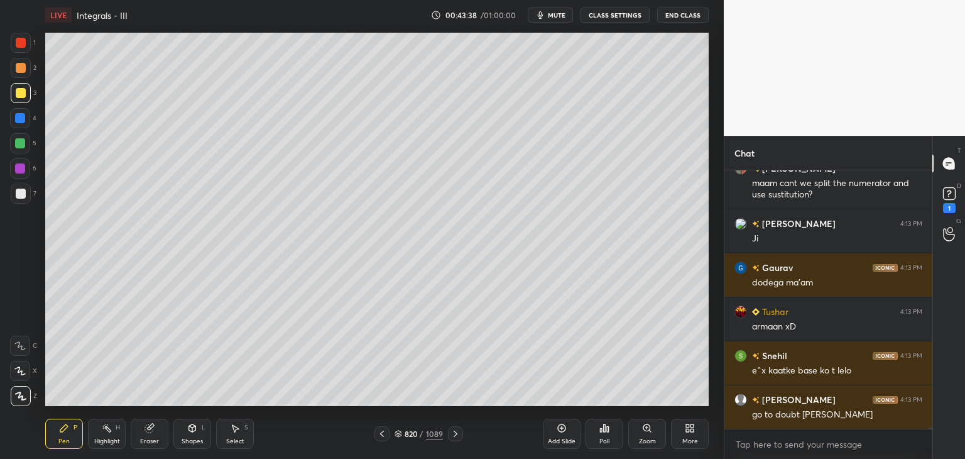
click at [379, 431] on icon at bounding box center [382, 434] width 10 height 10
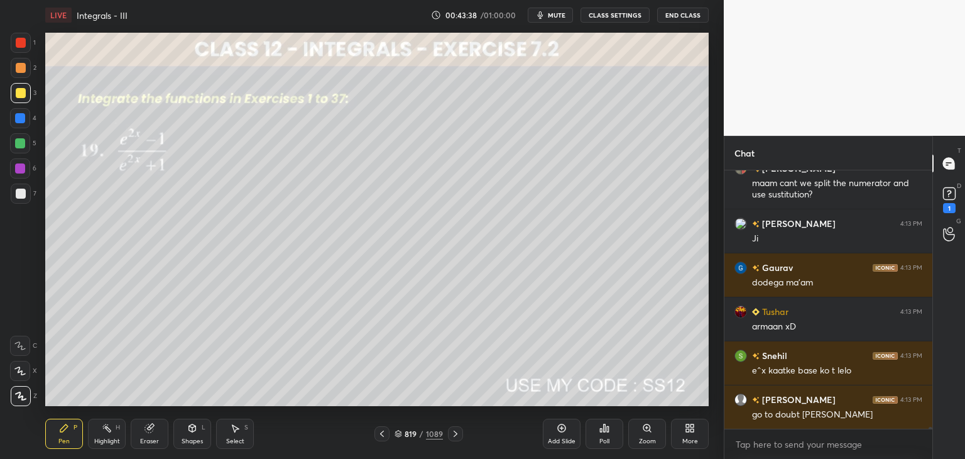
scroll to position [32526, 0]
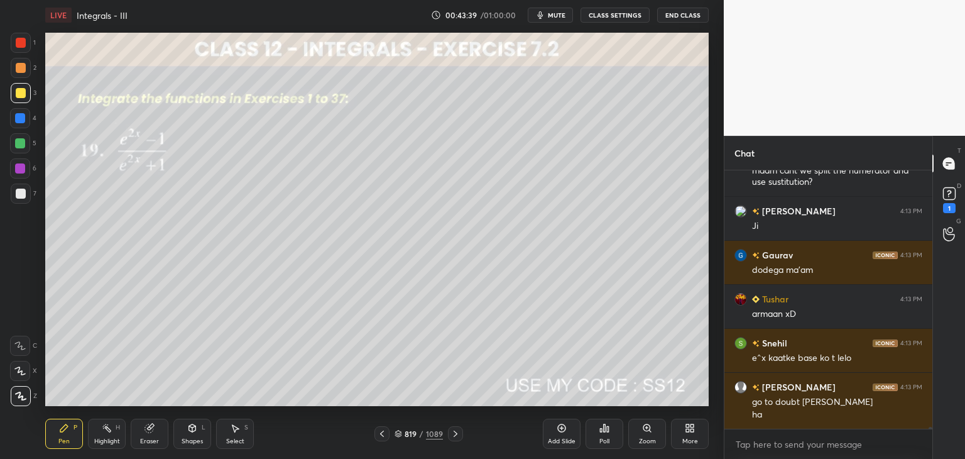
drag, startPoint x: 452, startPoint y: 435, endPoint x: 446, endPoint y: 427, distance: 9.9
click at [452, 434] on icon at bounding box center [455, 434] width 10 height 10
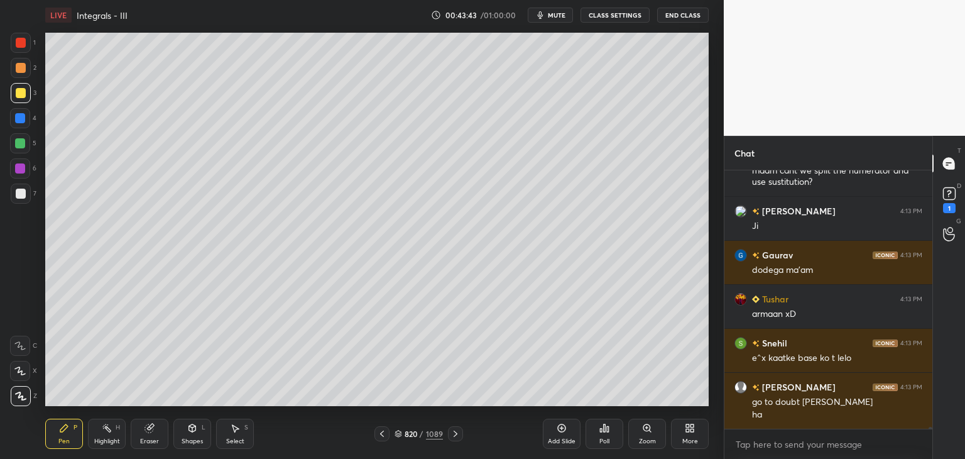
scroll to position [32570, 0]
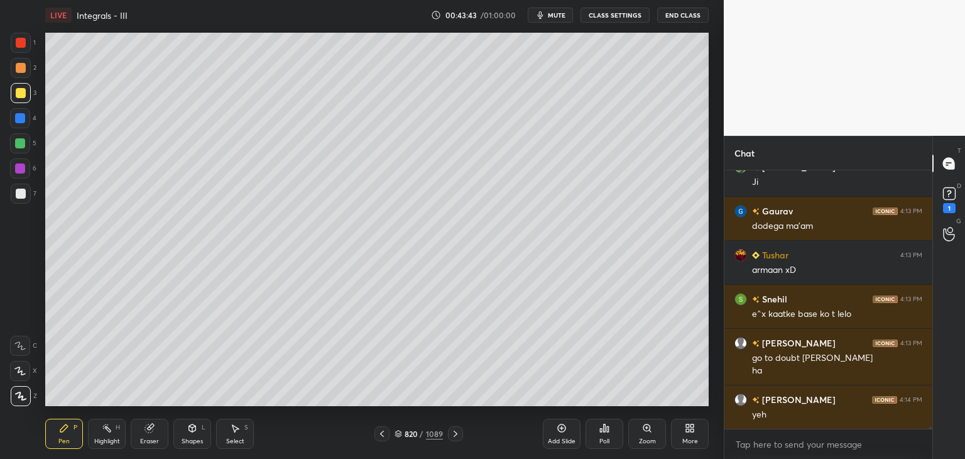
click at [385, 434] on icon at bounding box center [382, 434] width 10 height 10
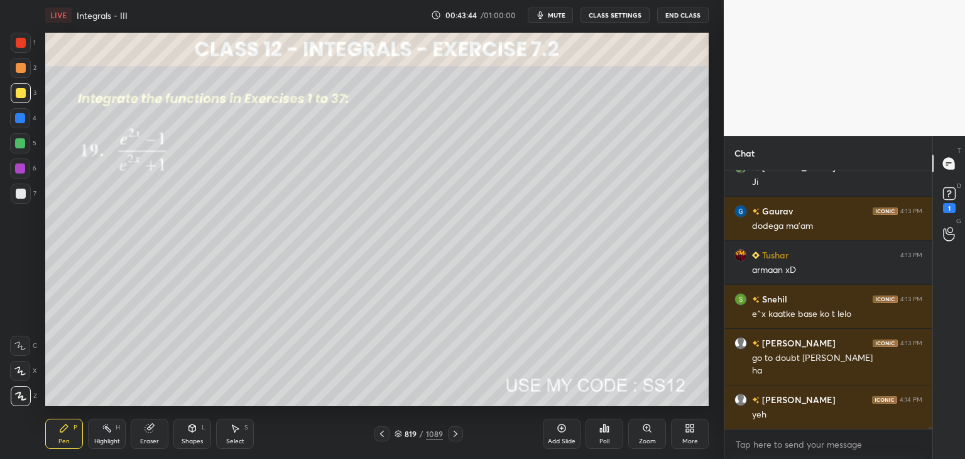
drag, startPoint x: 452, startPoint y: 436, endPoint x: 458, endPoint y: 424, distance: 13.5
click at [452, 436] on icon at bounding box center [455, 434] width 10 height 10
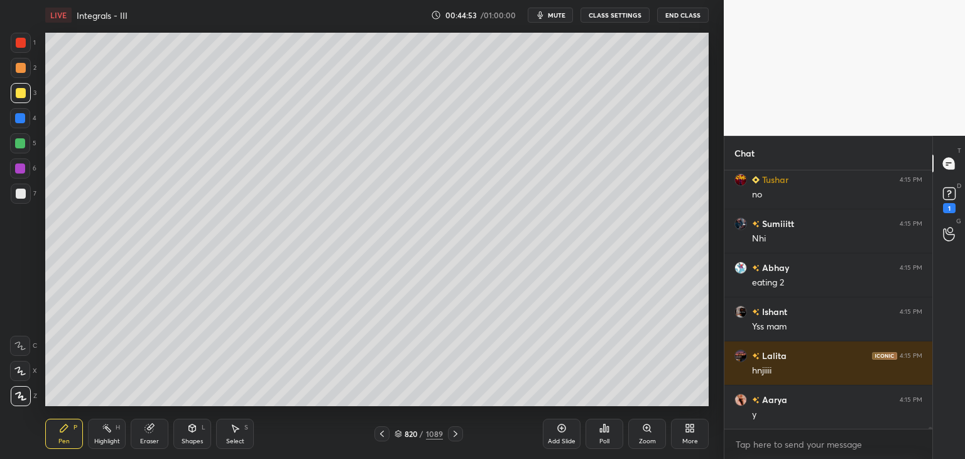
scroll to position [33230, 0]
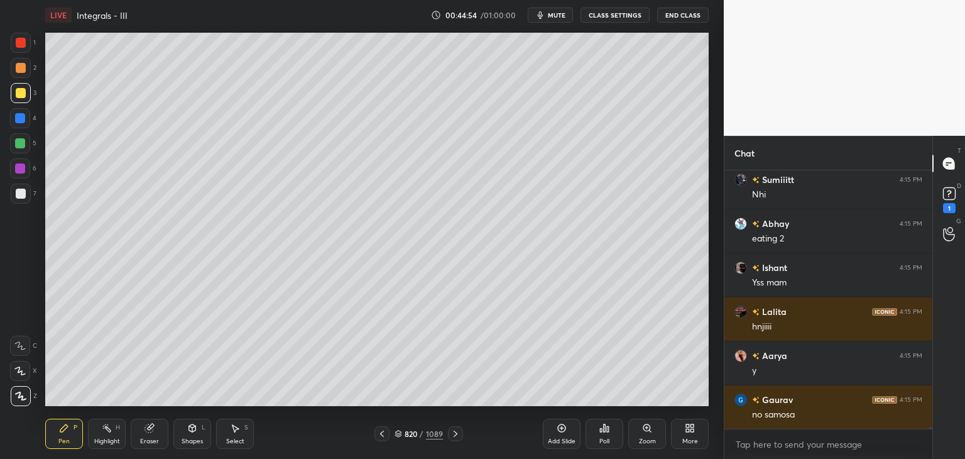
click at [385, 435] on icon at bounding box center [382, 434] width 10 height 10
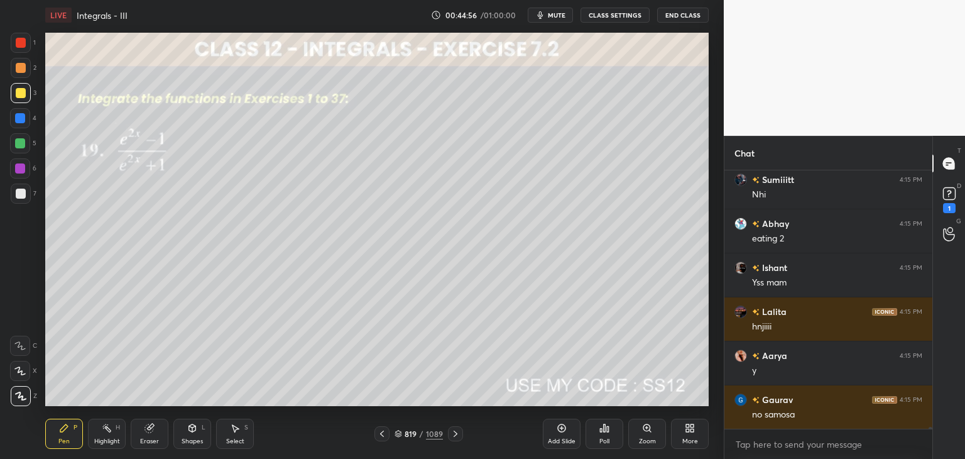
scroll to position [33274, 0]
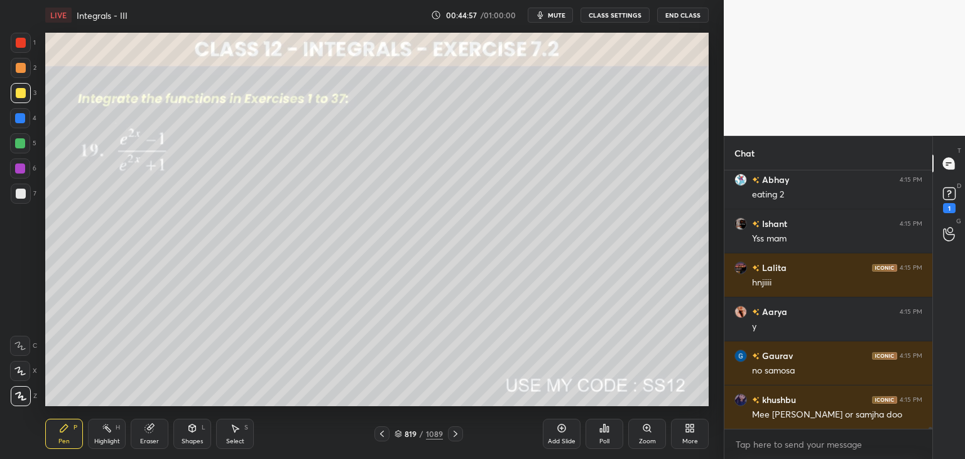
click at [458, 433] on icon at bounding box center [455, 434] width 10 height 10
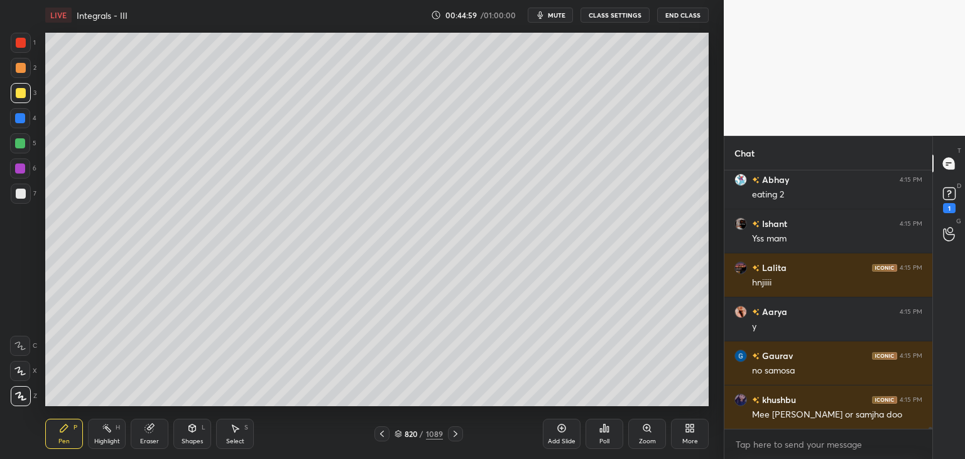
click at [392, 437] on div "820 / 1089" at bounding box center [418, 433] width 89 height 15
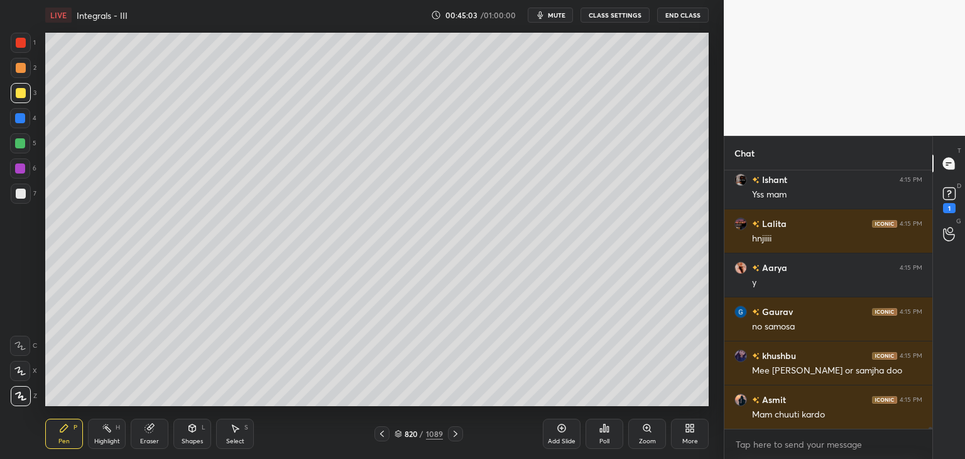
scroll to position [33362, 0]
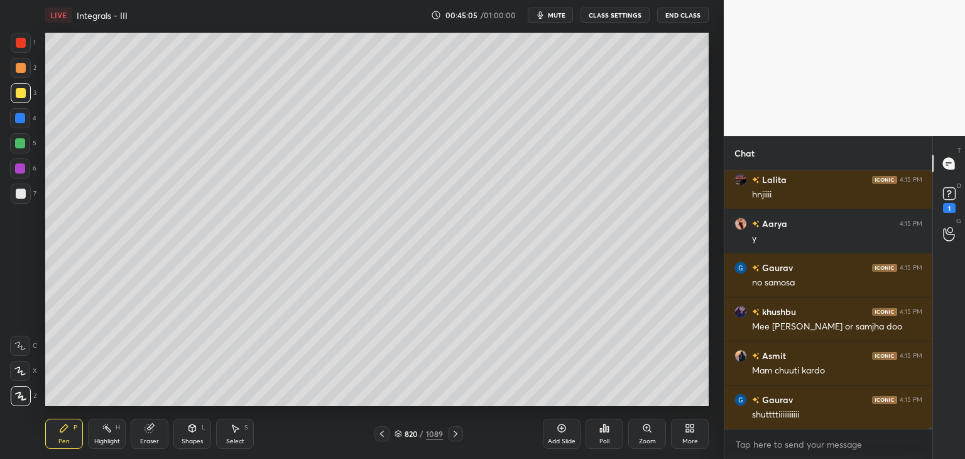
click at [379, 435] on icon at bounding box center [382, 434] width 10 height 10
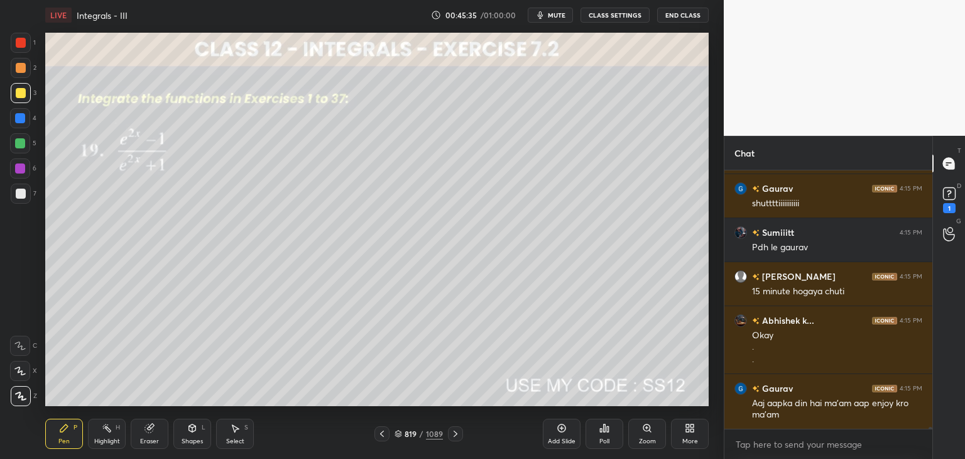
scroll to position [33617, 0]
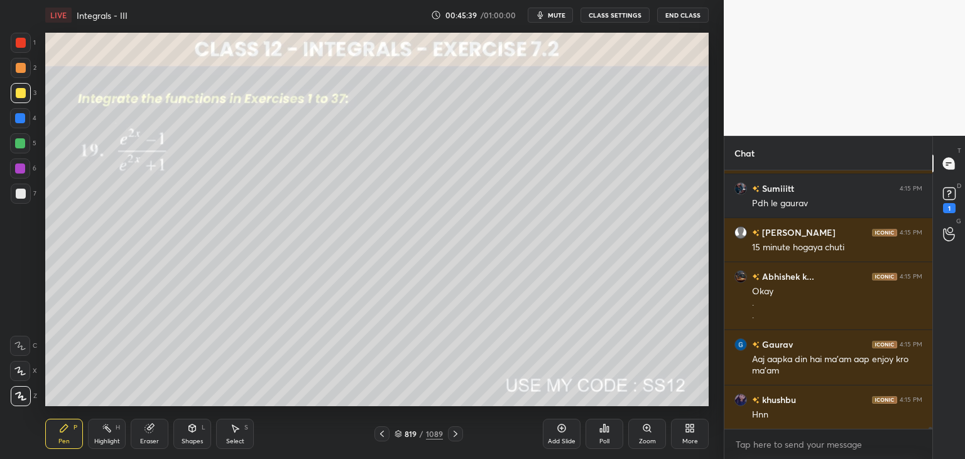
click at [452, 438] on icon at bounding box center [455, 434] width 10 height 10
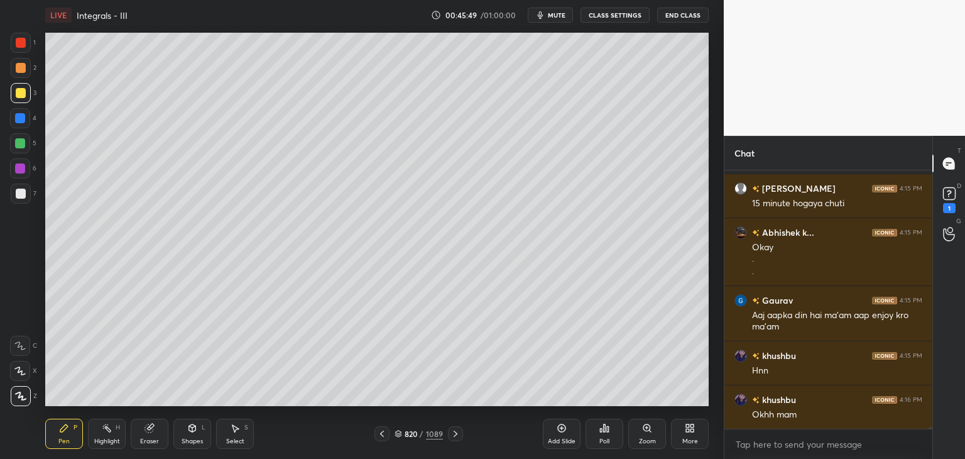
scroll to position [33705, 0]
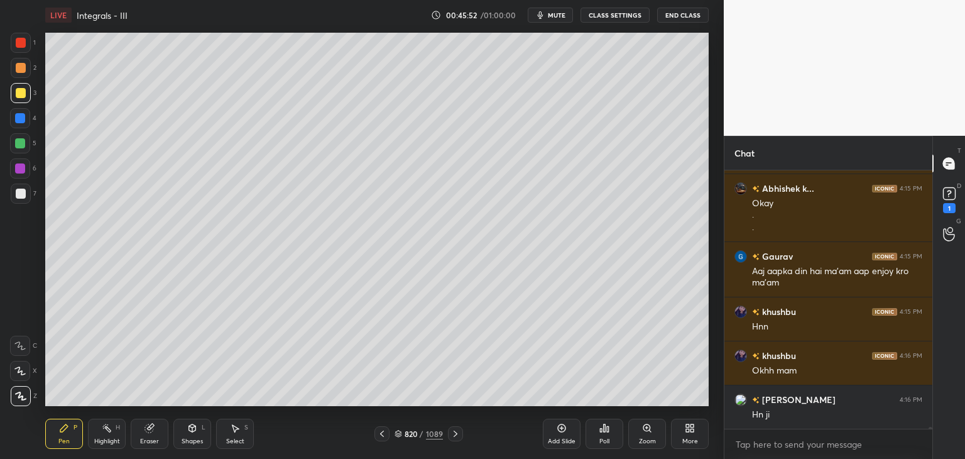
drag, startPoint x: 451, startPoint y: 431, endPoint x: 454, endPoint y: 444, distance: 13.4
click at [452, 430] on icon at bounding box center [455, 434] width 10 height 10
click at [451, 430] on icon at bounding box center [455, 434] width 10 height 10
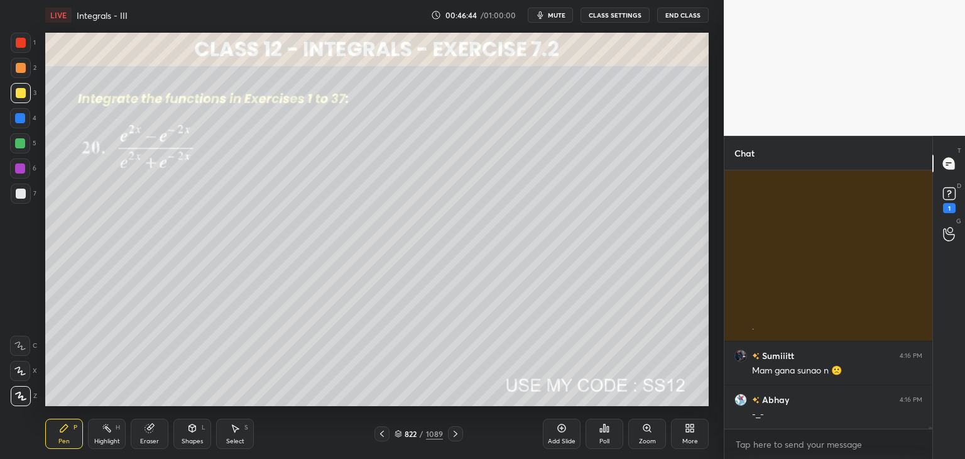
scroll to position [34565, 0]
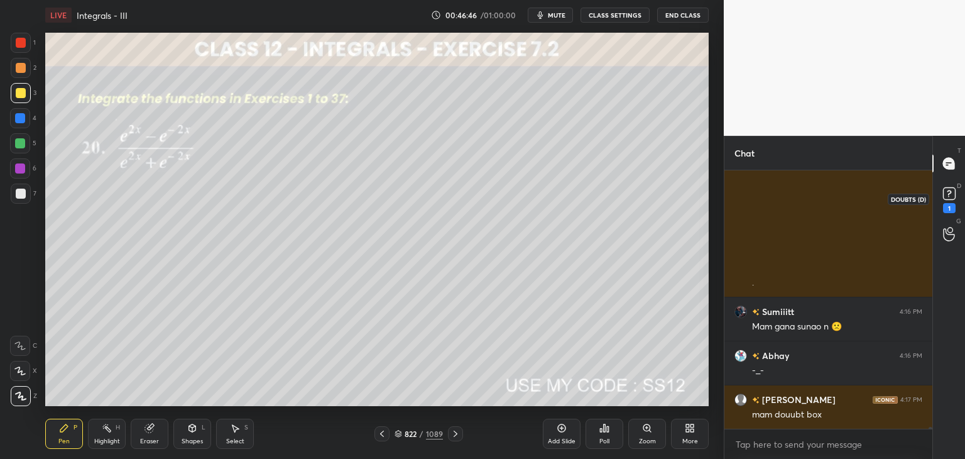
click at [954, 199] on icon at bounding box center [949, 193] width 19 height 19
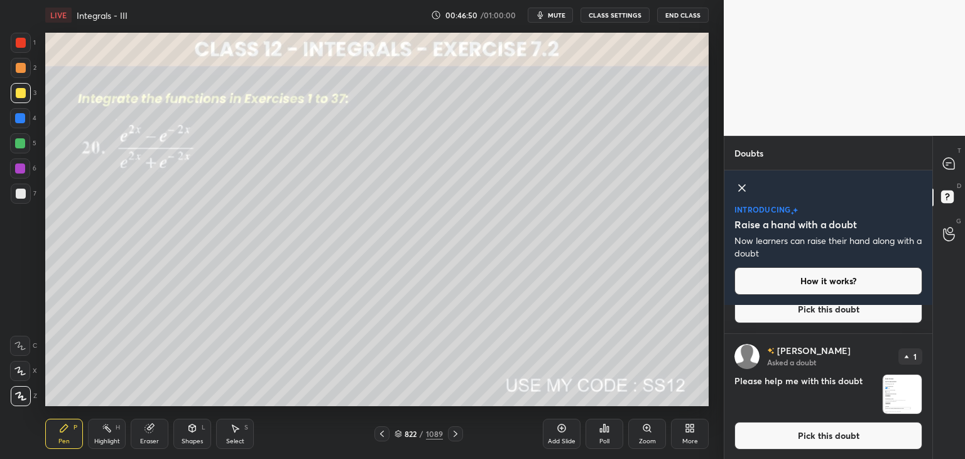
click at [898, 383] on img "grid" at bounding box center [902, 393] width 39 height 39
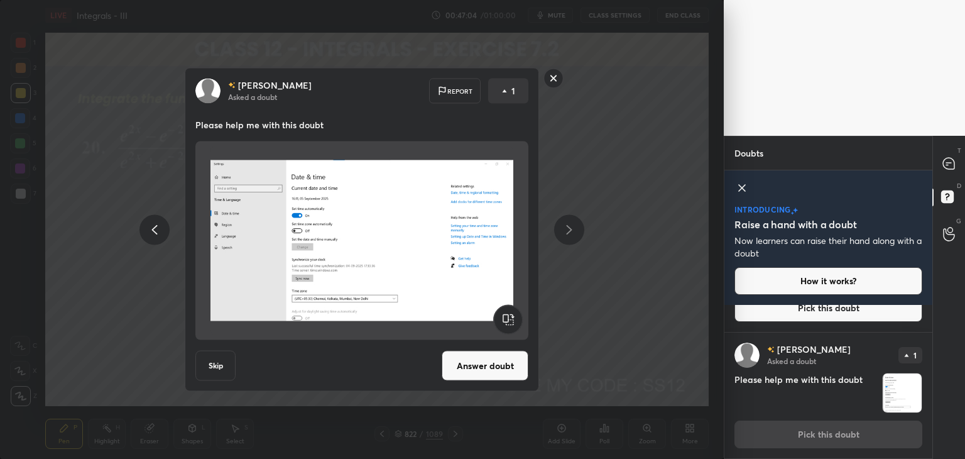
drag, startPoint x: 550, startPoint y: 80, endPoint x: 558, endPoint y: 82, distance: 8.5
click at [550, 79] on rect at bounding box center [553, 77] width 19 height 19
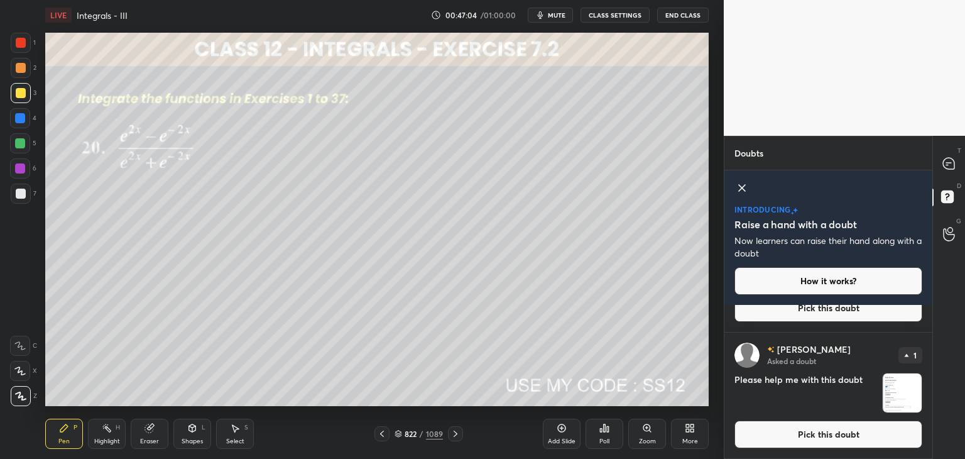
scroll to position [0, 0]
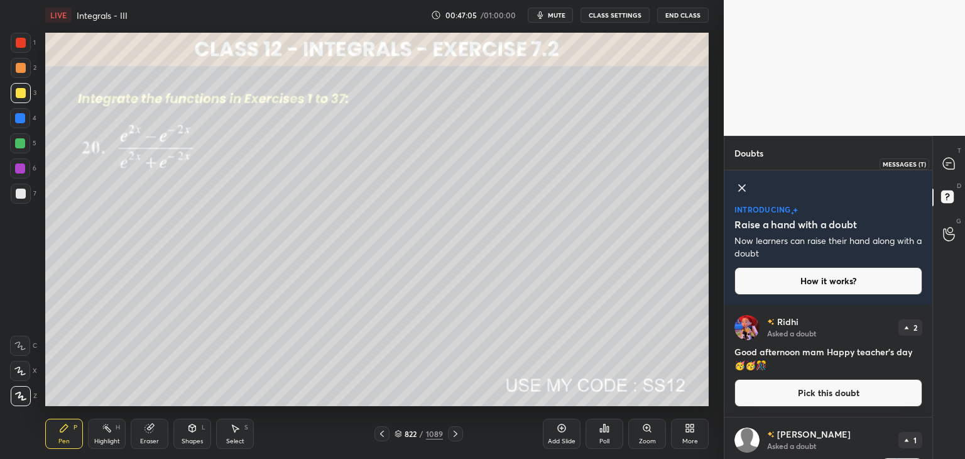
click at [953, 158] on icon at bounding box center [948, 163] width 13 height 13
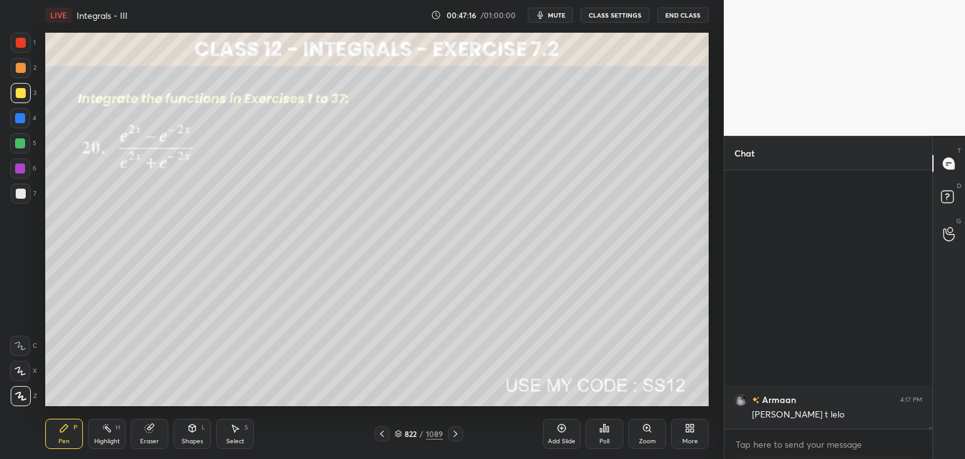
scroll to position [36544, 0]
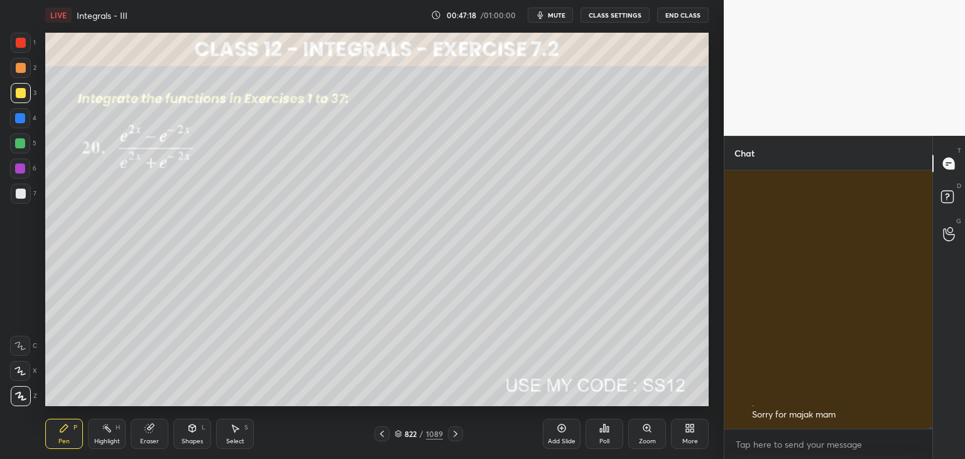
click at [69, 434] on div "Pen P" at bounding box center [64, 433] width 38 height 30
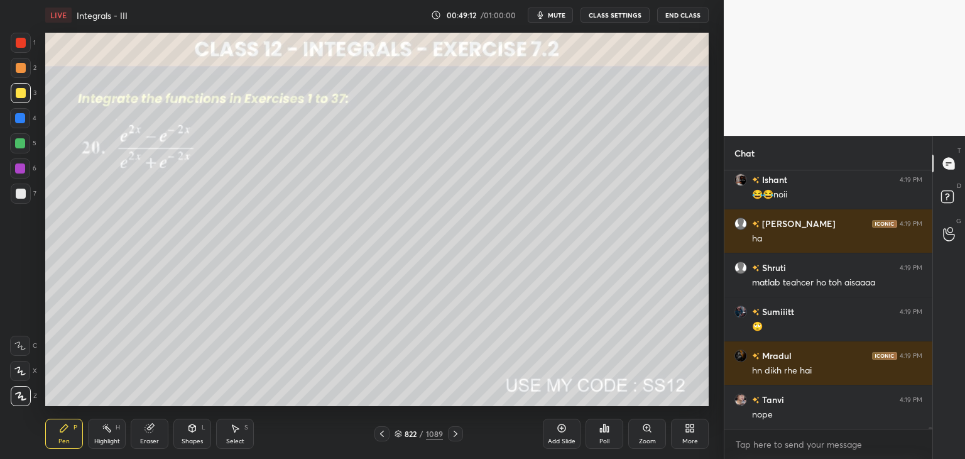
scroll to position [38195, 0]
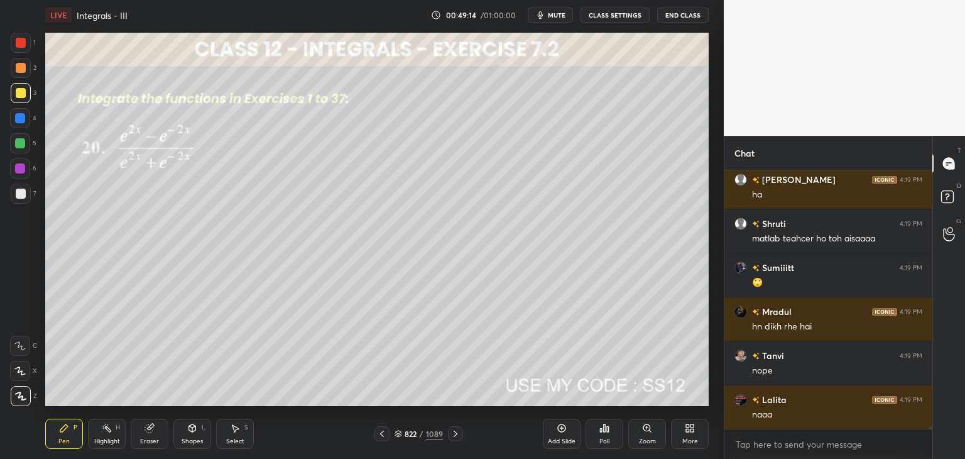
click at [452, 437] on icon at bounding box center [455, 434] width 10 height 10
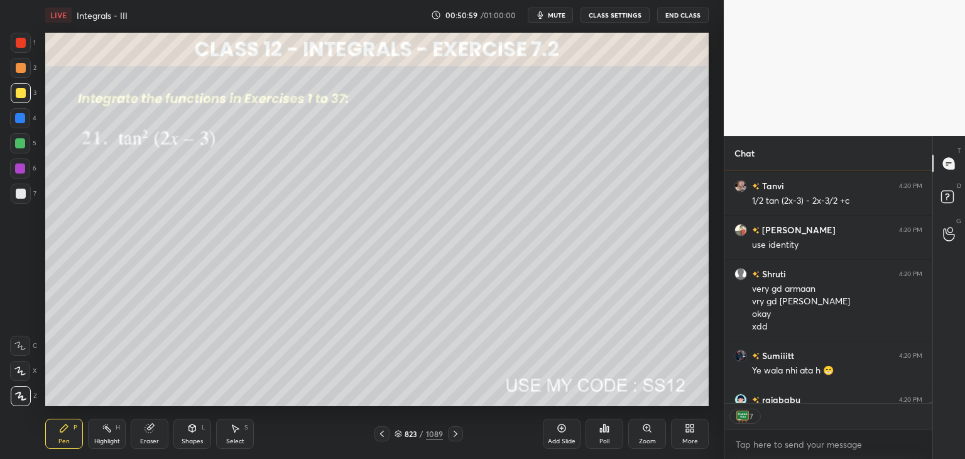
scroll to position [39093, 0]
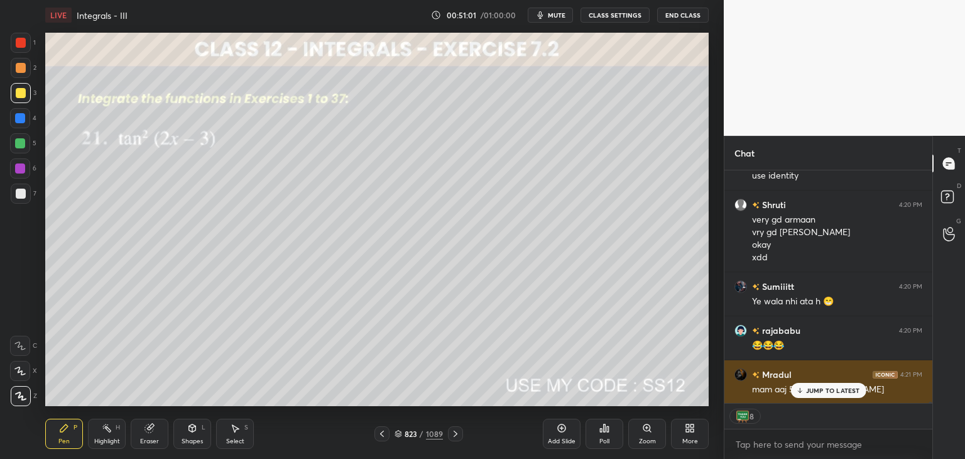
drag, startPoint x: 802, startPoint y: 391, endPoint x: 774, endPoint y: 397, distance: 28.4
click at [802, 393] on icon at bounding box center [799, 390] width 8 height 8
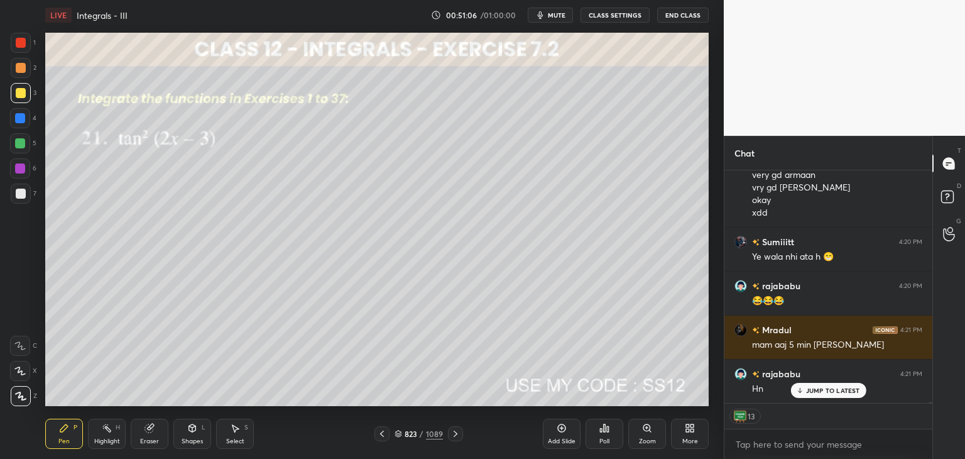
scroll to position [39181, 0]
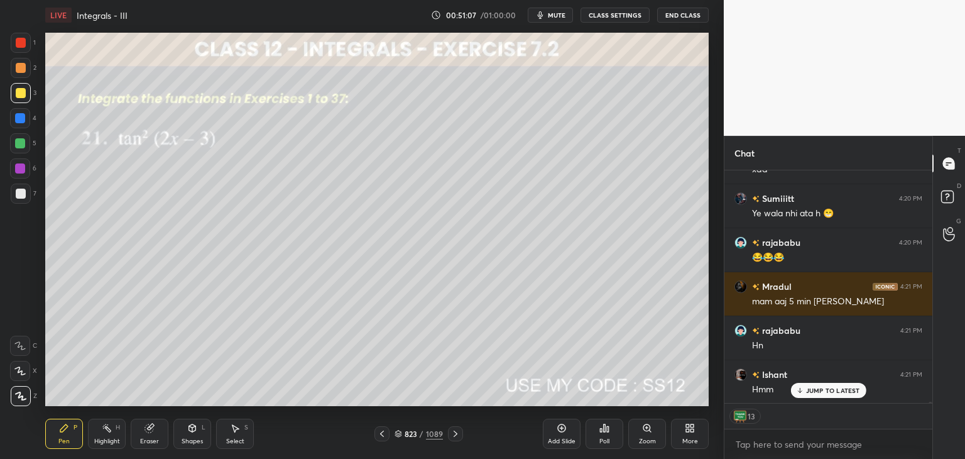
click at [454, 434] on icon at bounding box center [455, 434] width 10 height 10
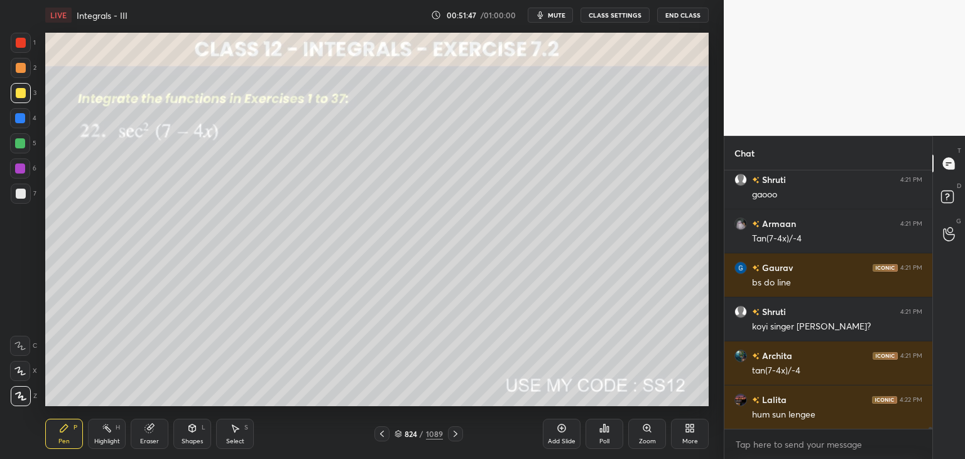
scroll to position [39915, 0]
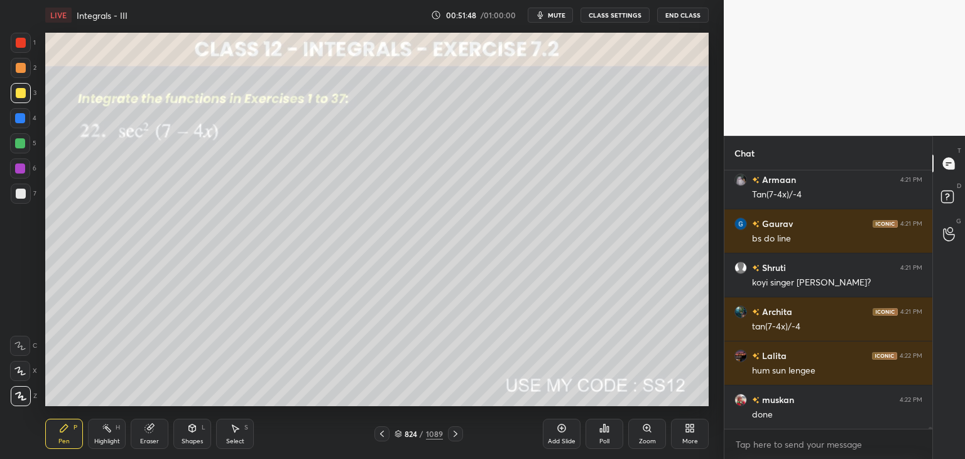
click at [14, 89] on div at bounding box center [21, 93] width 20 height 20
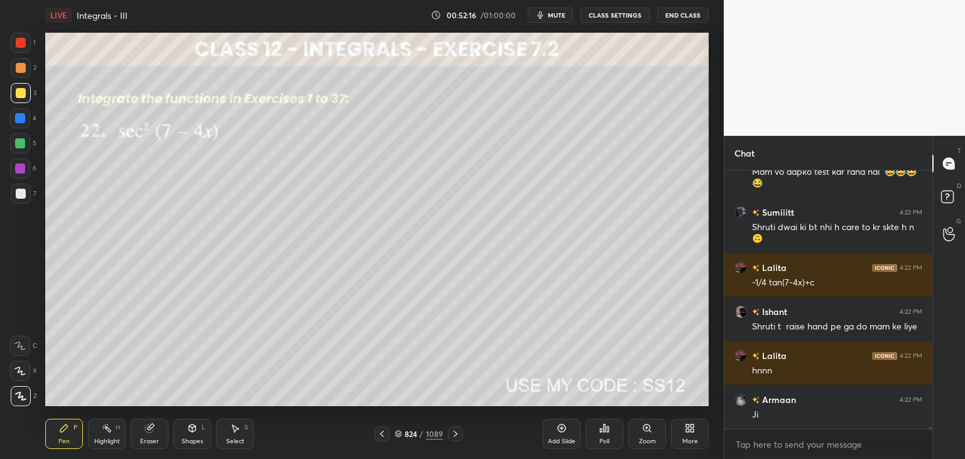
scroll to position [40290, 0]
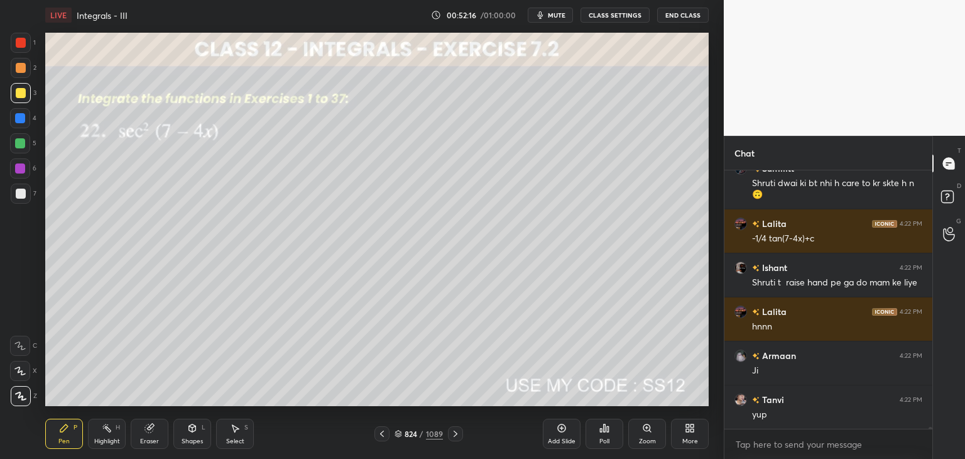
click at [457, 432] on icon at bounding box center [455, 434] width 10 height 10
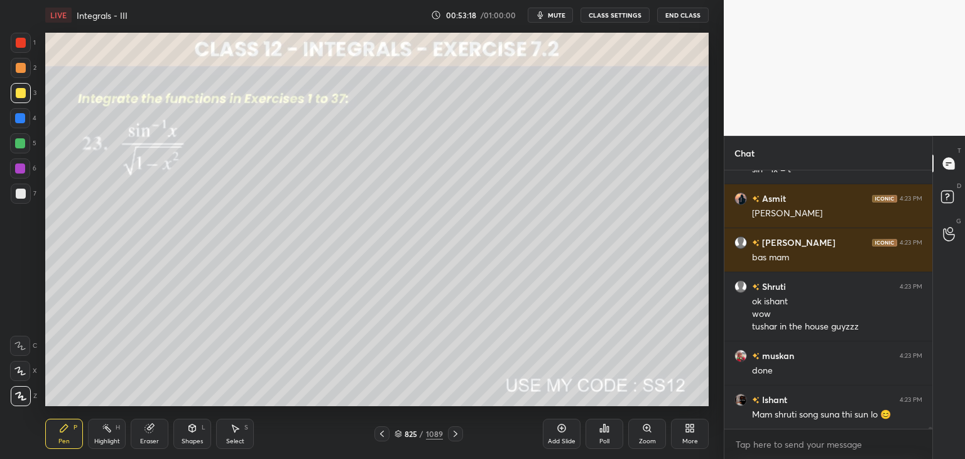
scroll to position [40679, 0]
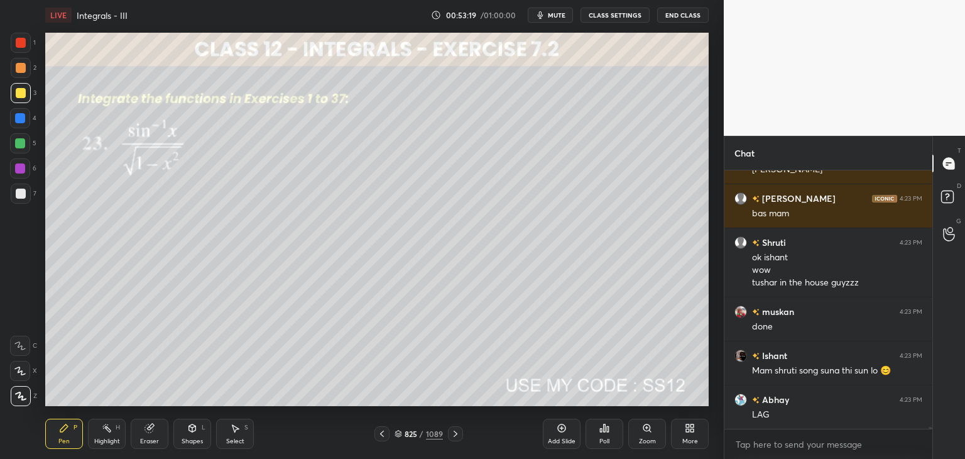
click at [457, 433] on icon at bounding box center [455, 434] width 10 height 10
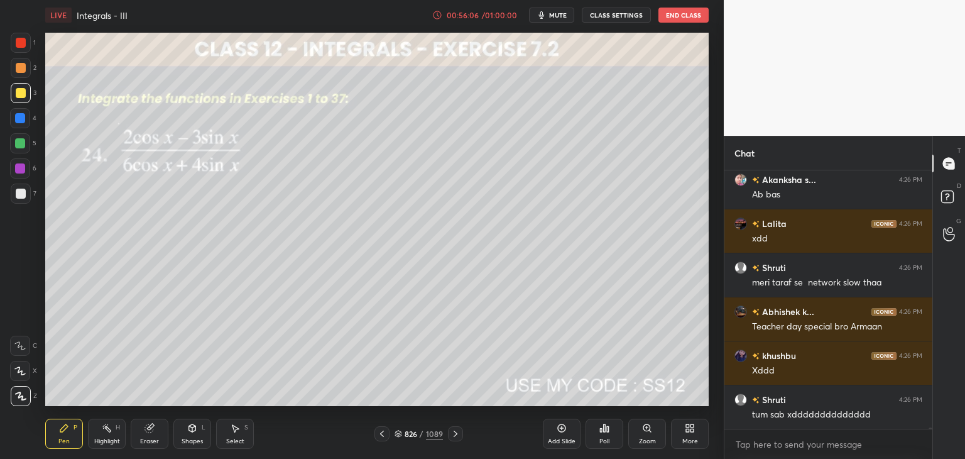
scroll to position [45001, 0]
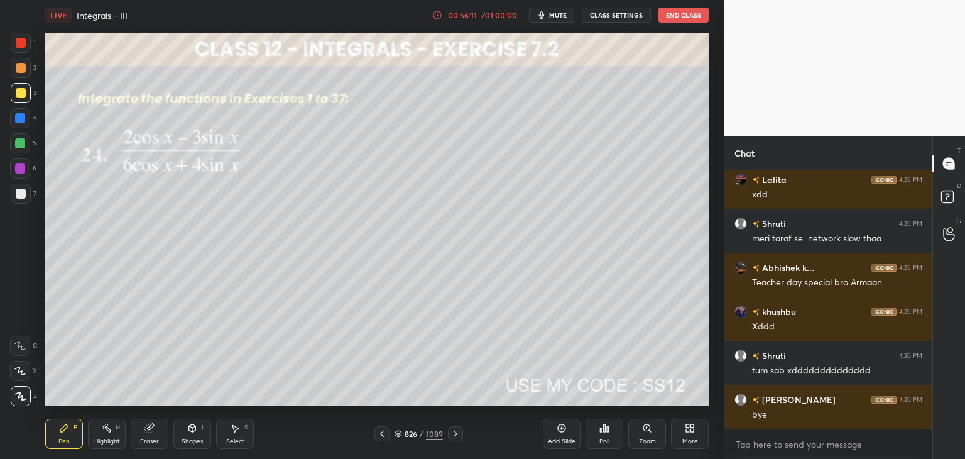
click at [449, 438] on div at bounding box center [455, 433] width 15 height 15
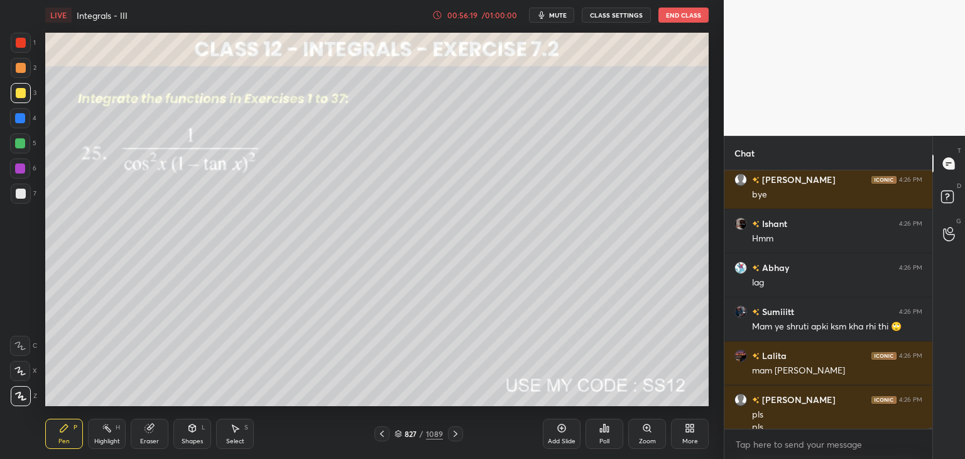
scroll to position [45233, 0]
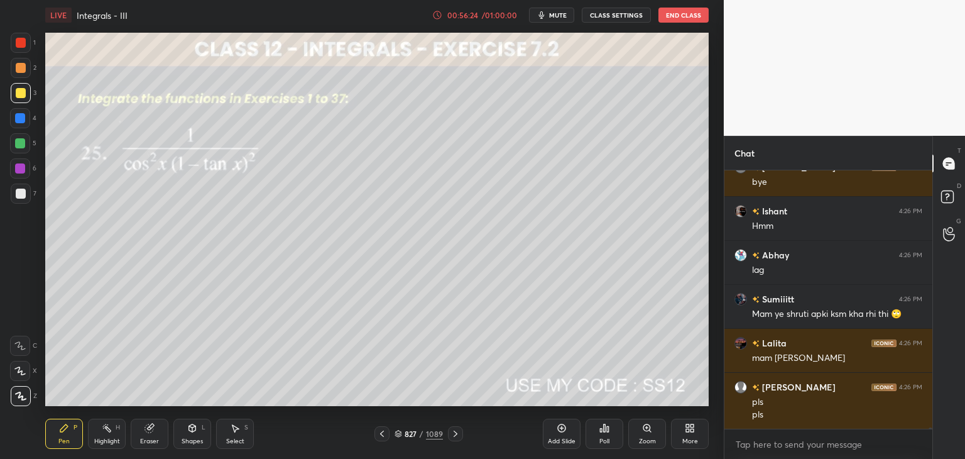
click at [16, 89] on div at bounding box center [21, 93] width 10 height 10
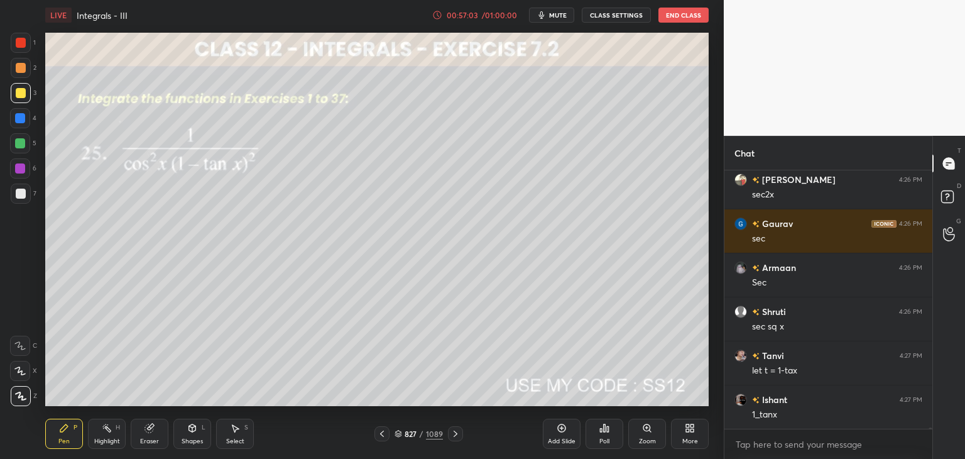
scroll to position [45596, 0]
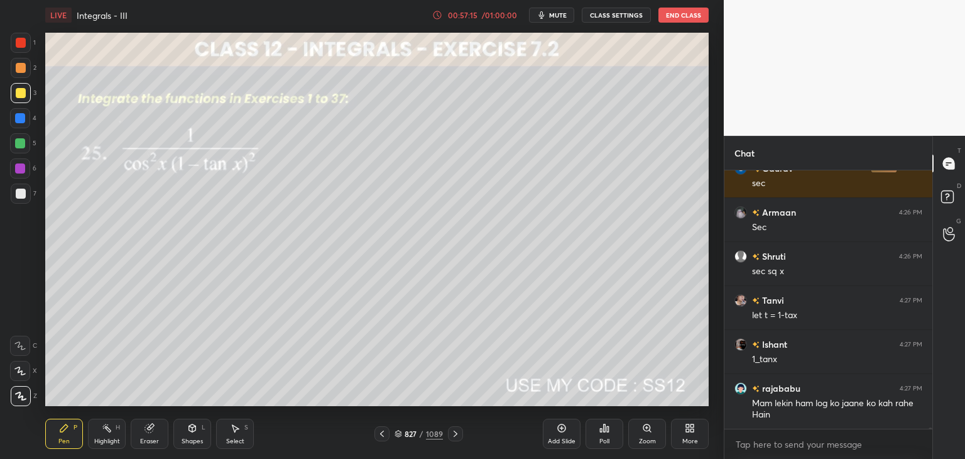
click at [230, 444] on div "Select" at bounding box center [235, 441] width 18 height 6
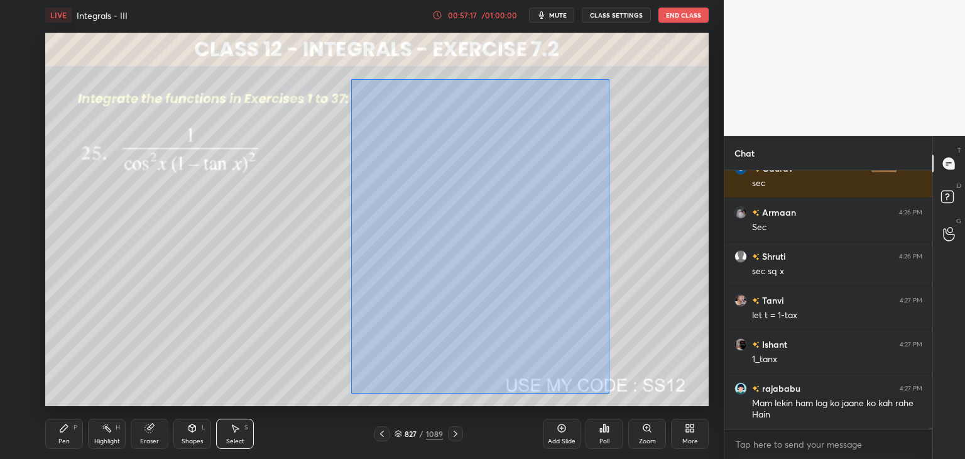
drag, startPoint x: 355, startPoint y: 92, endPoint x: 599, endPoint y: 394, distance: 388.2
click at [604, 400] on div "LIVE Integrals - III 00:57:17 / 01:00:00 mute CLASS SETTINGS End Class 0 ° Undo…" at bounding box center [377, 229] width 674 height 459
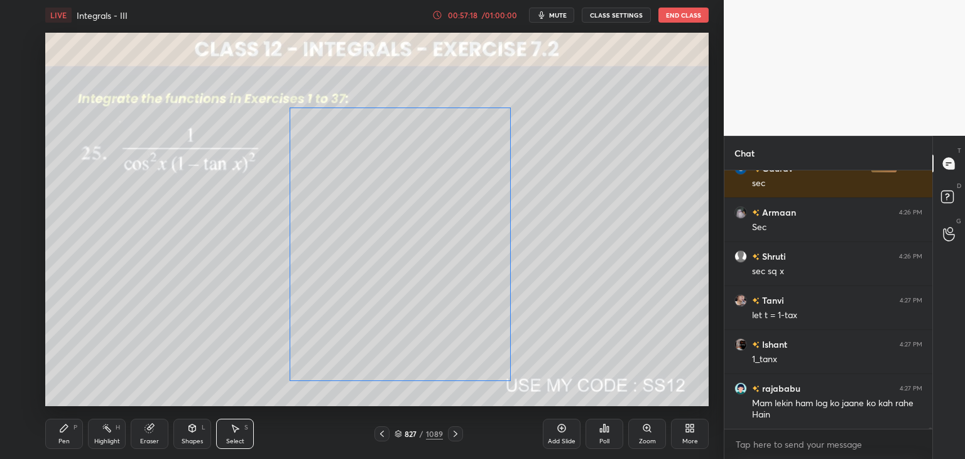
drag, startPoint x: 467, startPoint y: 284, endPoint x: 430, endPoint y: 286, distance: 37.7
click at [427, 290] on div "0 ° Undo Copy Duplicate Duplicate to new slide Delete" at bounding box center [376, 219] width 663 height 373
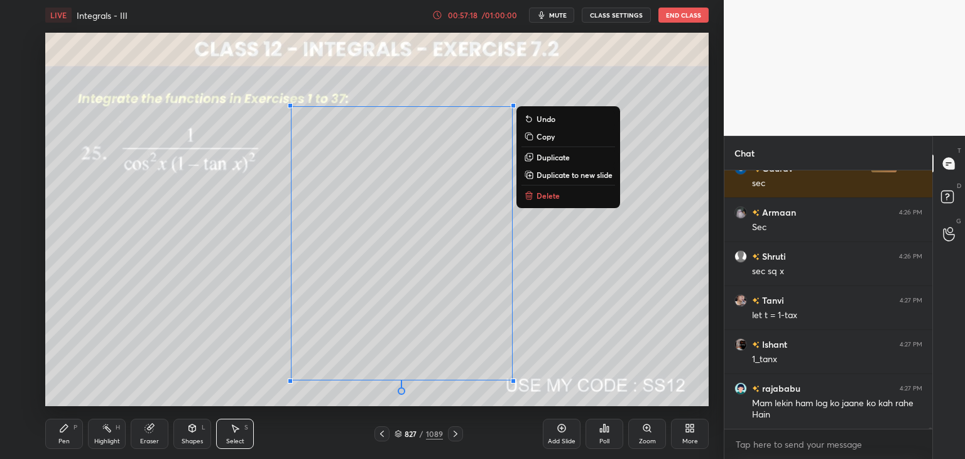
click at [677, 257] on div "0 ° Undo Copy Duplicate Duplicate to new slide Delete" at bounding box center [376, 219] width 663 height 373
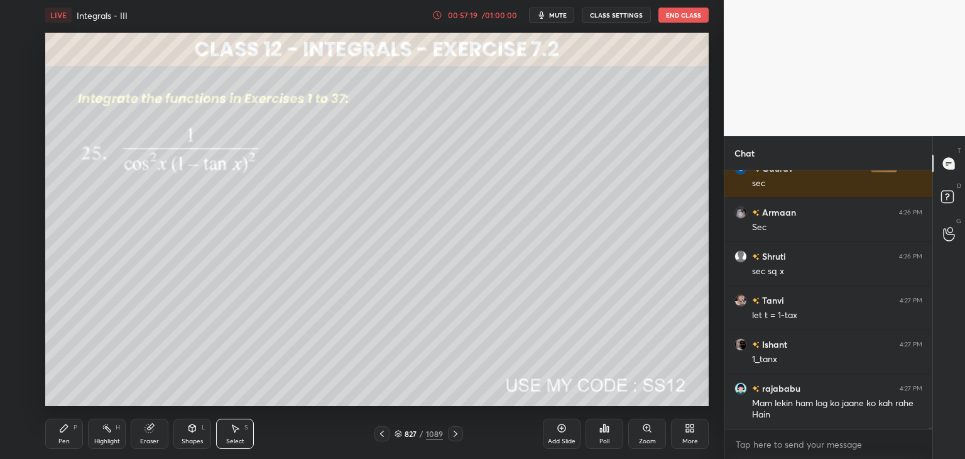
click at [60, 434] on div "Pen P" at bounding box center [64, 433] width 38 height 30
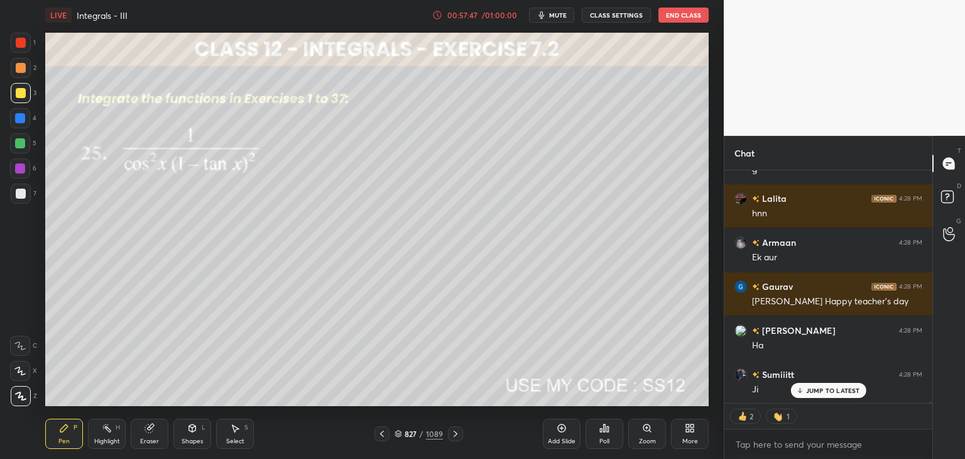
scroll to position [46062, 0]
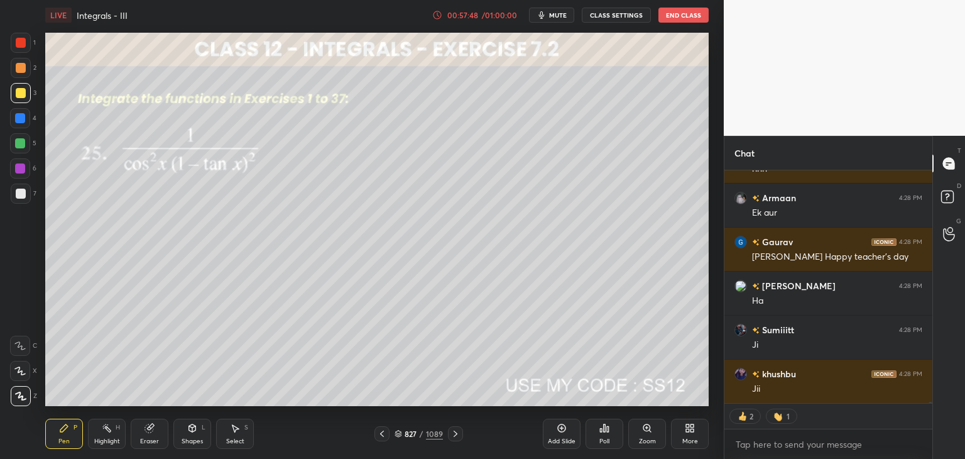
click at [458, 432] on icon at bounding box center [455, 434] width 10 height 10
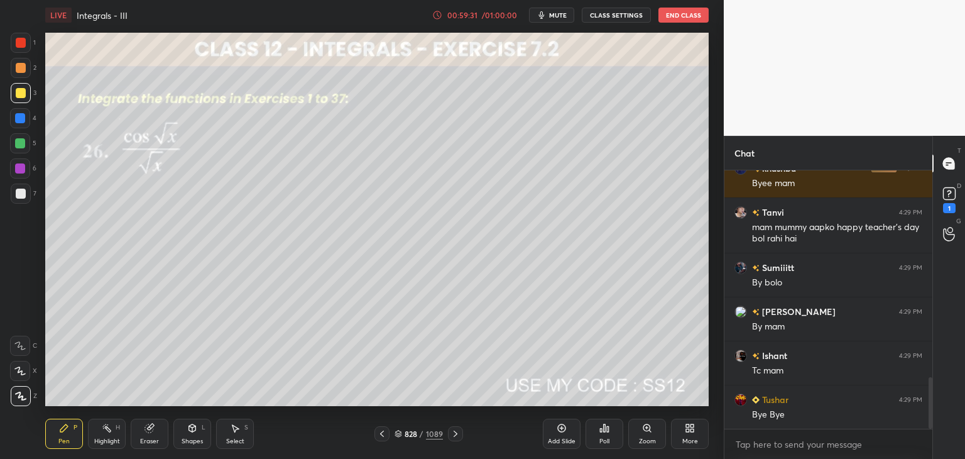
scroll to position [1083, 0]
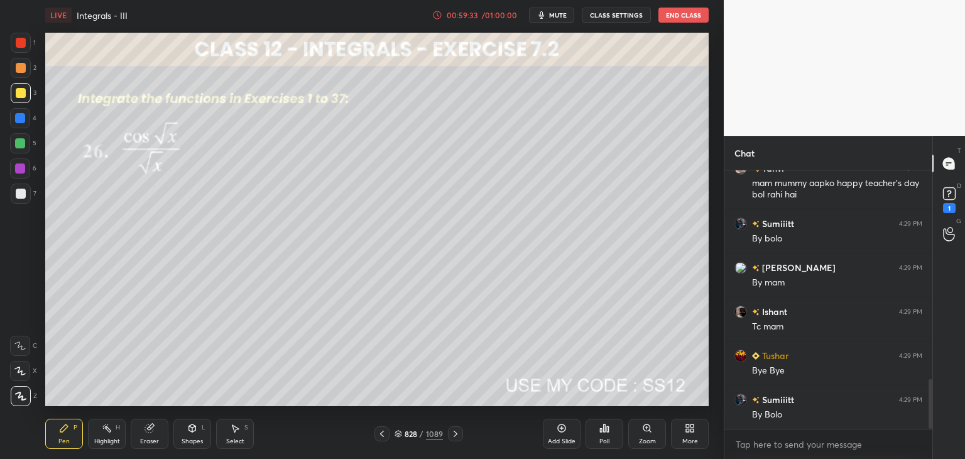
drag, startPoint x: 929, startPoint y: 383, endPoint x: 929, endPoint y: 439, distance: 55.3
click at [929, 439] on div "[PERSON_NAME] 4:29 PM Byee mam [PERSON_NAME] 4:29 PM mam mummy aapko happy teac…" at bounding box center [828, 314] width 208 height 288
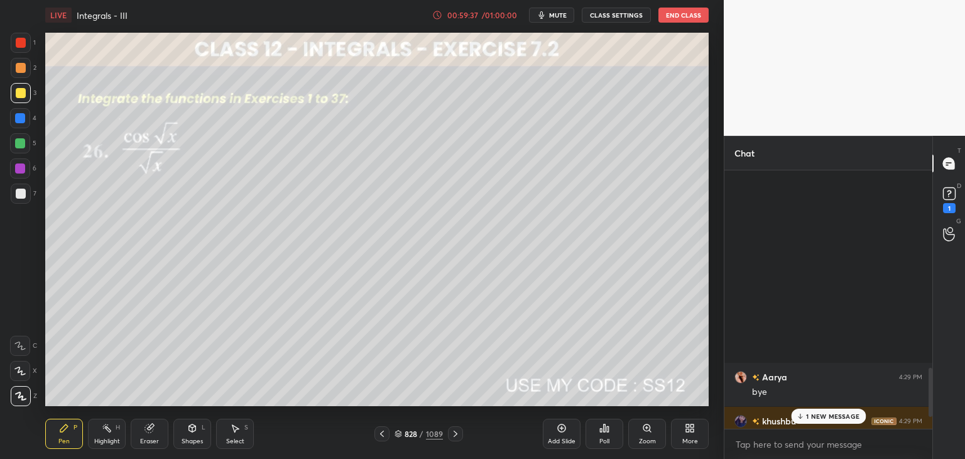
scroll to position [1127, 0]
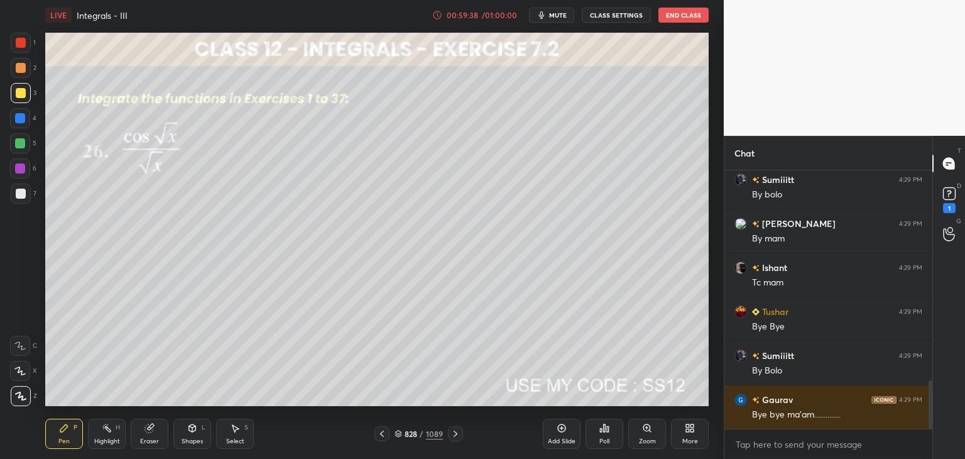
drag, startPoint x: 930, startPoint y: 393, endPoint x: 933, endPoint y: 479, distance: 86.8
click at [933, 0] on html "1 2 3 4 5 6 7 C X Z C X Z E E Erase all H H LIVE Integrals - III 00:59:38 / 01:…" at bounding box center [482, 0] width 965 height 0
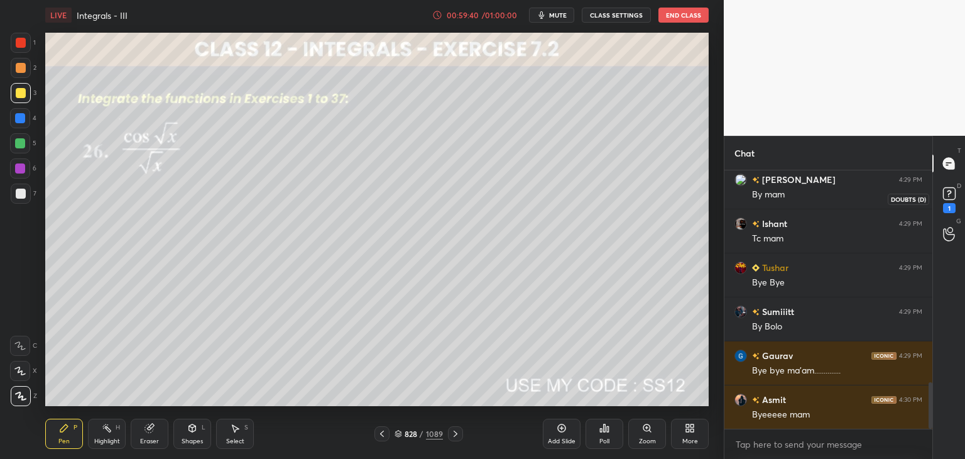
click at [949, 193] on icon at bounding box center [949, 192] width 4 height 5
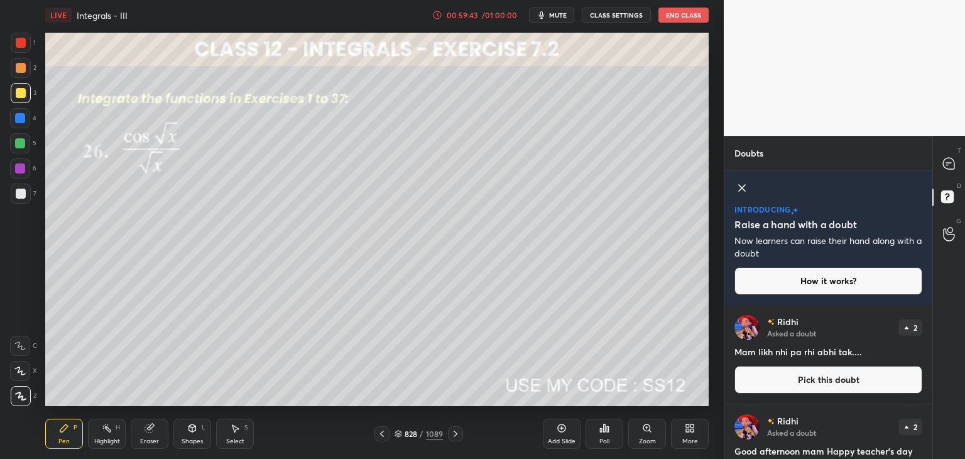
click at [932, 358] on div "T Messages (T) D Doubts (D) G Raise Hand (G)" at bounding box center [948, 297] width 33 height 323
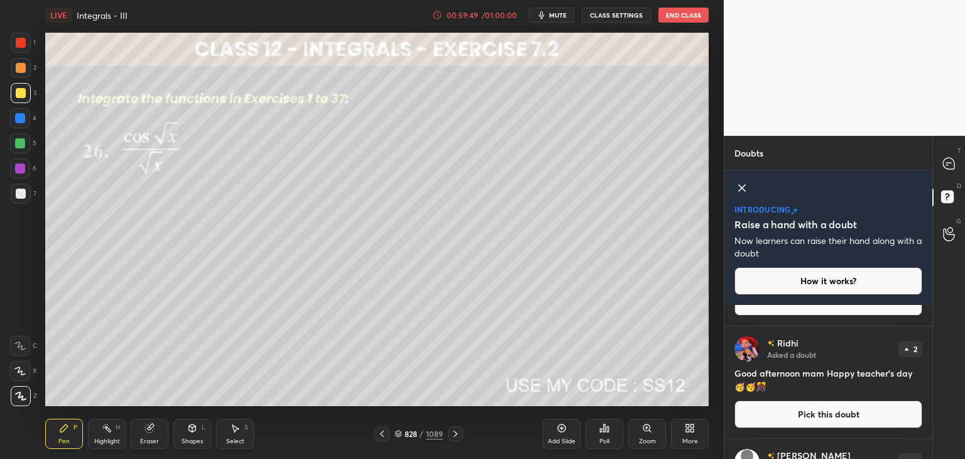
scroll to position [0, 0]
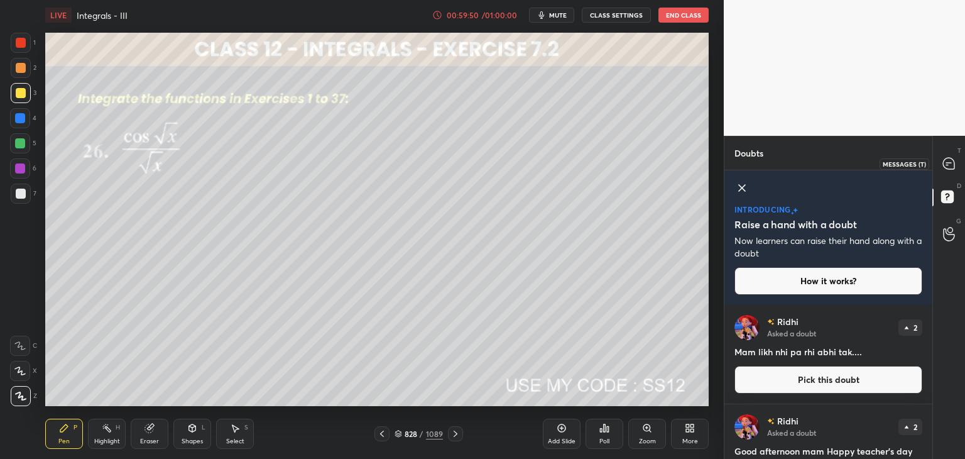
click at [953, 161] on icon at bounding box center [948, 163] width 11 height 11
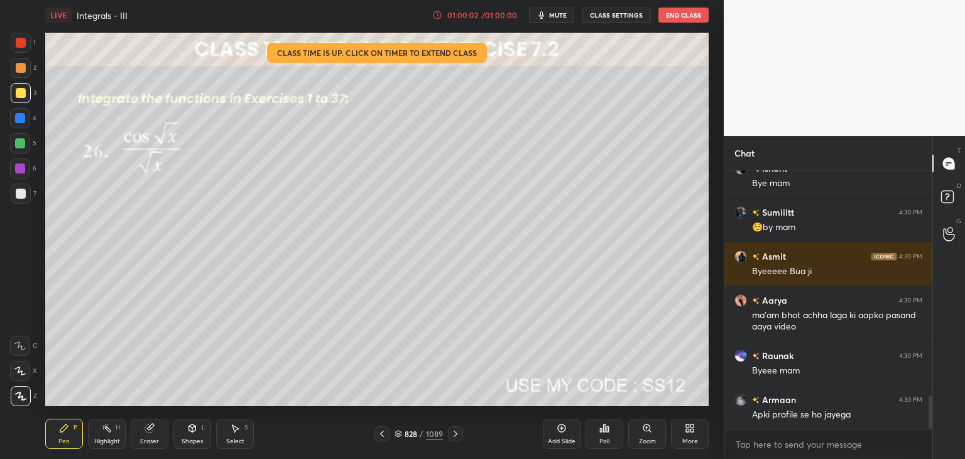
scroll to position [1754, 0]
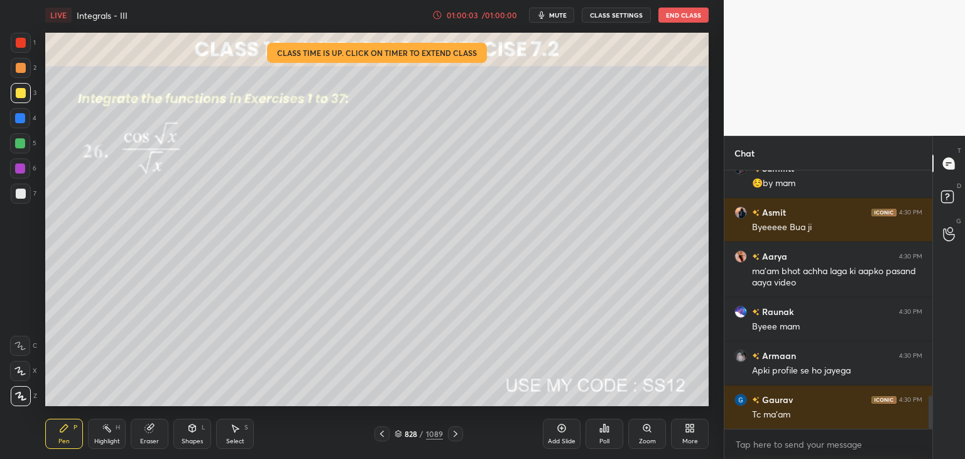
click at [674, 13] on button "End Class" at bounding box center [683, 15] width 50 height 15
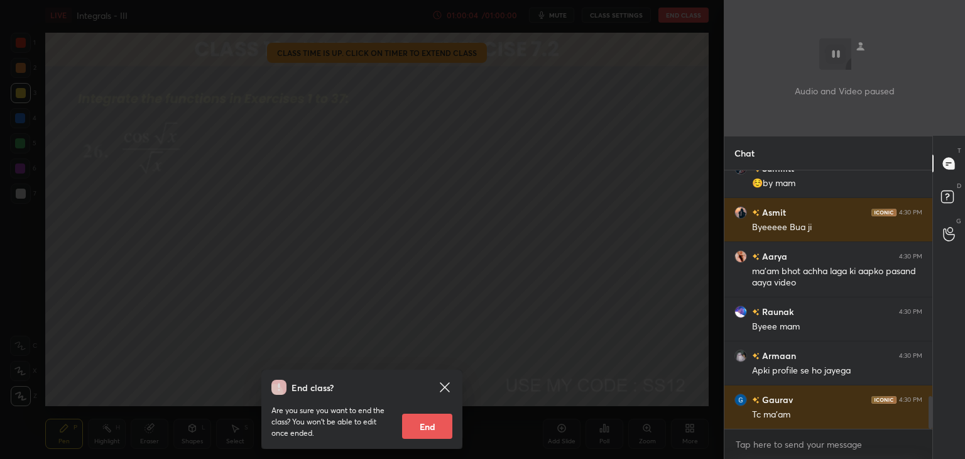
scroll to position [1798, 0]
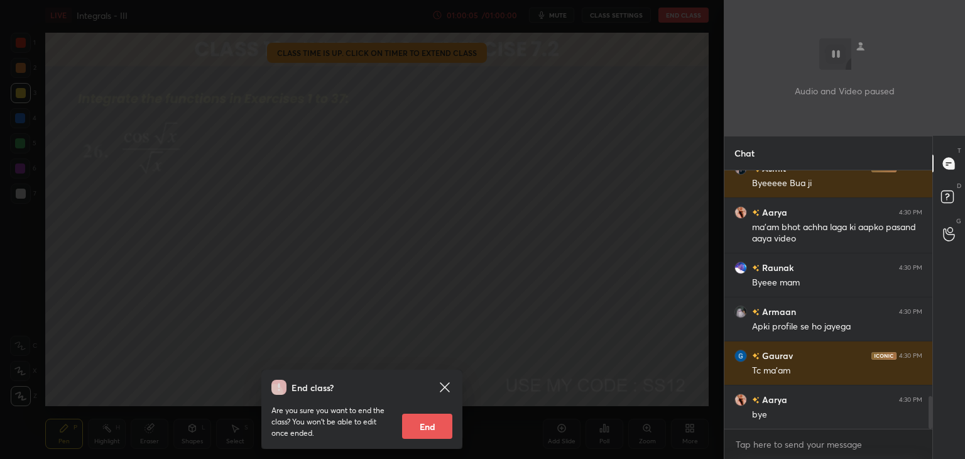
click at [419, 427] on button "End" at bounding box center [427, 425] width 50 height 25
type textarea "x"
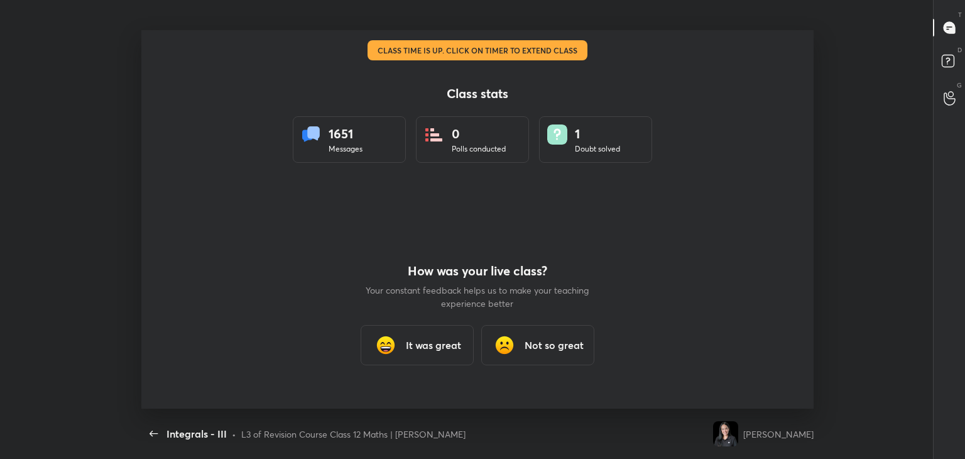
scroll to position [62452, 61969]
click at [421, 342] on h3 "It was great" at bounding box center [433, 344] width 55 height 15
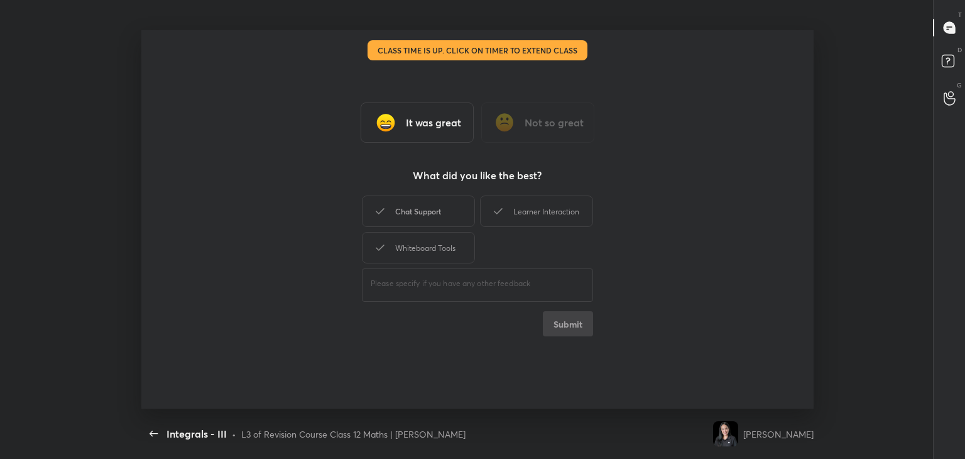
click at [412, 207] on div "Chat Support" at bounding box center [418, 210] width 113 height 31
